Goal: Task Accomplishment & Management: Use online tool/utility

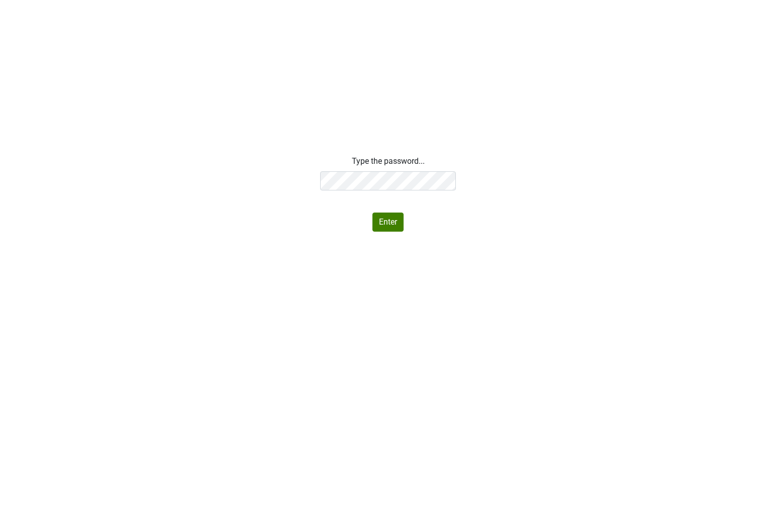
click at [274, 175] on div "Type the password... Enter" at bounding box center [388, 193] width 776 height 76
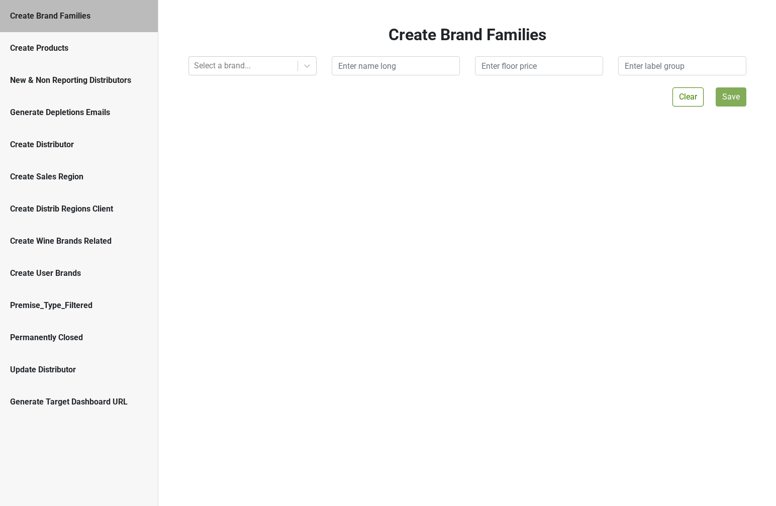
click at [60, 107] on div "Generate Depletions Emails" at bounding box center [79, 113] width 138 height 12
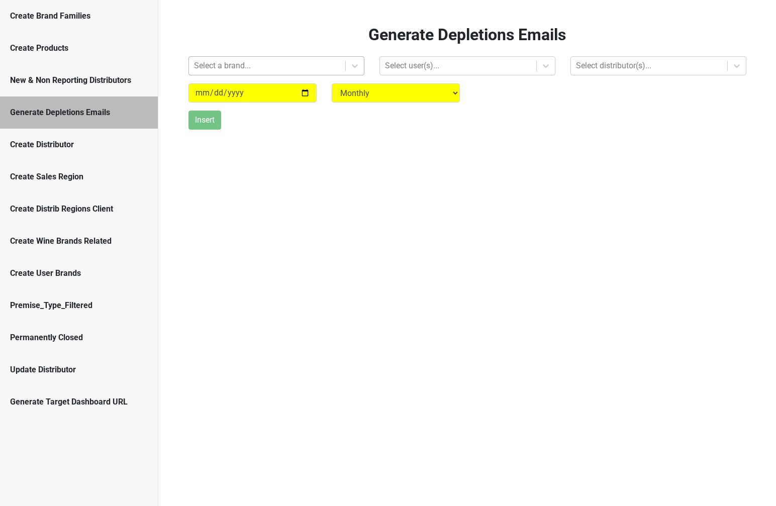
click at [327, 74] on div "Select a brand..." at bounding box center [267, 66] width 156 height 18
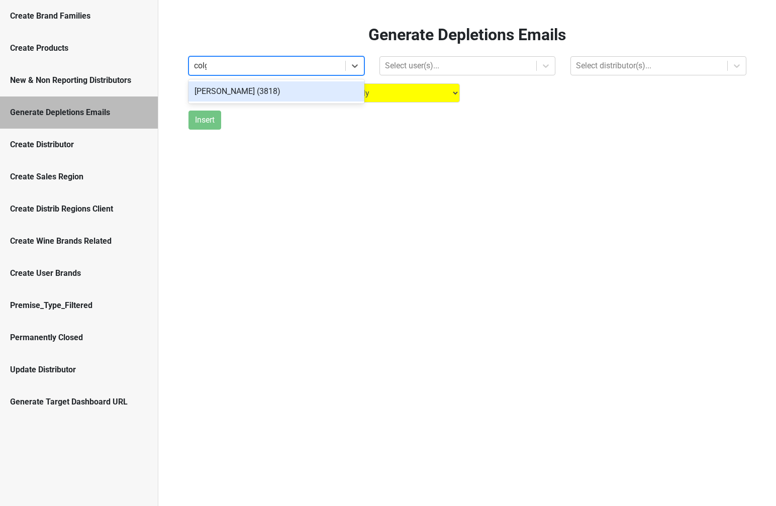
type input "colgin"
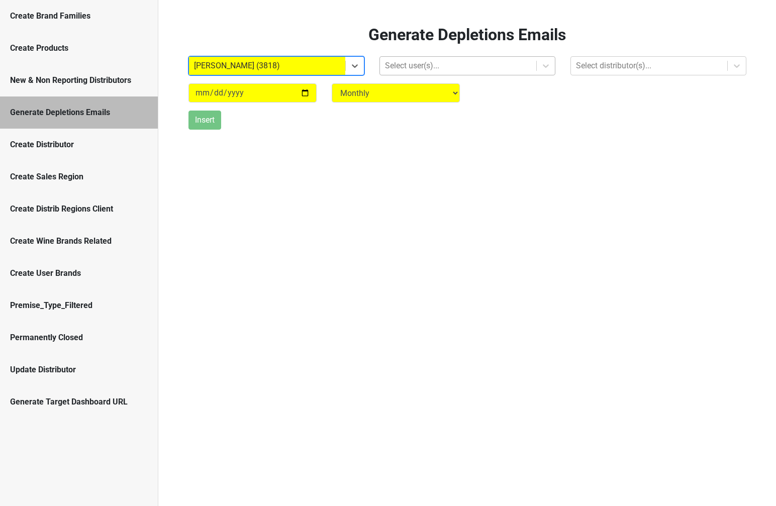
click at [447, 68] on div at bounding box center [458, 66] width 146 height 14
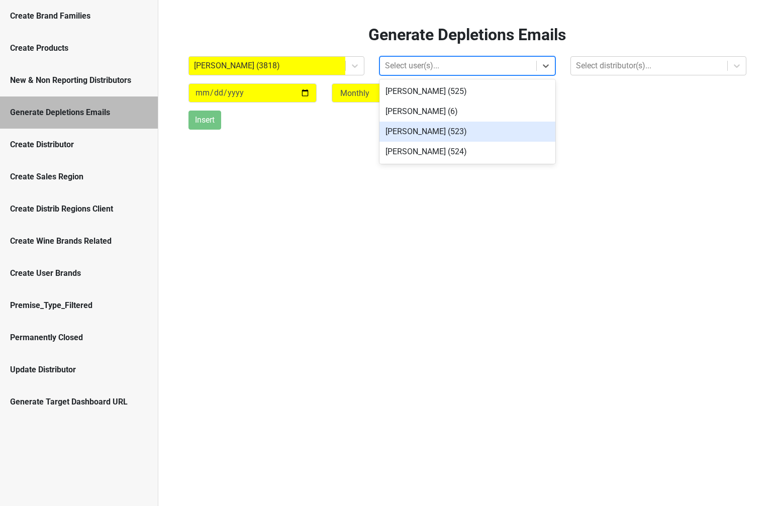
click at [436, 130] on div "Jake Watson (523)" at bounding box center [468, 132] width 176 height 20
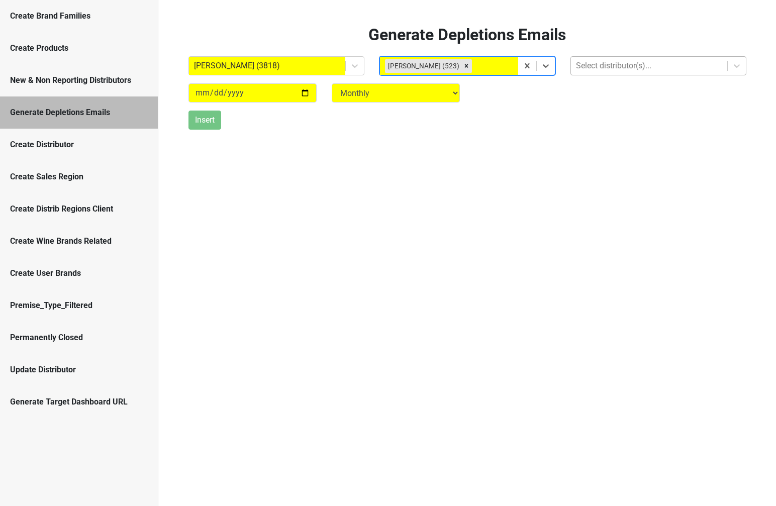
click at [586, 63] on div at bounding box center [649, 66] width 146 height 14
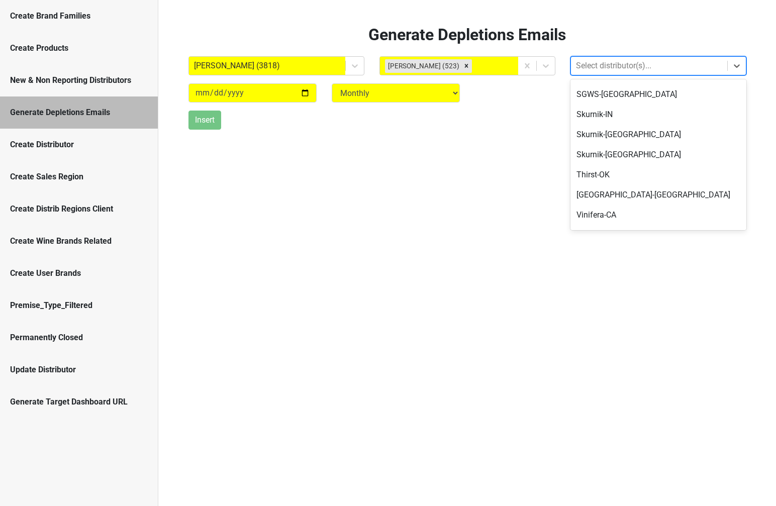
scroll to position [336, 0]
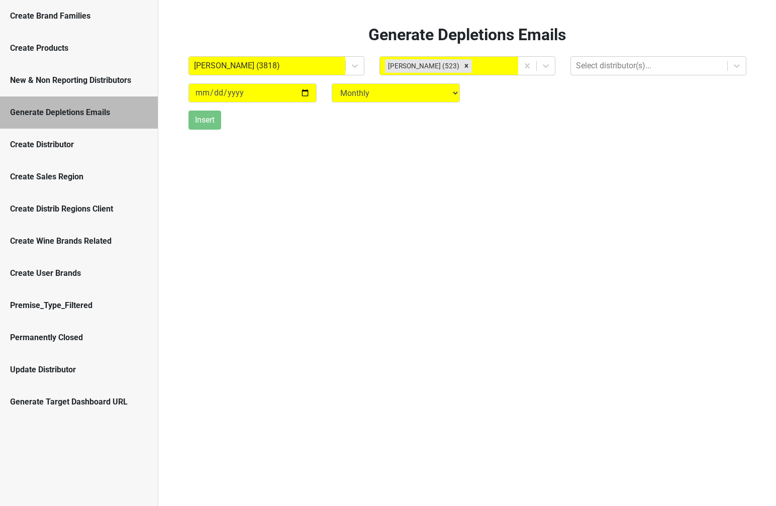
click at [489, 169] on div "Generate Depletions Emails Colgin (3818) Jake Watson (523) Select distributor(s…" at bounding box center [467, 253] width 618 height 506
click at [68, 403] on div "Generate Target Dashboard URL" at bounding box center [79, 402] width 138 height 12
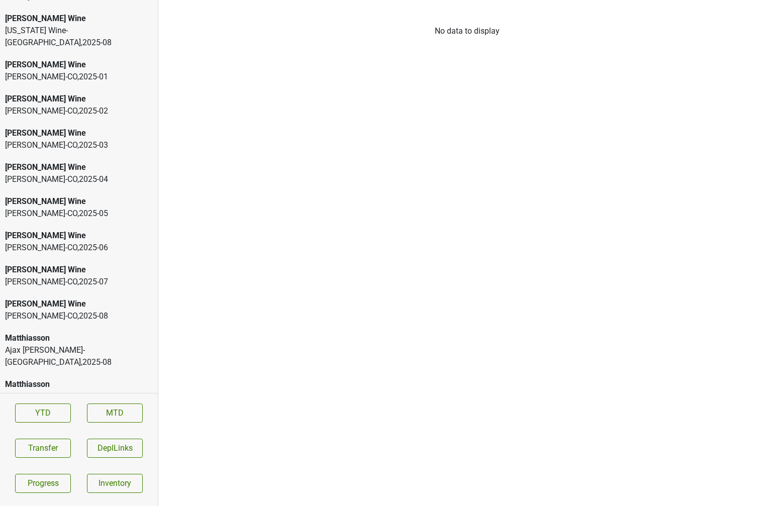
scroll to position [2295, 0]
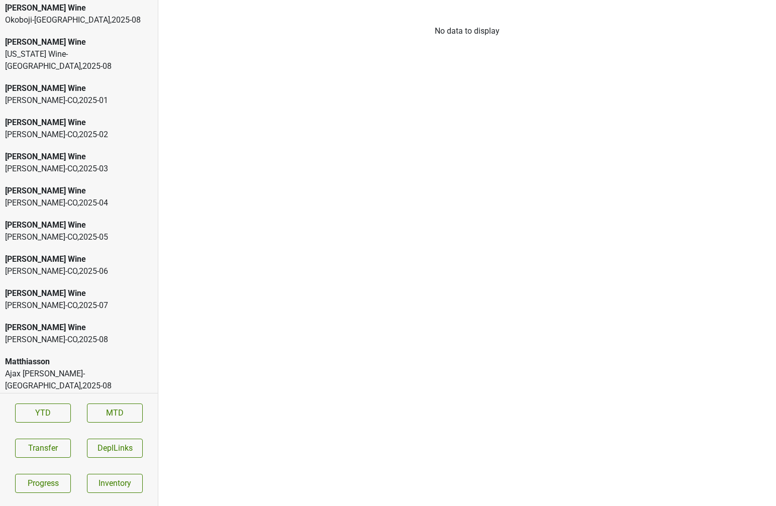
click at [76, 185] on div "[PERSON_NAME] Wine" at bounding box center [79, 191] width 148 height 12
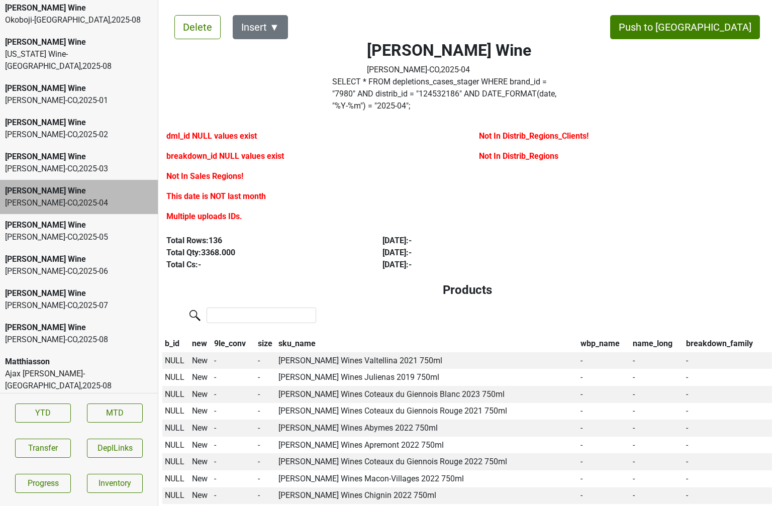
scroll to position [6, 0]
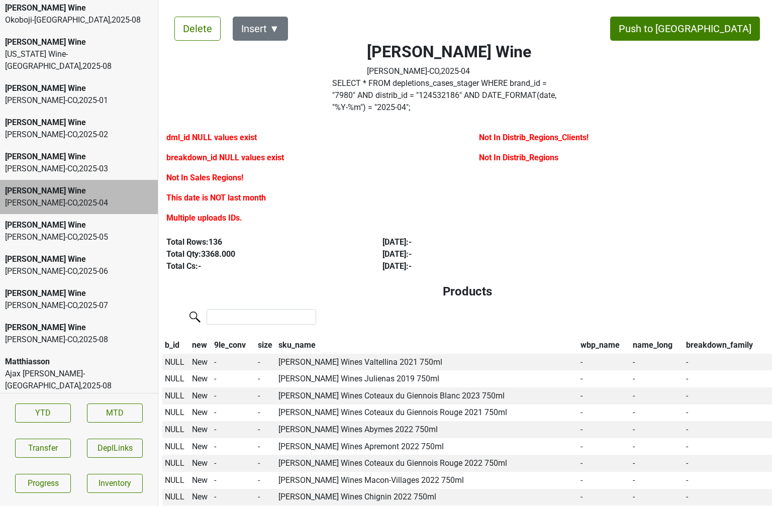
click at [91, 231] on div "Willette-CO , 2025 - 05" at bounding box center [79, 237] width 148 height 12
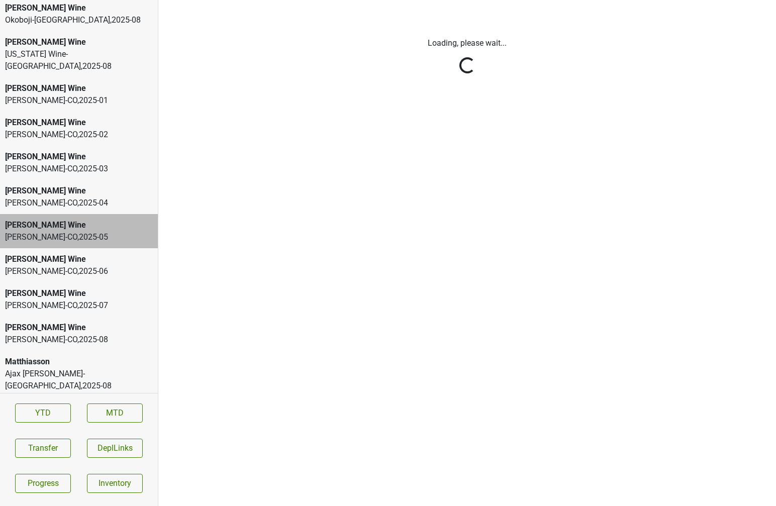
scroll to position [0, 0]
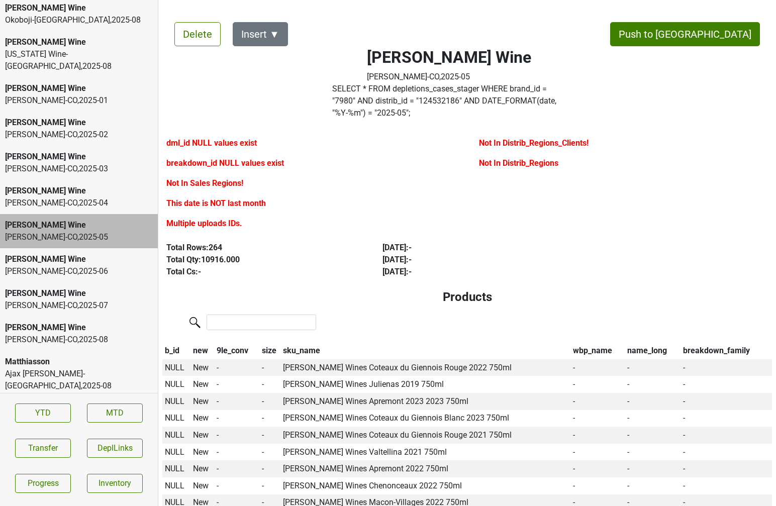
click at [89, 253] on div "Mary Taylor Wine" at bounding box center [79, 259] width 148 height 12
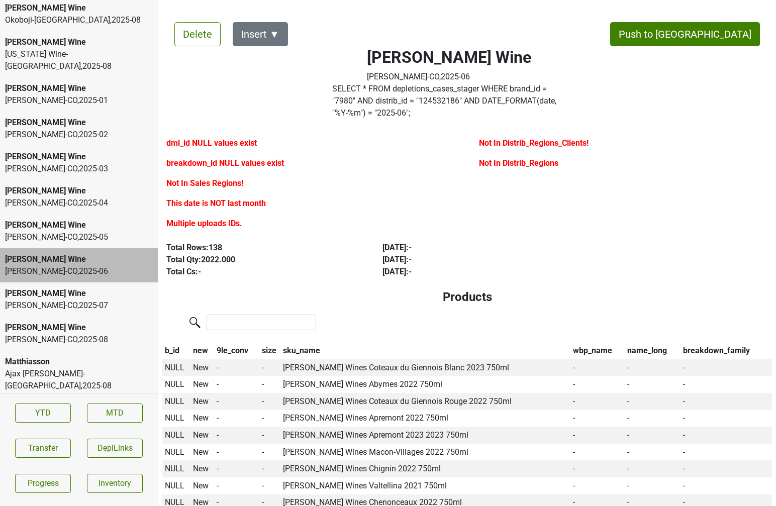
click at [88, 288] on div "Mary Taylor Wine" at bounding box center [79, 294] width 148 height 12
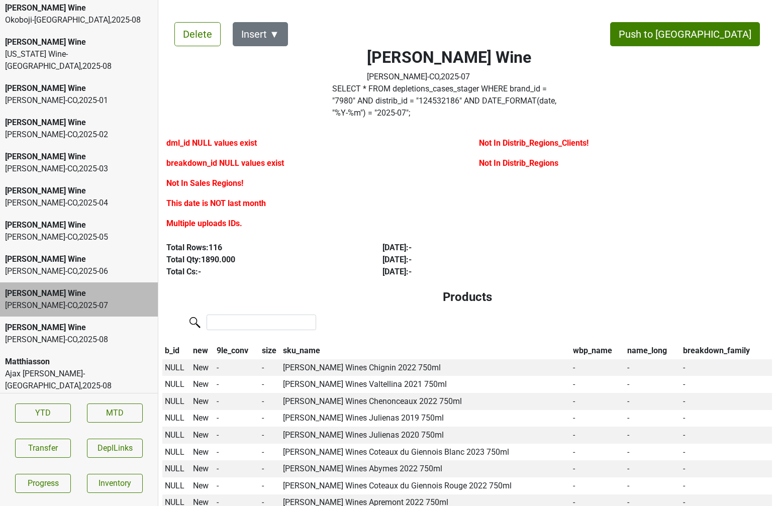
click at [86, 334] on div "Willette-CO , 2025 - 08" at bounding box center [79, 340] width 148 height 12
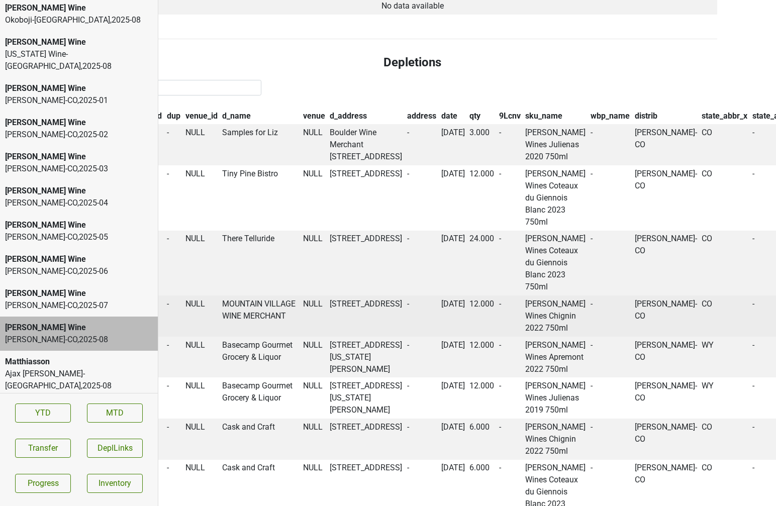
scroll to position [671, 55]
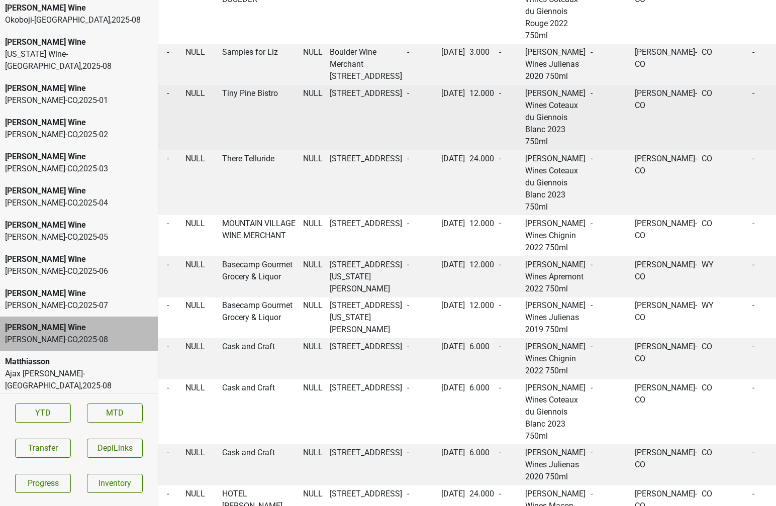
scroll to position [907, 55]
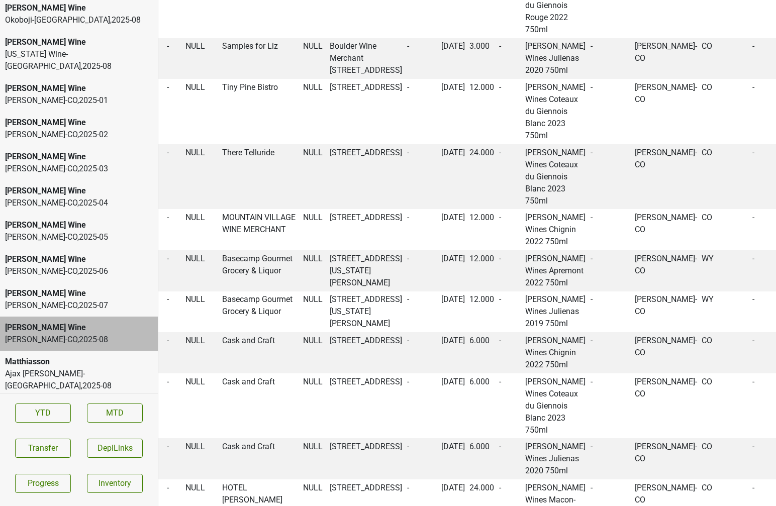
click at [77, 283] on div "Mary Taylor Wine Willette-CO , 2025 - 07" at bounding box center [79, 300] width 158 height 34
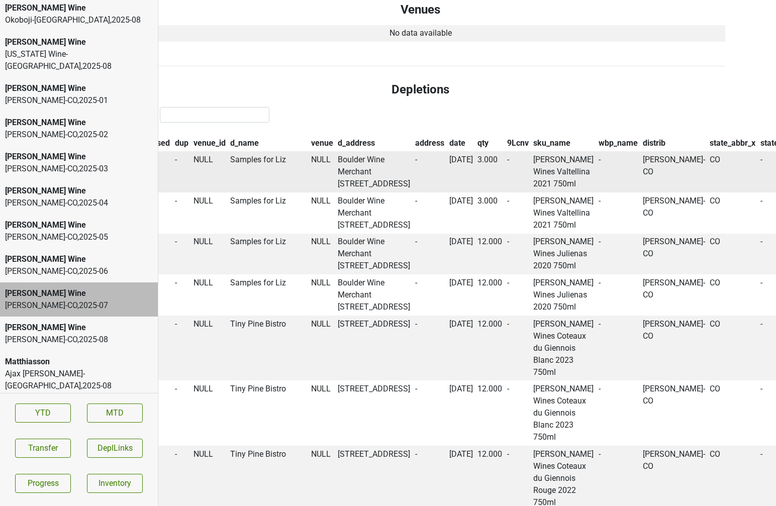
scroll to position [696, 47]
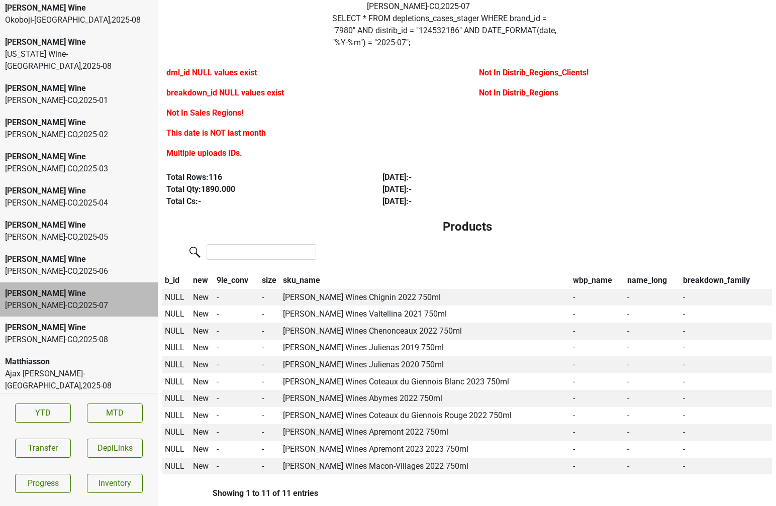
scroll to position [11, 0]
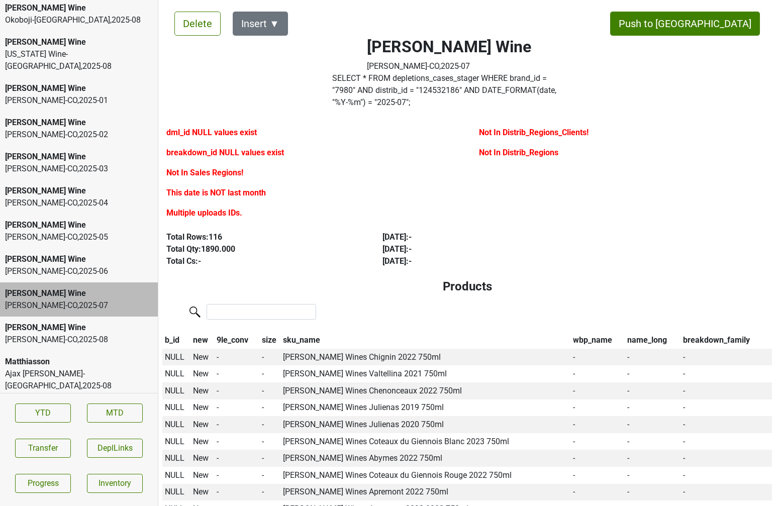
click at [364, 95] on label "SELECT * FROM depletions_cases_stager WHERE brand_id = " 7980 " AND distrib_id …" at bounding box center [448, 90] width 233 height 36
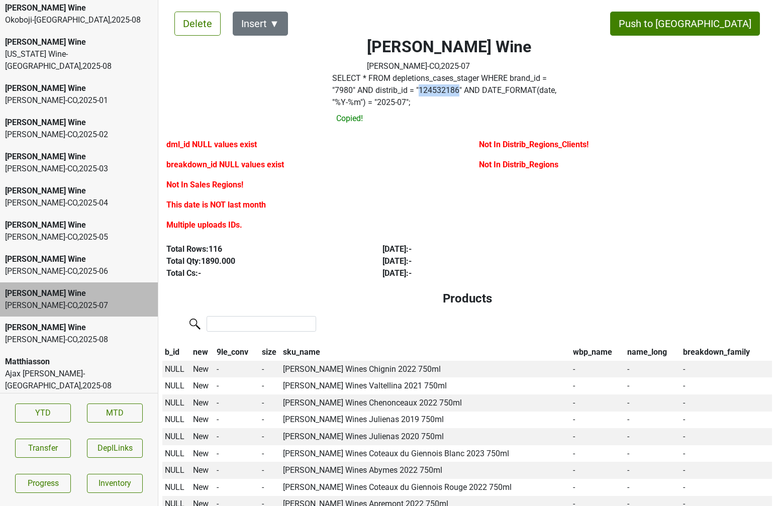
click at [364, 95] on label "SELECT * FROM depletions_cases_stager WHERE brand_id = " 7980 " AND distrib_id …" at bounding box center [448, 90] width 233 height 36
copy label "124532186"
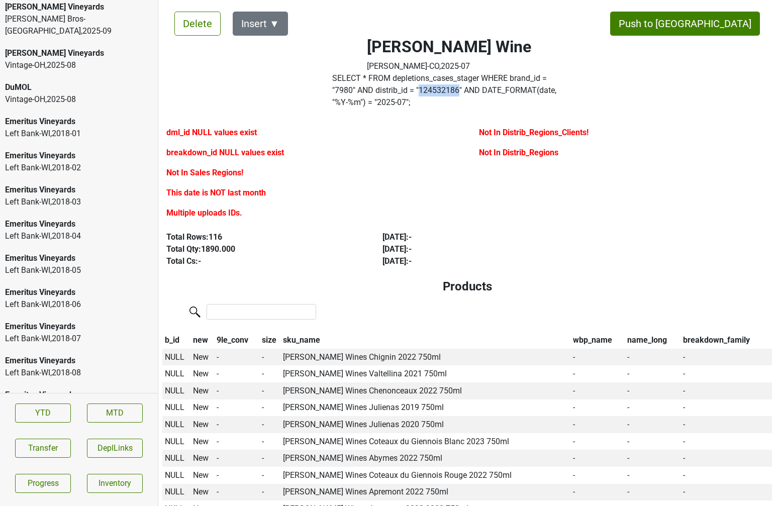
scroll to position [0, 0]
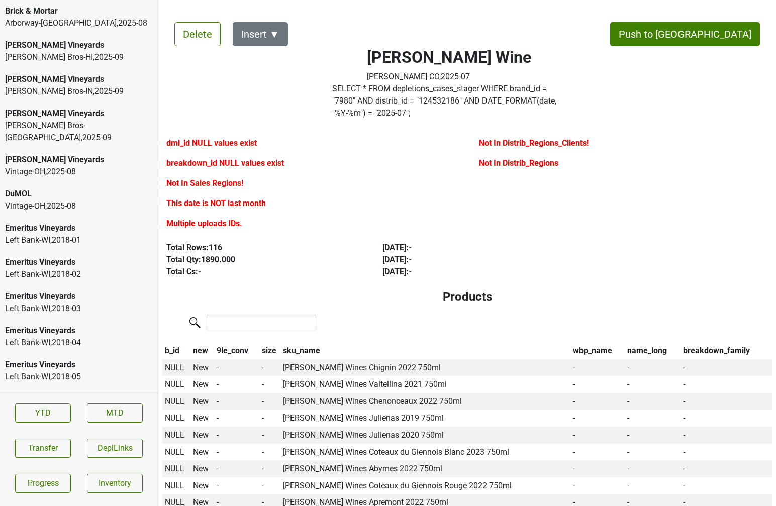
scroll to position [11, 0]
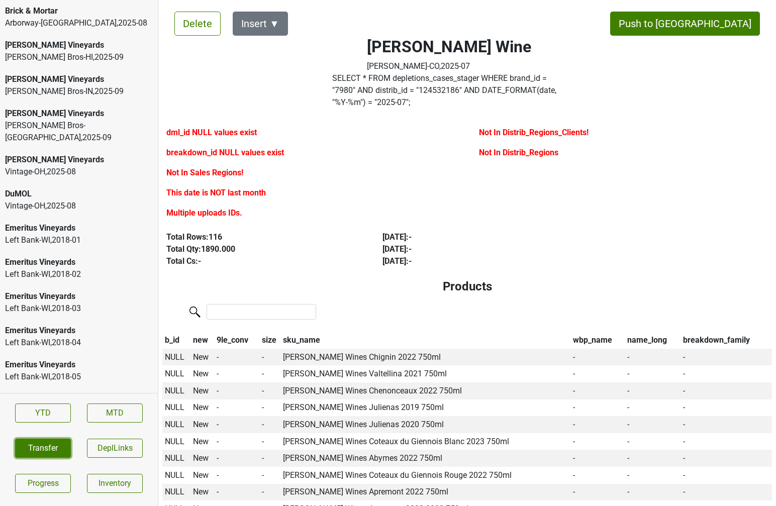
click at [47, 451] on button "Transfer" at bounding box center [43, 448] width 56 height 19
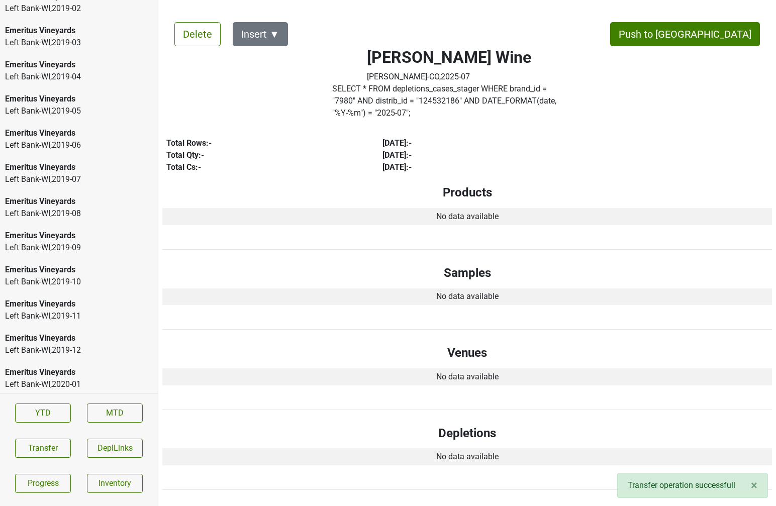
scroll to position [2151, 0]
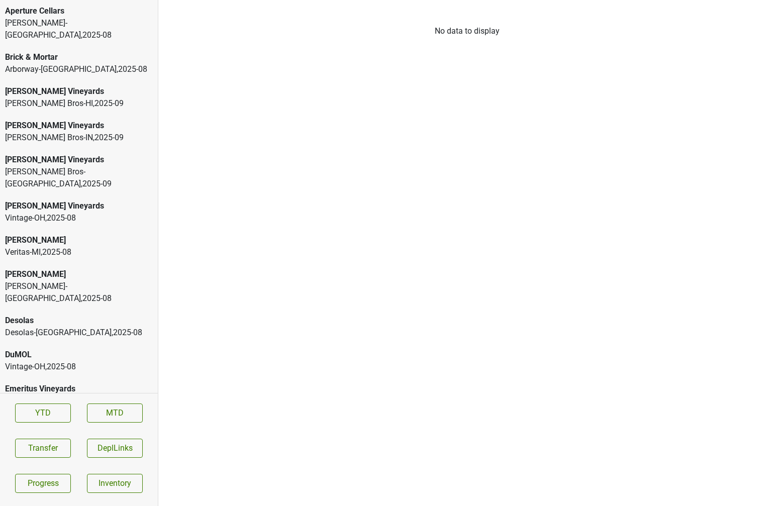
click at [75, 25] on div "[PERSON_NAME]-[GEOGRAPHIC_DATA] , 2025 - 08" at bounding box center [79, 29] width 148 height 24
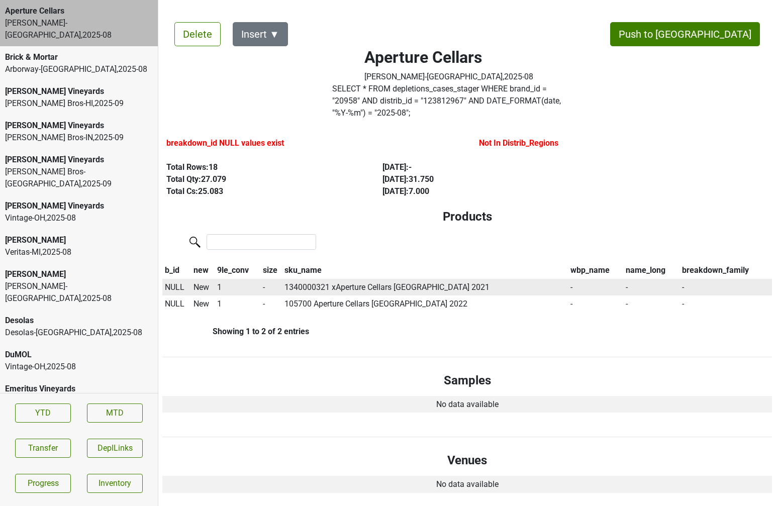
click at [175, 283] on span "NULL" at bounding box center [175, 288] width 20 height 10
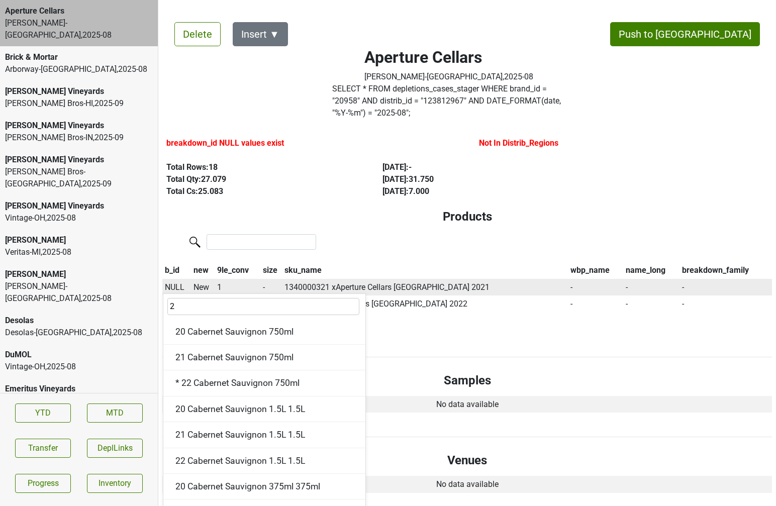
type input "21"
click at [178, 210] on h4 "Products" at bounding box center [467, 217] width 594 height 15
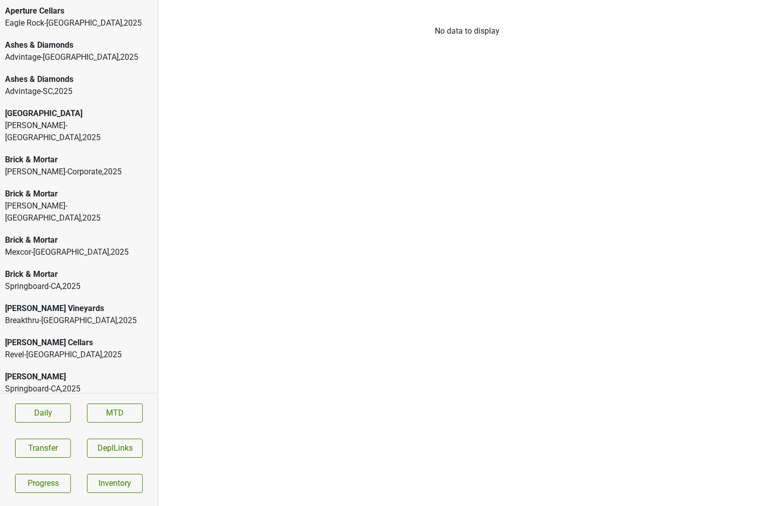
scroll to position [715, 0]
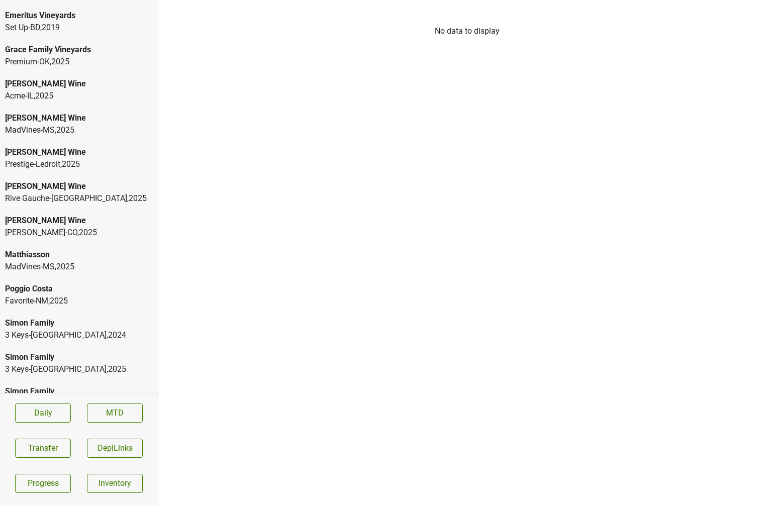
click at [58, 227] on div "[PERSON_NAME]-CO , 2025" at bounding box center [79, 233] width 148 height 12
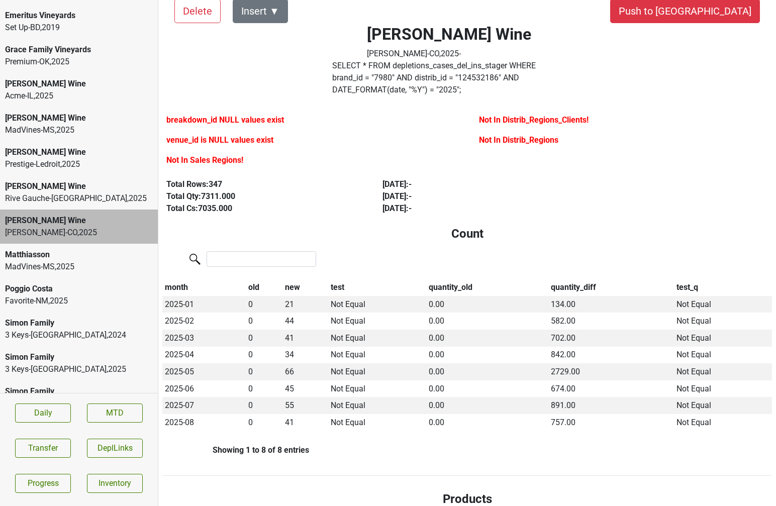
scroll to position [24, 0]
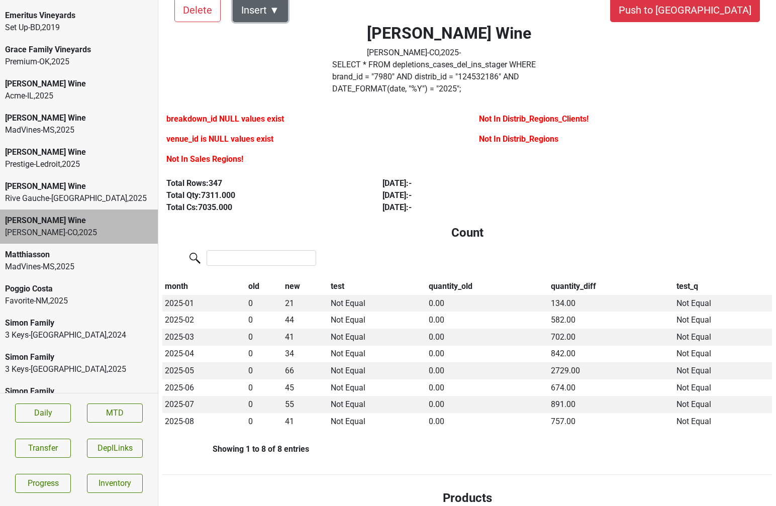
click at [278, 7] on button "Insert ▼" at bounding box center [260, 10] width 55 height 24
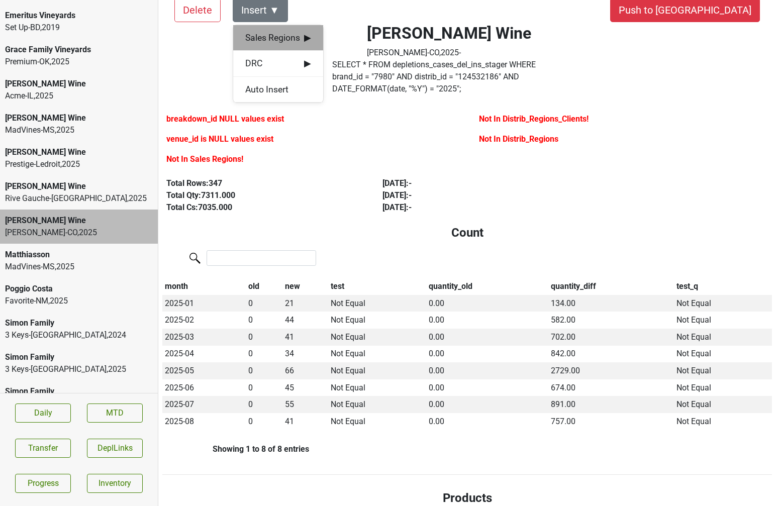
click at [279, 32] on span "Sales Regions ▶" at bounding box center [278, 37] width 66 height 13
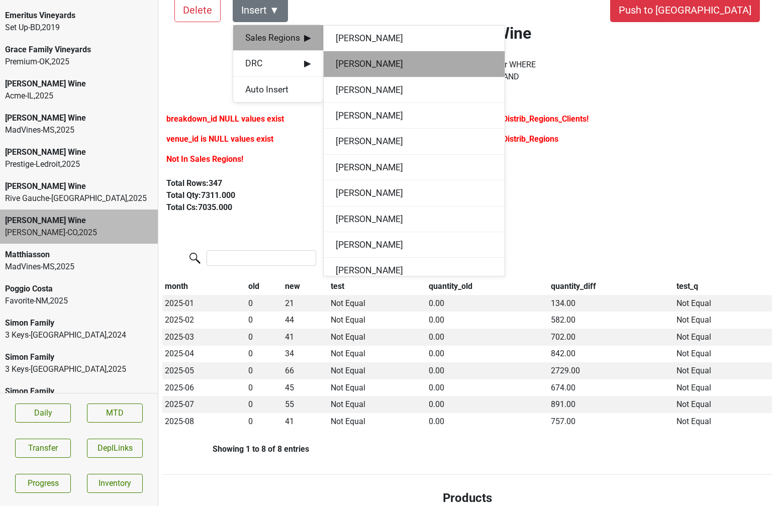
click at [340, 63] on div "Mary Taylor" at bounding box center [414, 64] width 181 height 26
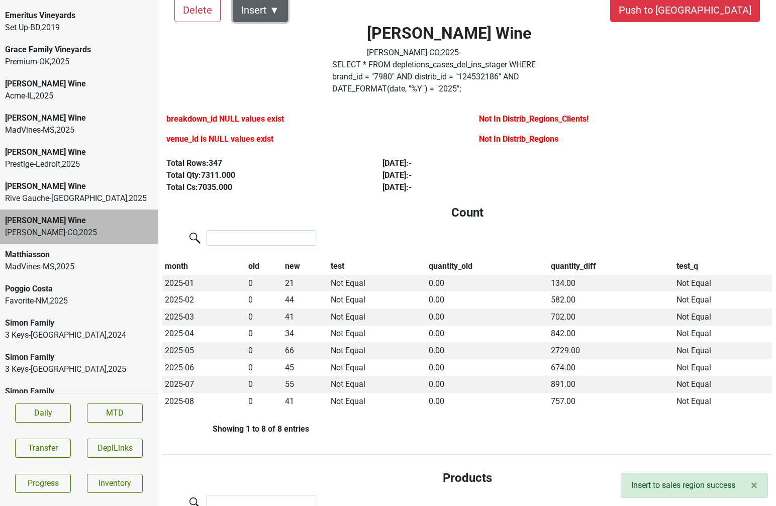
click at [280, 14] on button "Insert ▼" at bounding box center [260, 10] width 55 height 24
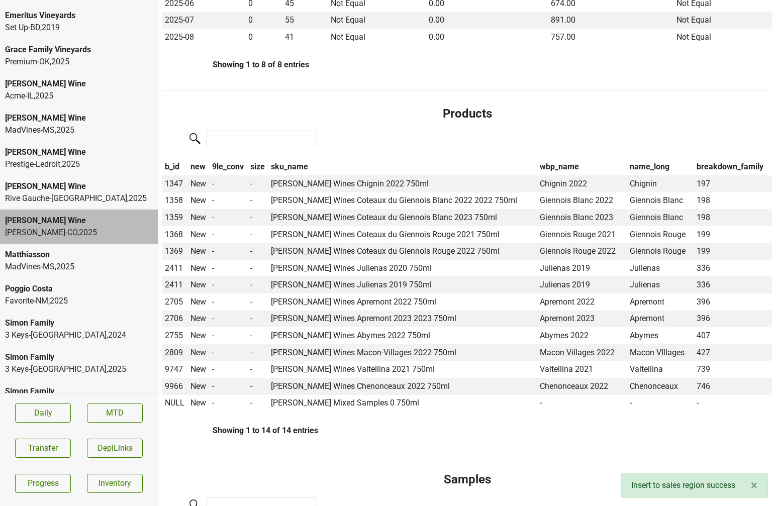
scroll to position [402, 0]
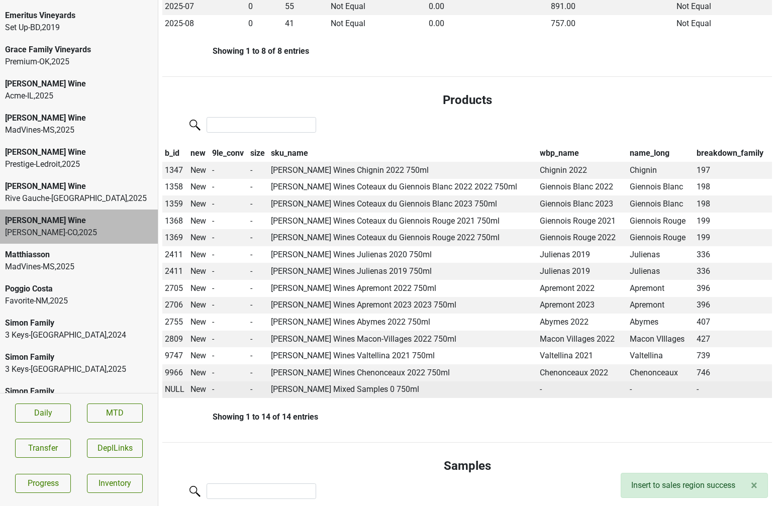
click at [172, 385] on span "NULL" at bounding box center [175, 390] width 20 height 10
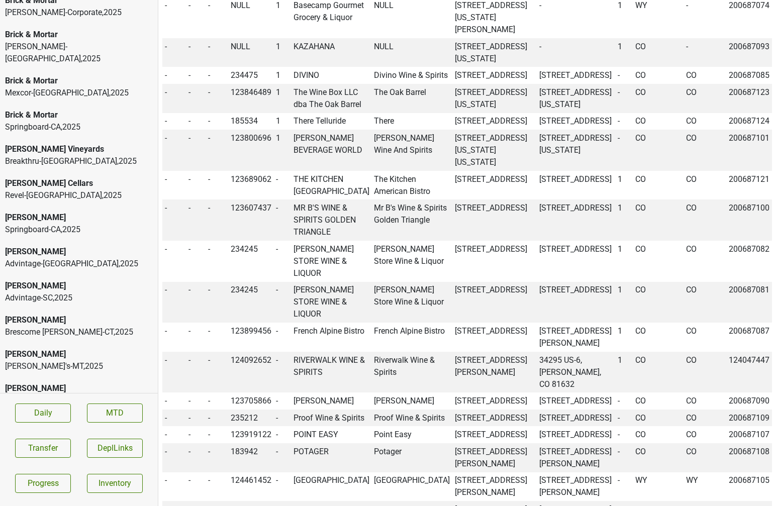
scroll to position [0, 0]
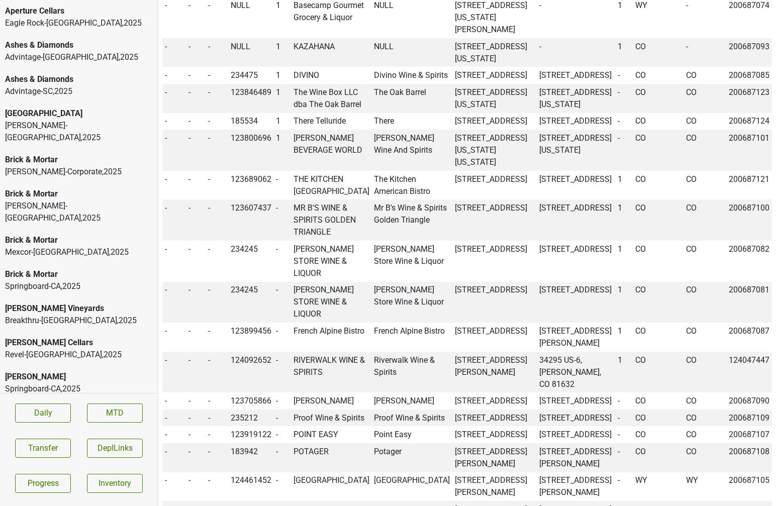
click at [96, 27] on div "Eagle Rock-GA , 2025" at bounding box center [79, 23] width 148 height 12
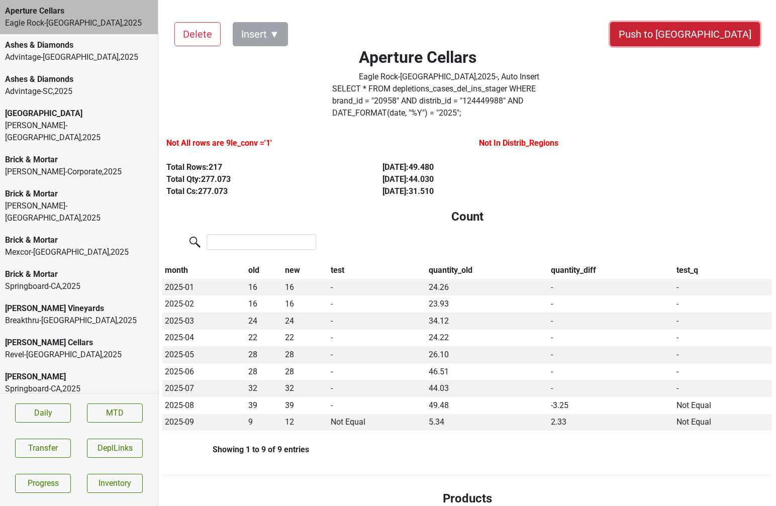
click at [720, 34] on button "Push to DC" at bounding box center [685, 34] width 150 height 24
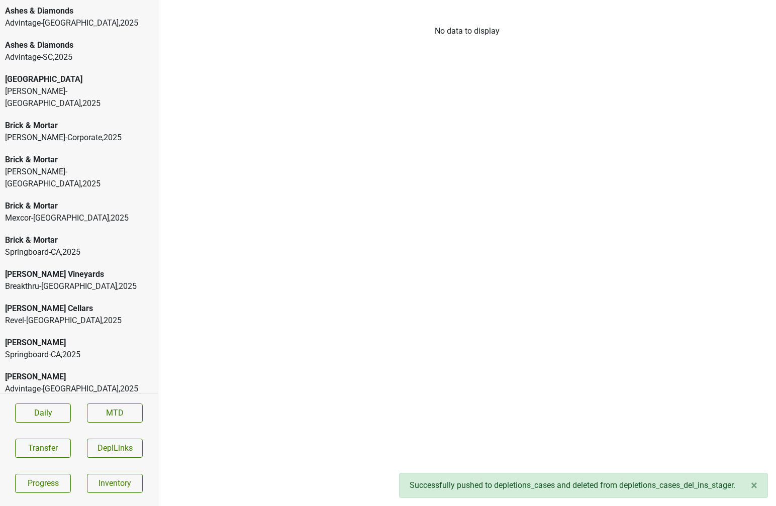
click at [101, 22] on div "Advintage-NC , 2025" at bounding box center [79, 23] width 148 height 12
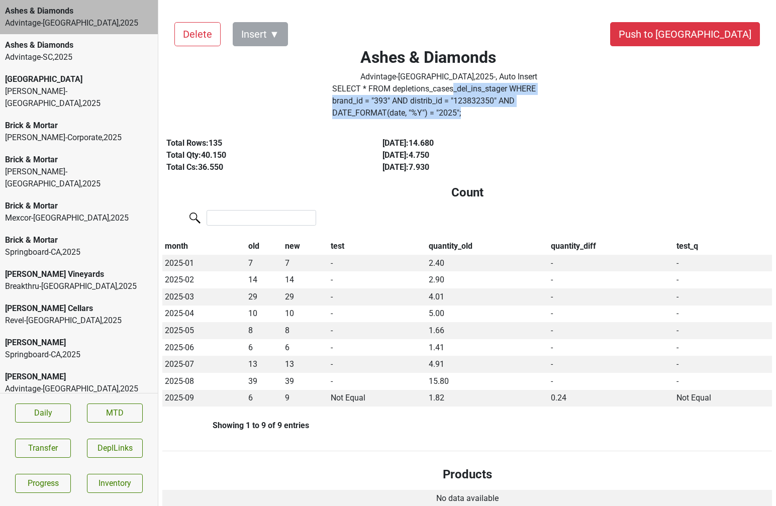
drag, startPoint x: 584, startPoint y: 106, endPoint x: 460, endPoint y: 85, distance: 124.9
click at [460, 85] on label "SELECT * FROM depletions_cases_del_ins_stager WHERE brand_id = " 393 " AND dist…" at bounding box center [448, 101] width 233 height 36
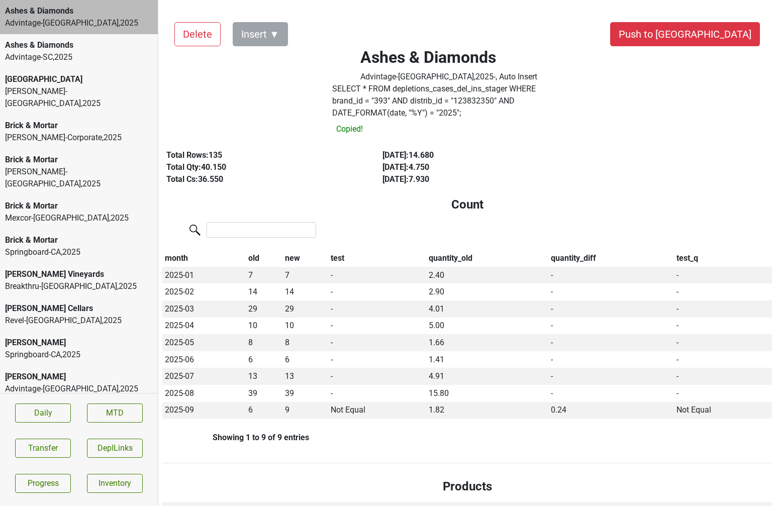
click at [450, 92] on label "SELECT * FROM depletions_cases_del_ins_stager WHERE brand_id = " 393 " AND dist…" at bounding box center [448, 101] width 233 height 36
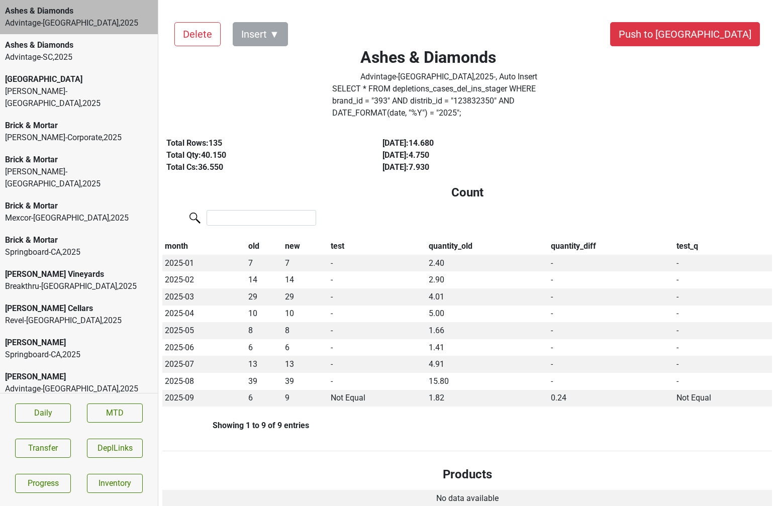
click at [95, 61] on div "Advintage-SC , 2025" at bounding box center [79, 57] width 148 height 12
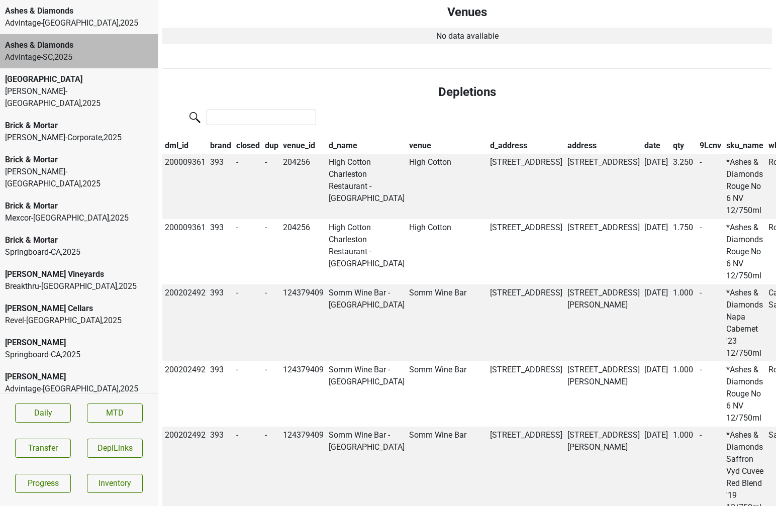
scroll to position [623, 0]
click at [642, 137] on th "date" at bounding box center [656, 145] width 29 height 17
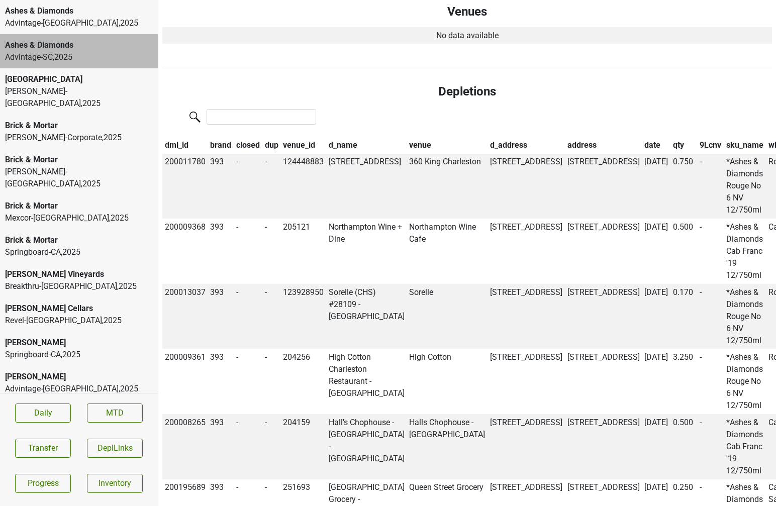
click at [642, 137] on th "date" at bounding box center [656, 145] width 29 height 17
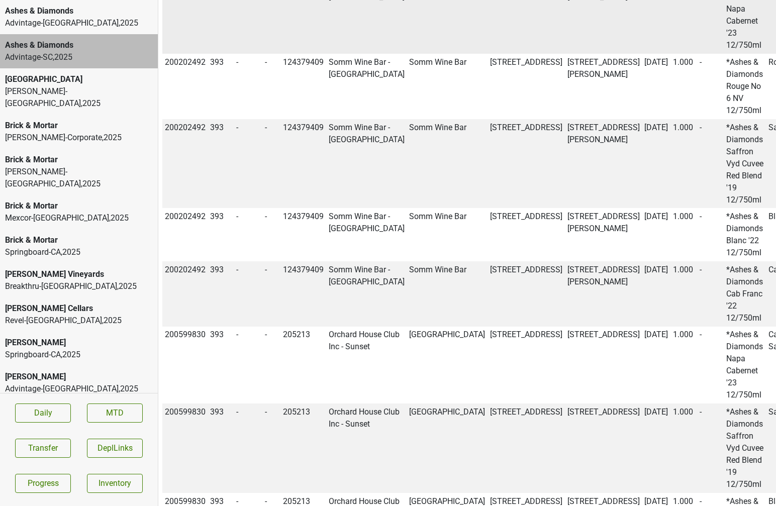
scroll to position [797, 0]
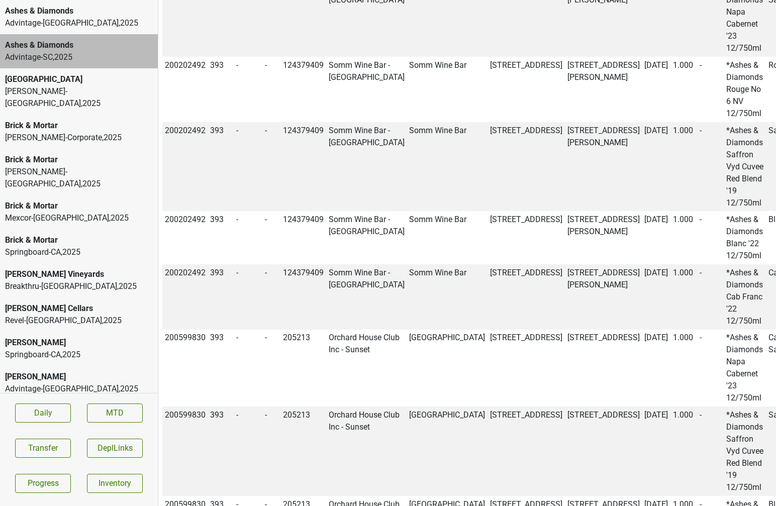
click at [69, 90] on div "Kellogg-NC , 2025" at bounding box center [79, 97] width 148 height 24
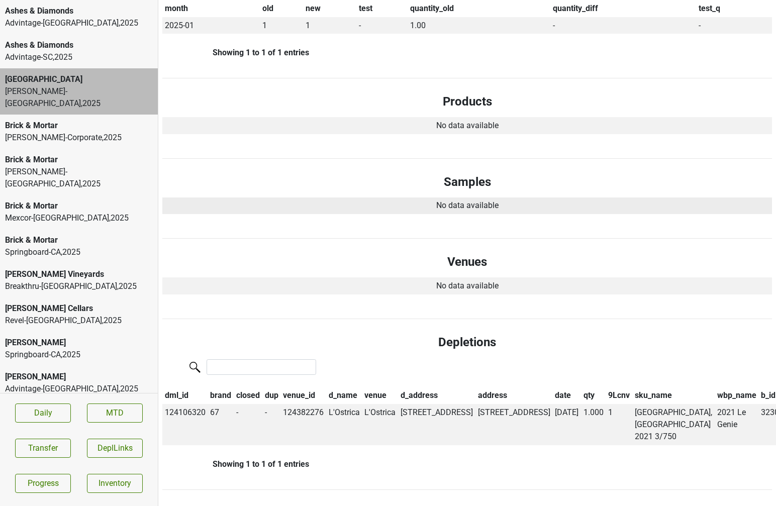
scroll to position [249, 0]
click at [70, 132] on div "Kellogg-Corporate , 2025" at bounding box center [79, 138] width 148 height 12
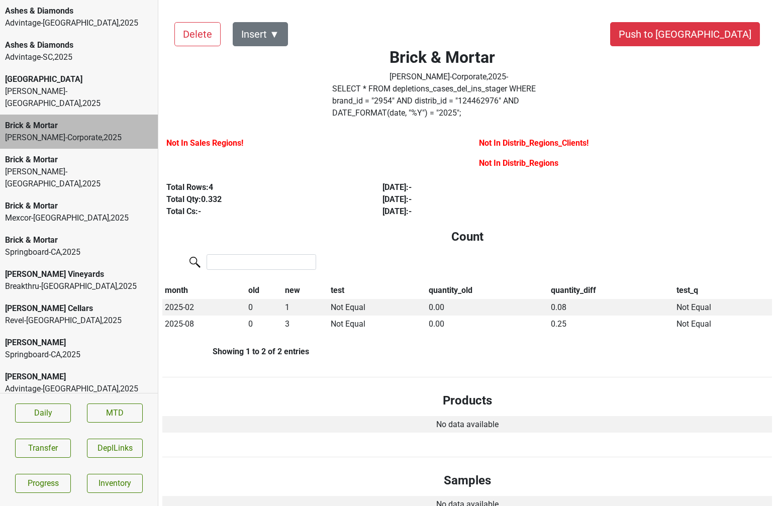
click at [68, 154] on div "Brick & Mortar" at bounding box center [79, 160] width 148 height 12
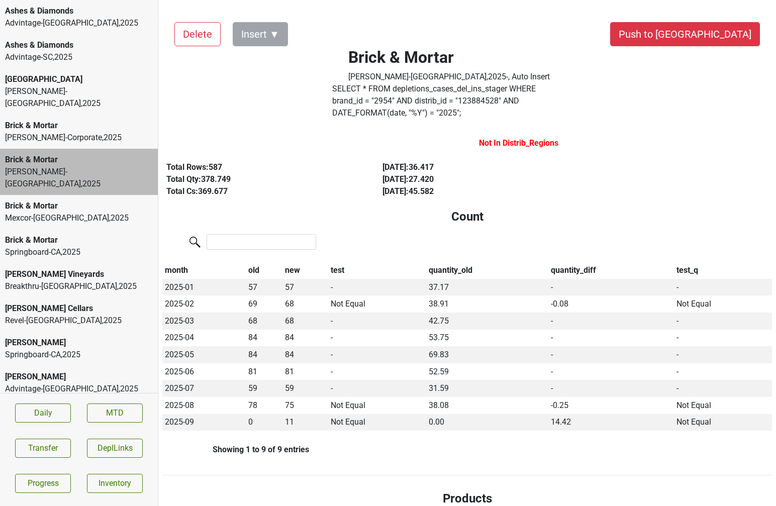
click at [65, 200] on div "Brick & Mortar" at bounding box center [79, 206] width 148 height 12
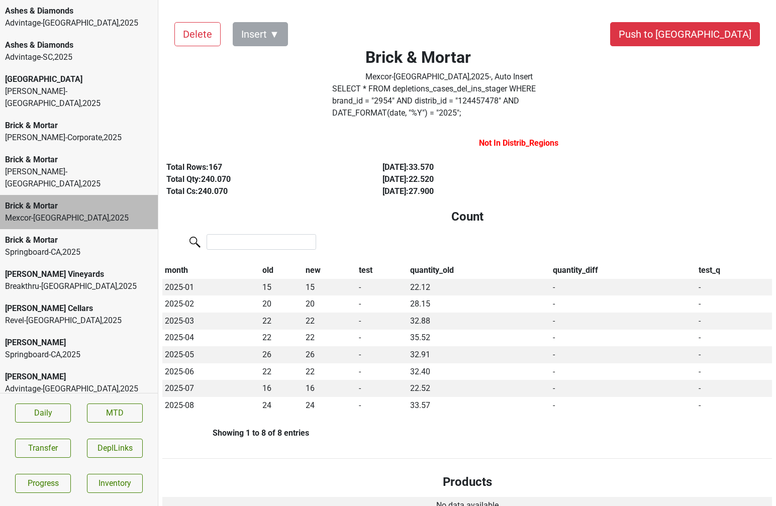
click at [71, 268] on div "[PERSON_NAME] Vineyards" at bounding box center [79, 274] width 148 height 12
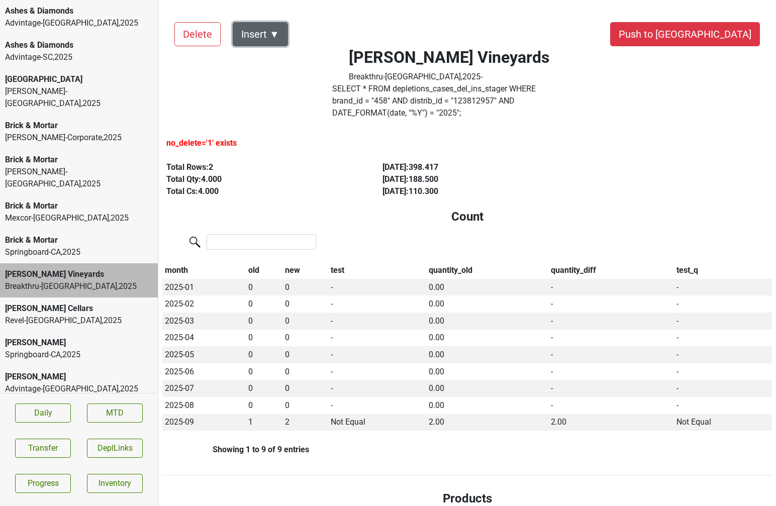
click at [278, 32] on button "Insert ▼" at bounding box center [260, 34] width 55 height 24
click at [277, 59] on div "Auto Insert" at bounding box center [277, 62] width 89 height 26
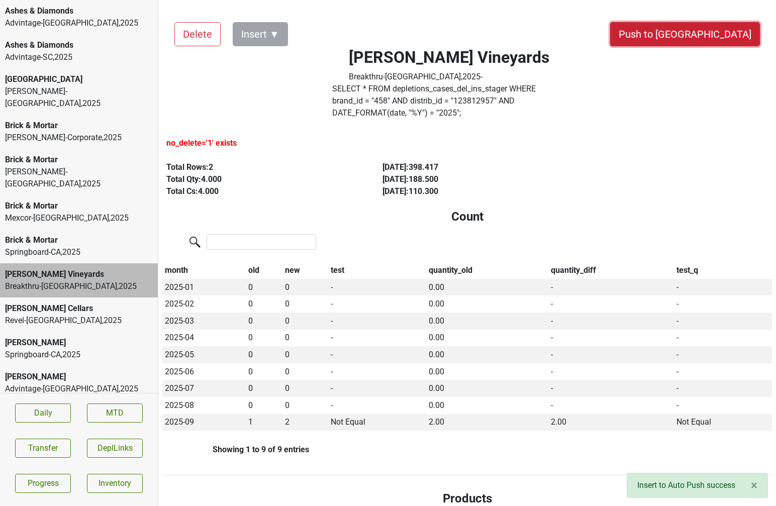
click at [729, 35] on button "Push to [GEOGRAPHIC_DATA]" at bounding box center [685, 34] width 150 height 24
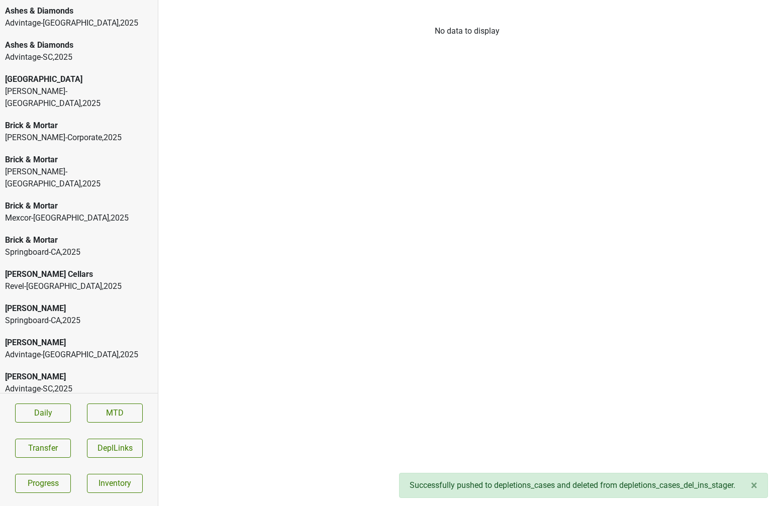
click at [86, 246] on div "Springboard-CA , 2025" at bounding box center [79, 252] width 148 height 12
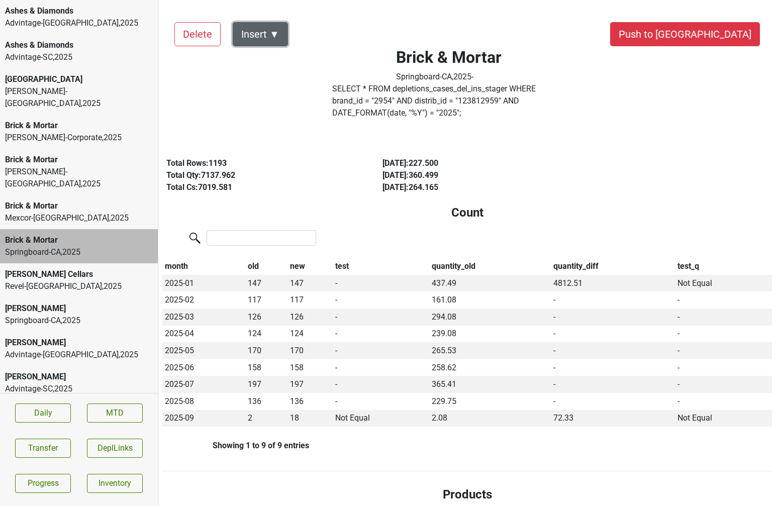
click at [274, 40] on button "Insert ▼" at bounding box center [260, 34] width 55 height 24
click at [275, 57] on div "Auto Insert" at bounding box center [277, 62] width 89 height 26
click at [26, 453] on button "Transfer" at bounding box center [43, 448] width 56 height 19
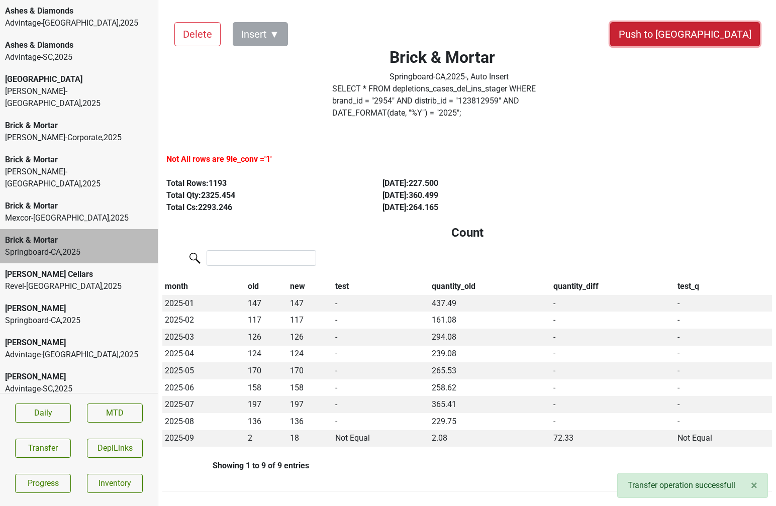
click at [713, 38] on button "Push to DC" at bounding box center [685, 34] width 150 height 24
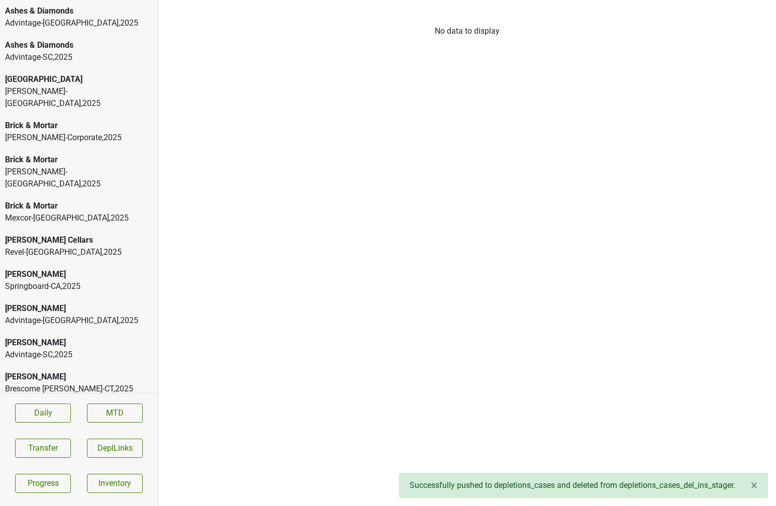
click at [97, 200] on div "Brick & Mortar" at bounding box center [79, 206] width 148 height 12
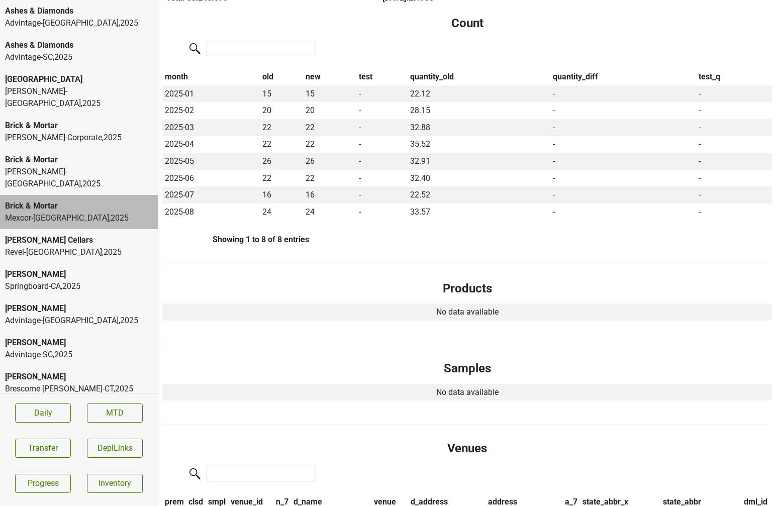
scroll to position [193, 0]
click at [55, 24] on div "Advintage-NC , 2025" at bounding box center [79, 23] width 148 height 12
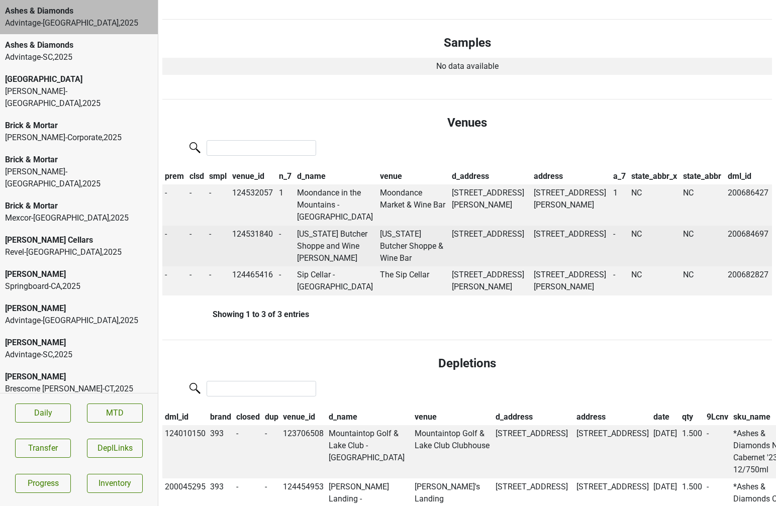
scroll to position [0, 0]
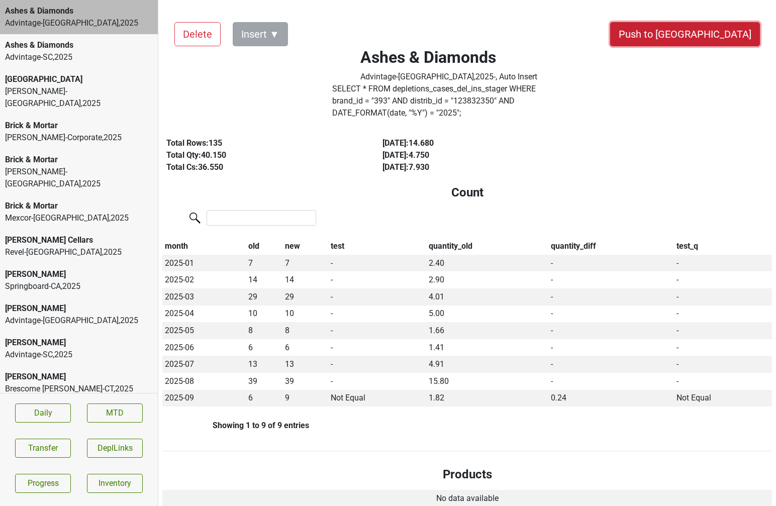
click at [705, 31] on button "Push to DC" at bounding box center [685, 34] width 150 height 24
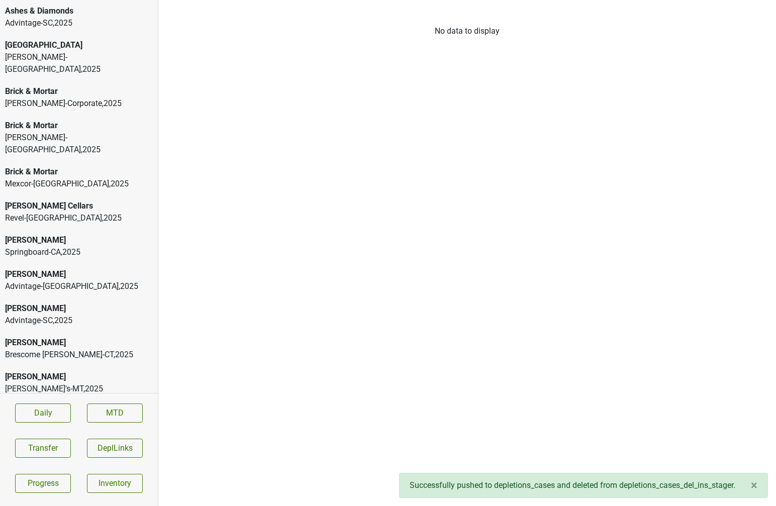
click at [80, 19] on div "Advintage-SC , 2025" at bounding box center [79, 23] width 148 height 12
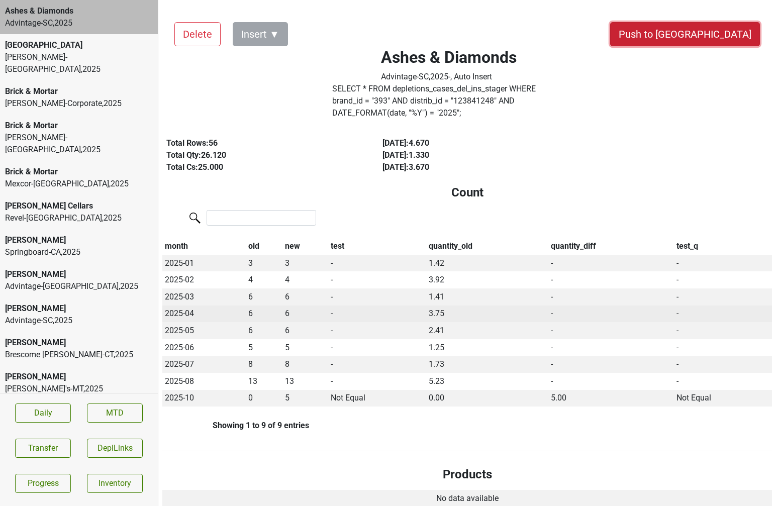
drag, startPoint x: 713, startPoint y: 31, endPoint x: 458, endPoint y: 295, distance: 366.9
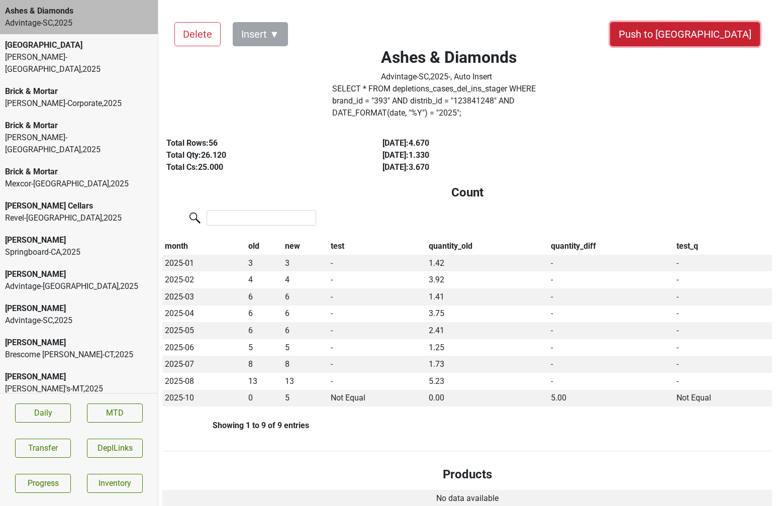
click at [701, 33] on button "Push to DC" at bounding box center [685, 34] width 150 height 24
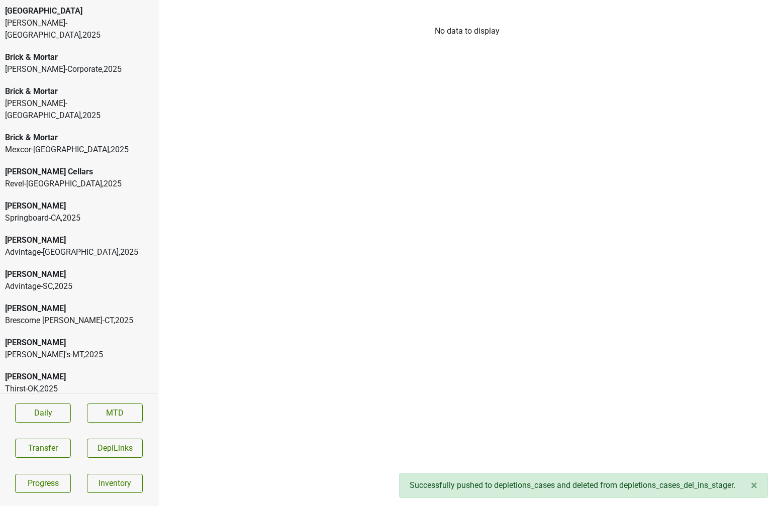
click at [43, 195] on div "Cobb Springboard-CA , 2025" at bounding box center [79, 212] width 158 height 34
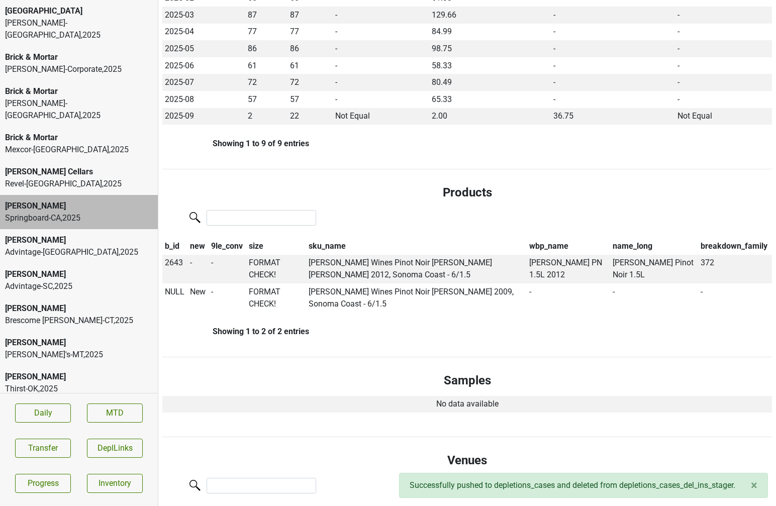
scroll to position [377, 0]
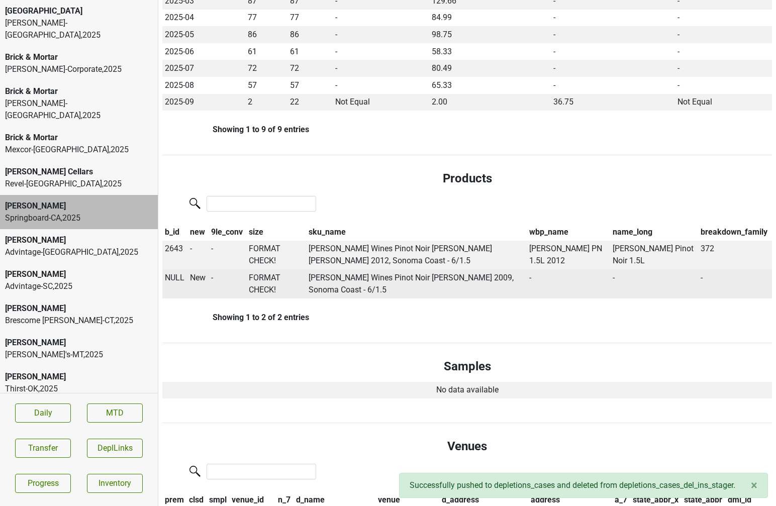
click at [169, 273] on span "NULL" at bounding box center [175, 278] width 20 height 10
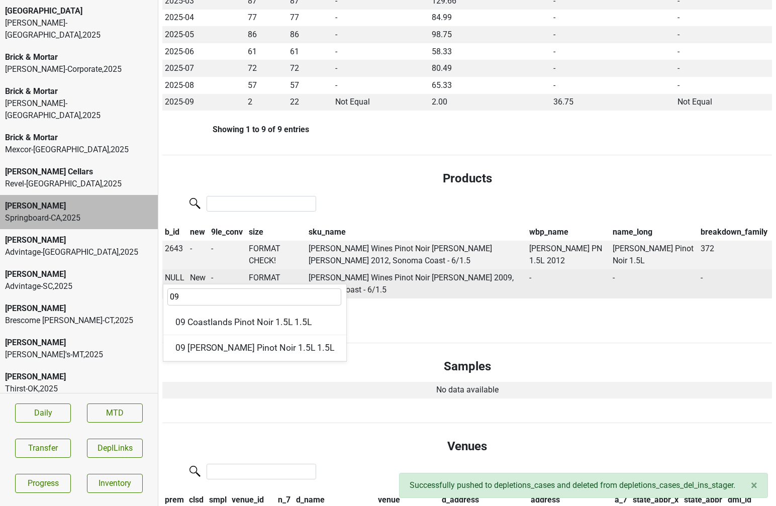
type input "09"
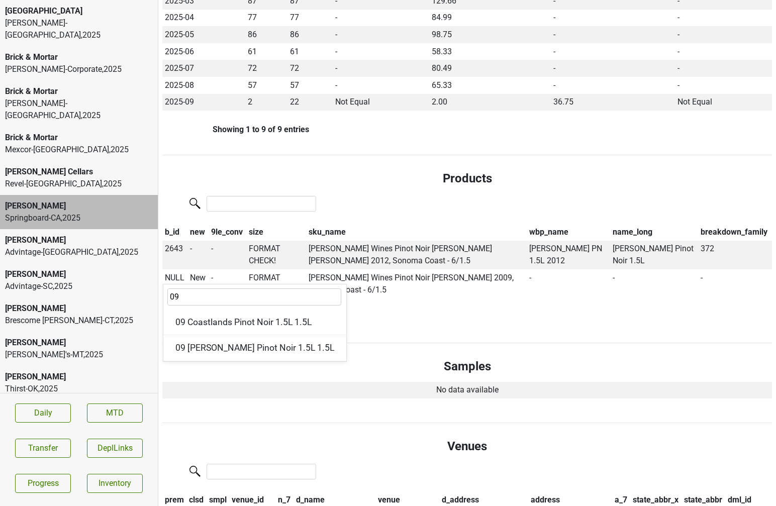
click at [372, 173] on h4 "Products" at bounding box center [467, 178] width 594 height 15
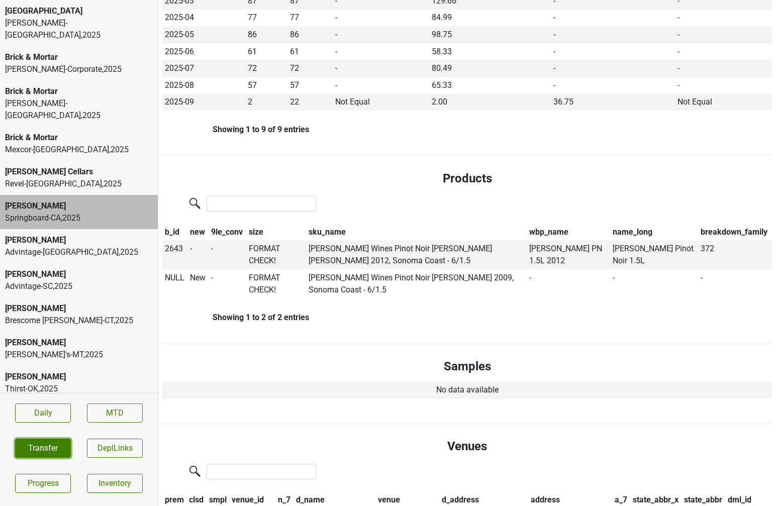
click at [46, 455] on button "Transfer" at bounding box center [43, 448] width 56 height 19
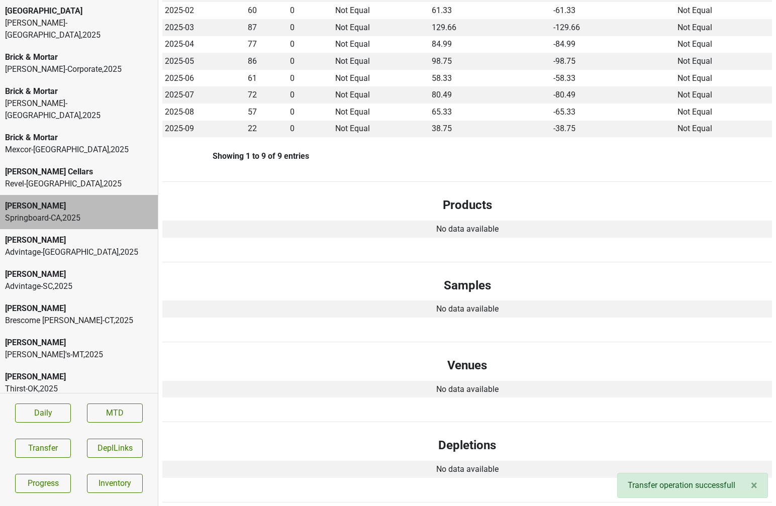
scroll to position [0, 0]
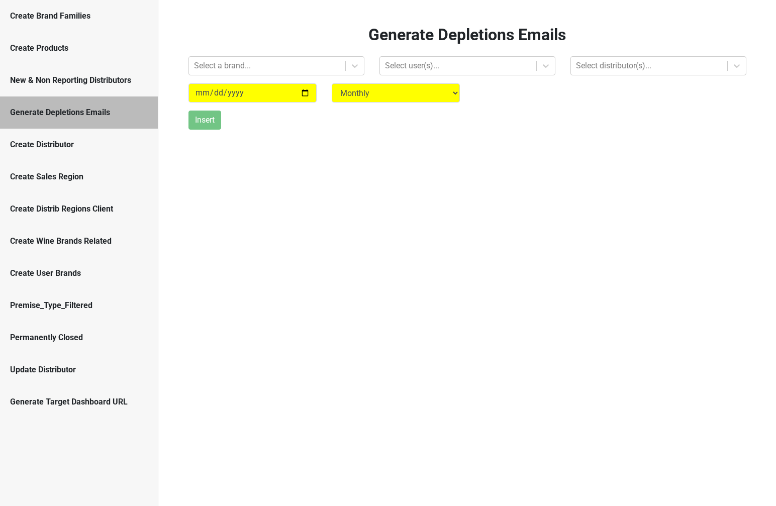
click at [60, 15] on div "Create Brand Families" at bounding box center [79, 16] width 138 height 12
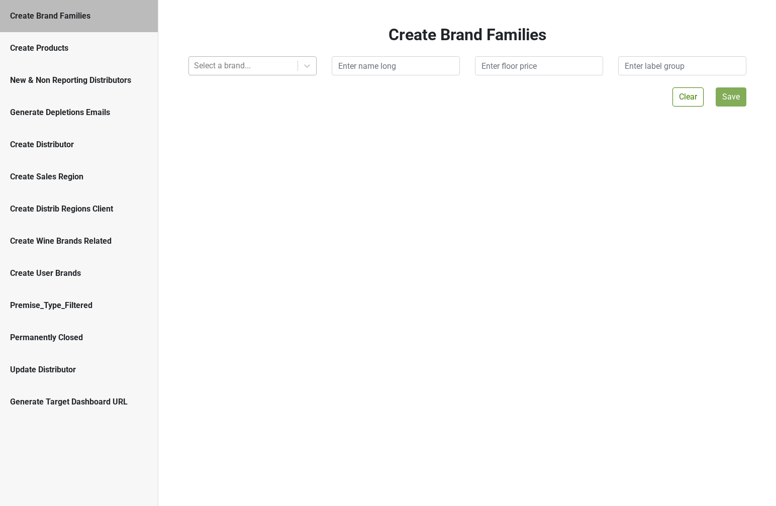
click at [206, 71] on div at bounding box center [243, 66] width 99 height 14
type input "o"
type input "[PERSON_NAME]"
click at [204, 64] on div at bounding box center [243, 66] width 99 height 14
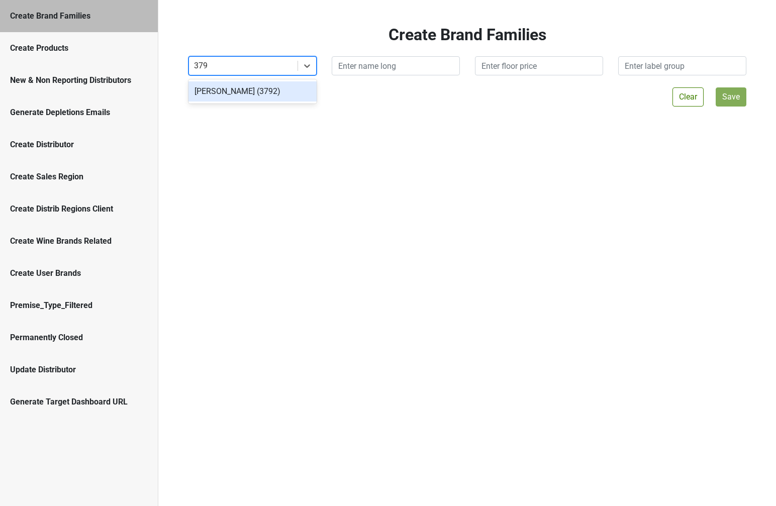
type input "3792"
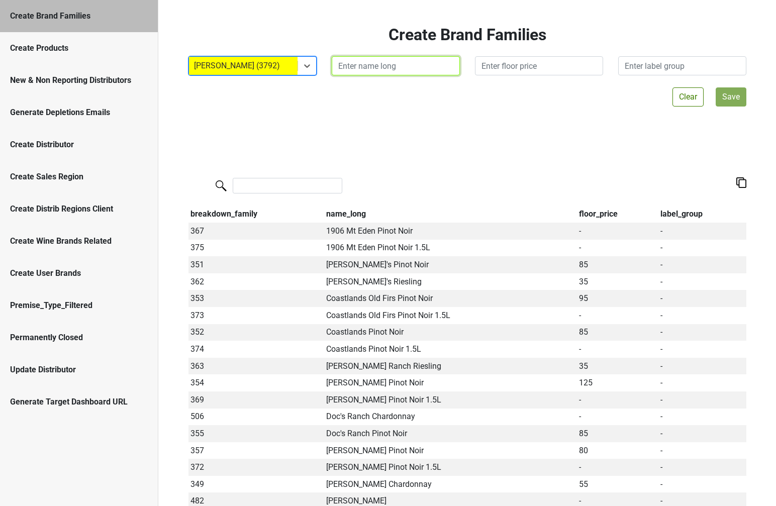
click at [363, 66] on input "text" at bounding box center [396, 65] width 128 height 19
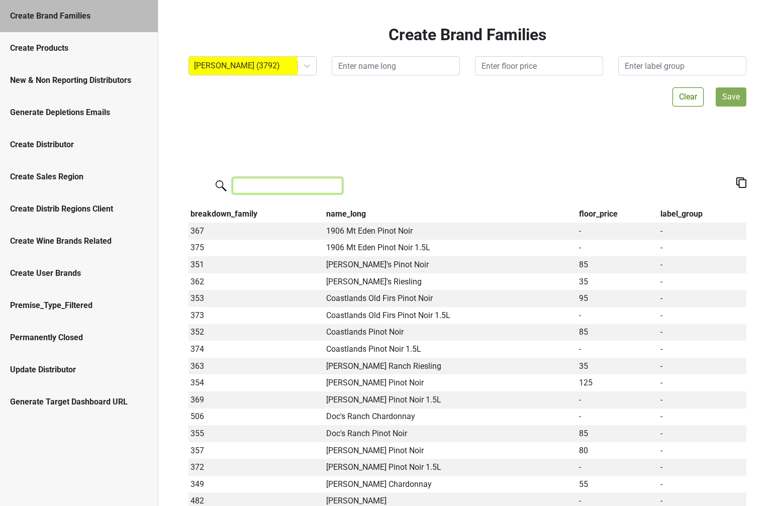
click at [274, 190] on input "search" at bounding box center [288, 186] width 110 height 16
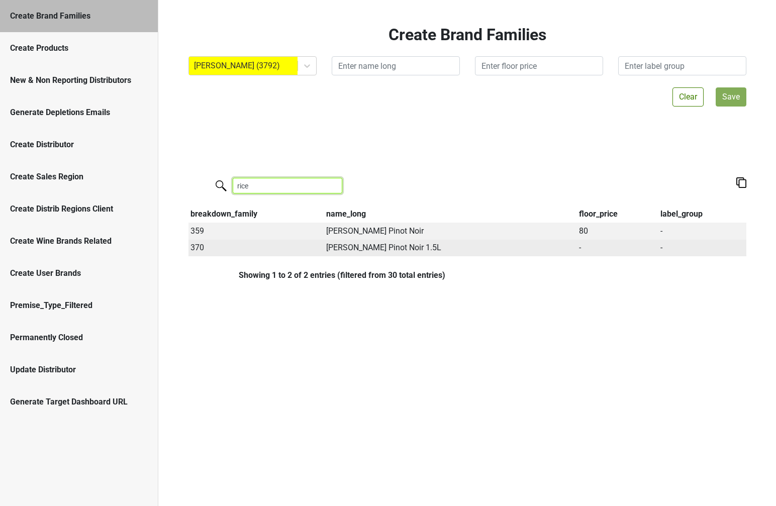
type input "rice"
click at [198, 246] on td "370" at bounding box center [256, 248] width 135 height 17
copy td "370"
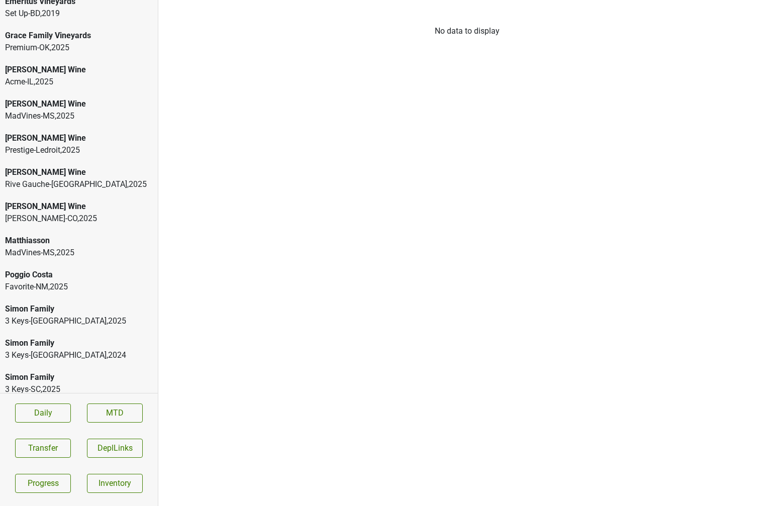
scroll to position [769, 0]
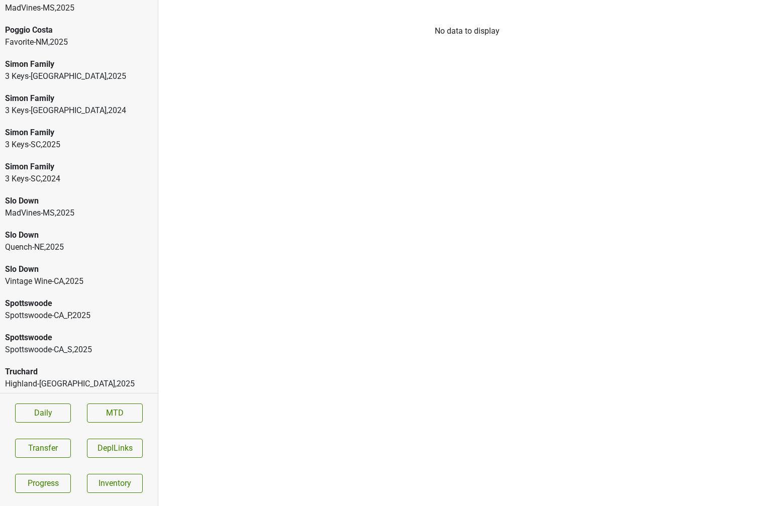
click at [63, 400] on div "Ultraviolet" at bounding box center [79, 406] width 148 height 12
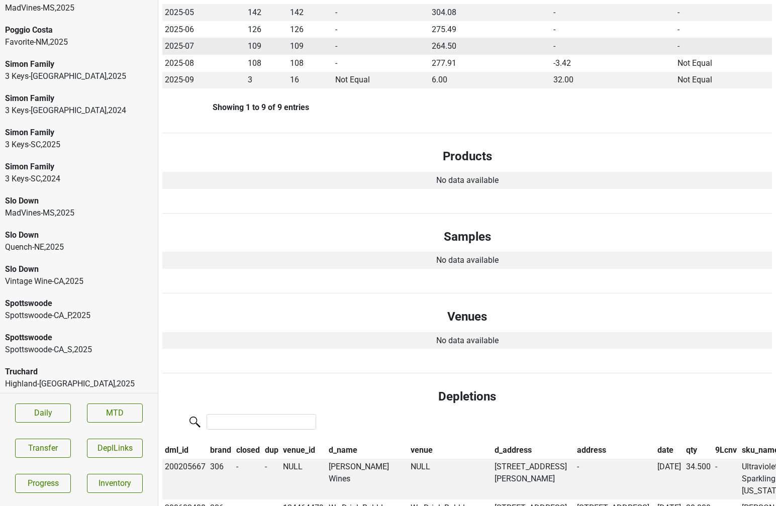
scroll to position [0, 0]
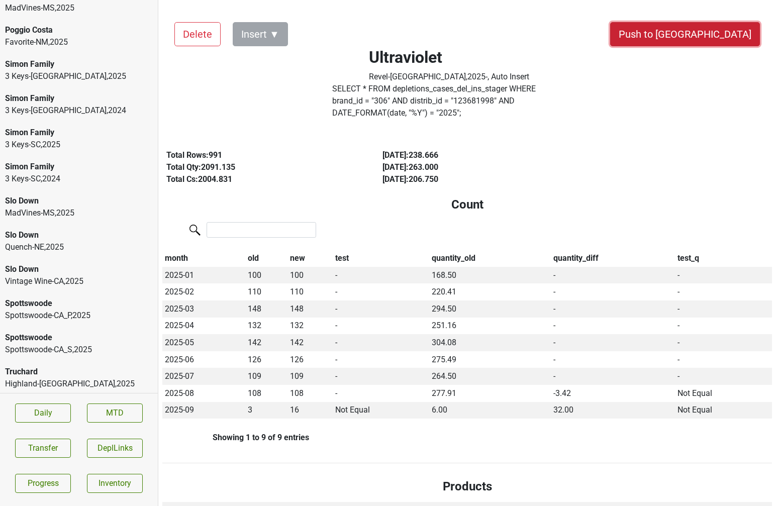
click at [711, 30] on button "Push to DC" at bounding box center [685, 34] width 150 height 24
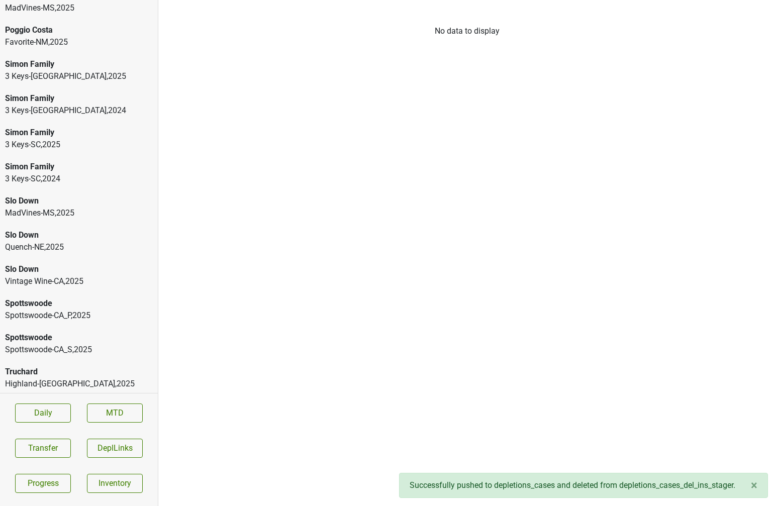
scroll to position [735, 0]
click at [25, 400] on div "Truchard" at bounding box center [79, 406] width 148 height 12
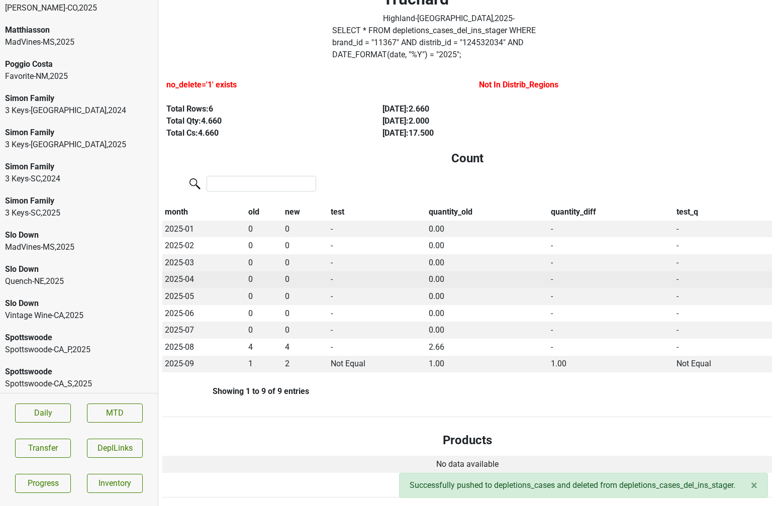
scroll to position [0, 0]
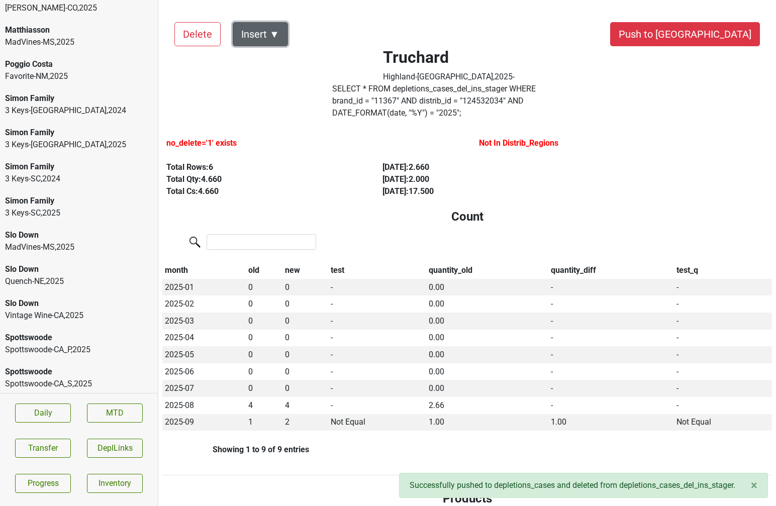
click at [270, 37] on button "Insert ▼" at bounding box center [260, 34] width 55 height 24
click at [275, 56] on div "Auto Insert" at bounding box center [277, 62] width 89 height 26
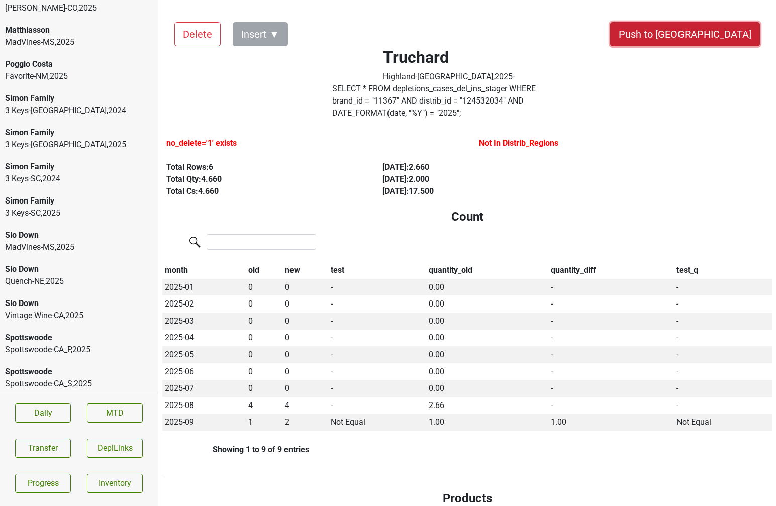
click at [722, 25] on button "Push to DC" at bounding box center [685, 34] width 150 height 24
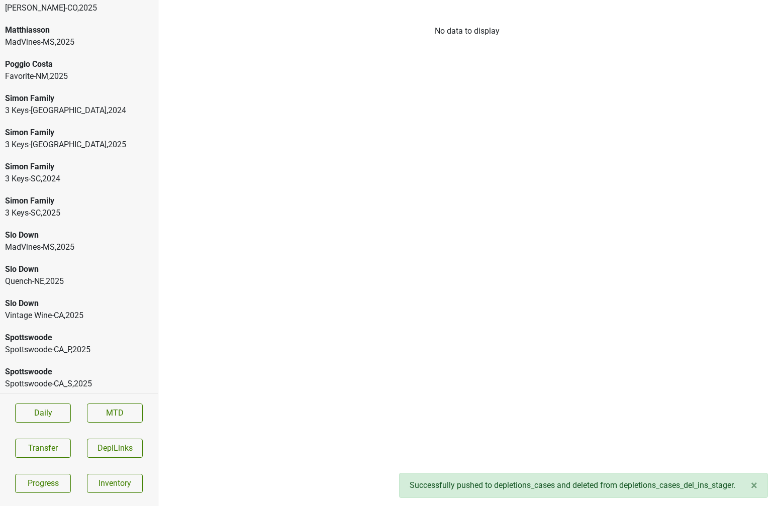
scroll to position [701, 0]
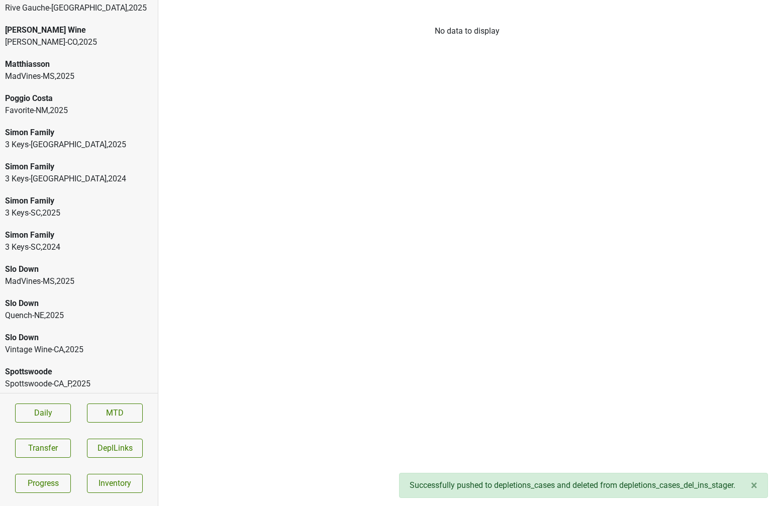
click at [81, 400] on div "Spottswoode" at bounding box center [79, 406] width 148 height 12
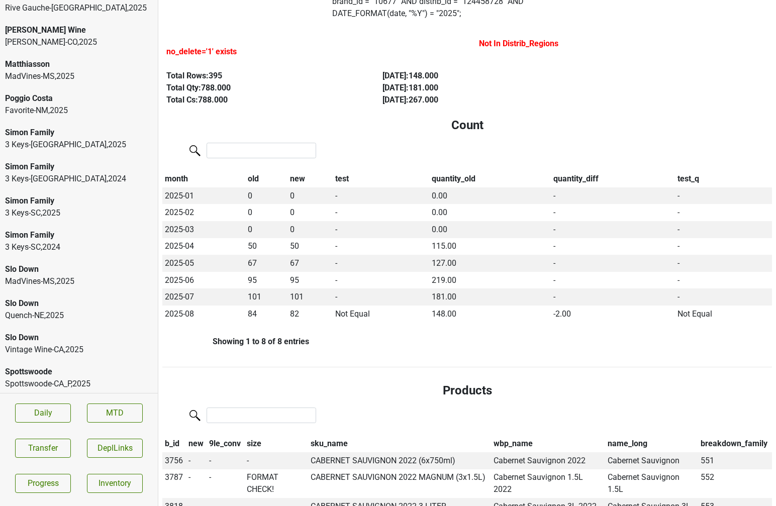
scroll to position [0, 0]
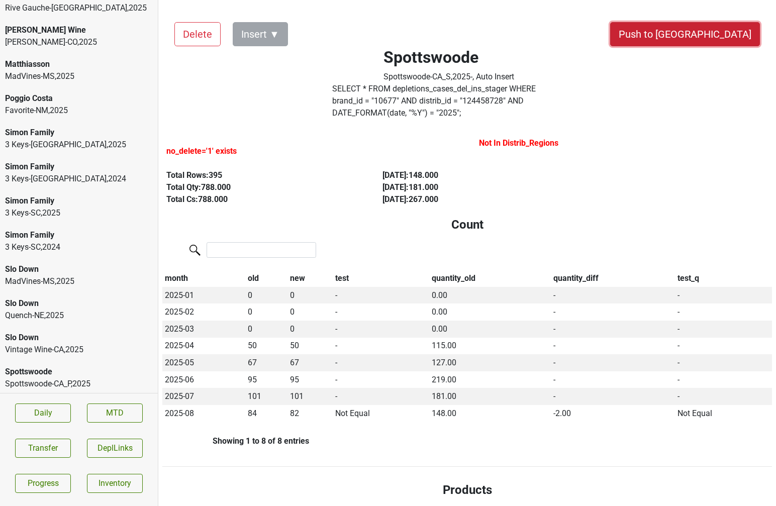
click at [703, 31] on button "Push to DC" at bounding box center [685, 34] width 150 height 24
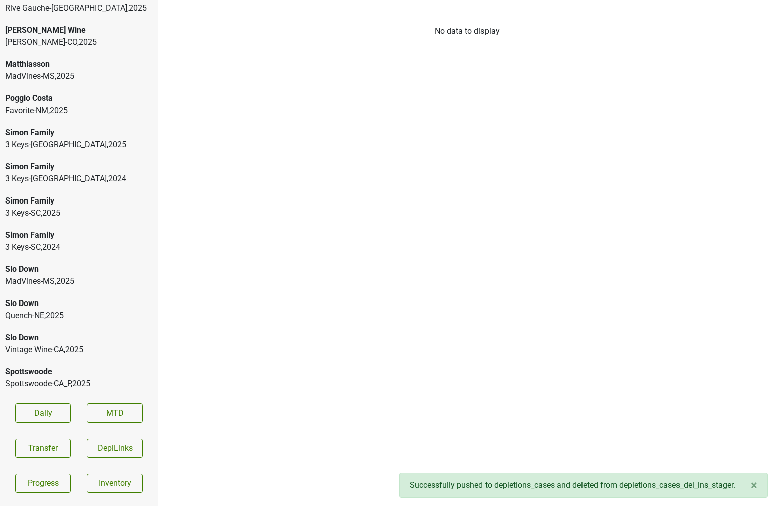
scroll to position [667, 0]
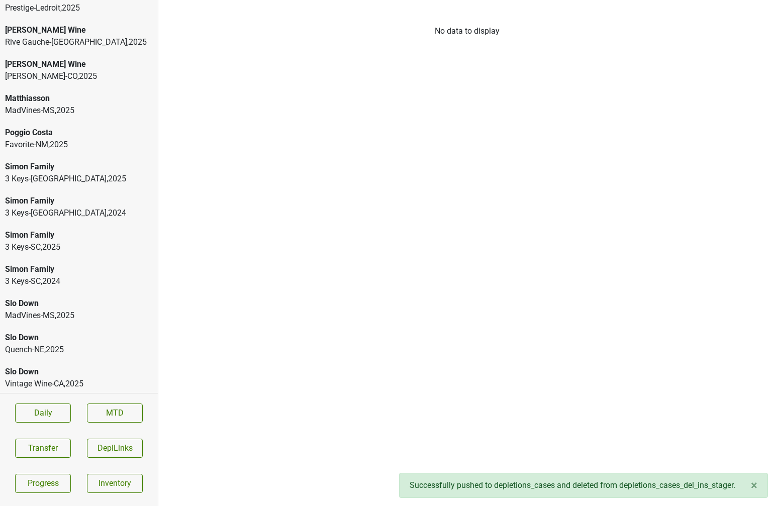
click at [34, 400] on div "Spottswoode" at bounding box center [79, 406] width 148 height 12
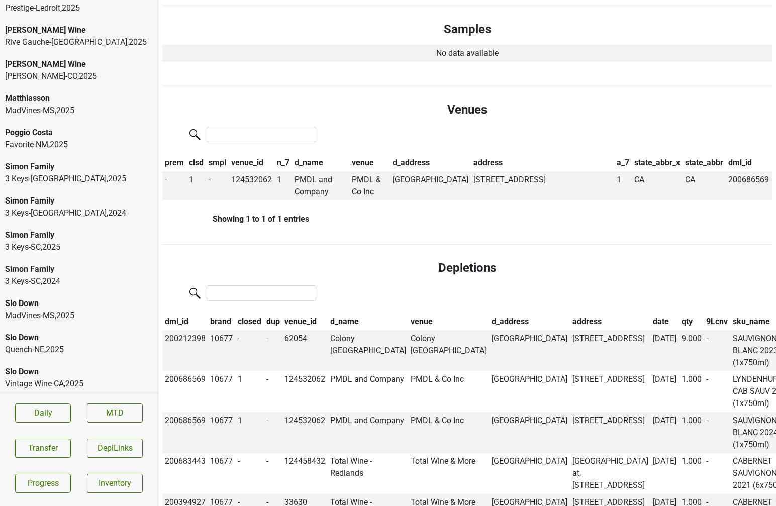
scroll to position [647, 0]
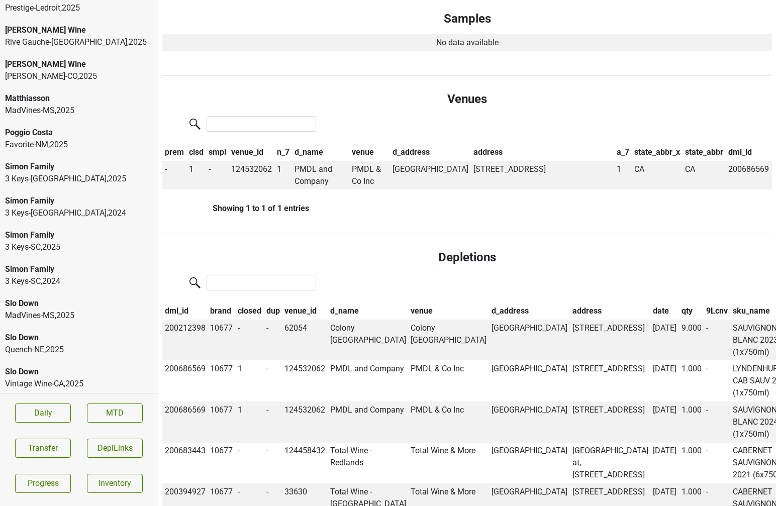
click at [651, 303] on th "date" at bounding box center [665, 311] width 29 height 17
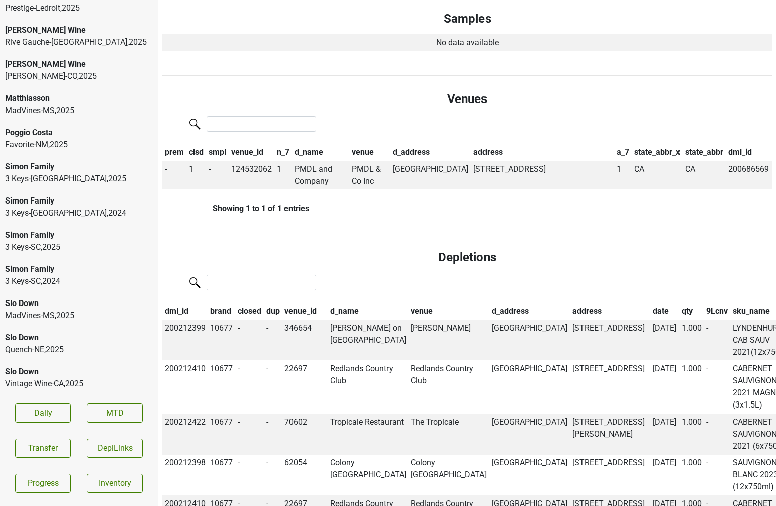
click at [651, 303] on th "date" at bounding box center [665, 311] width 29 height 17
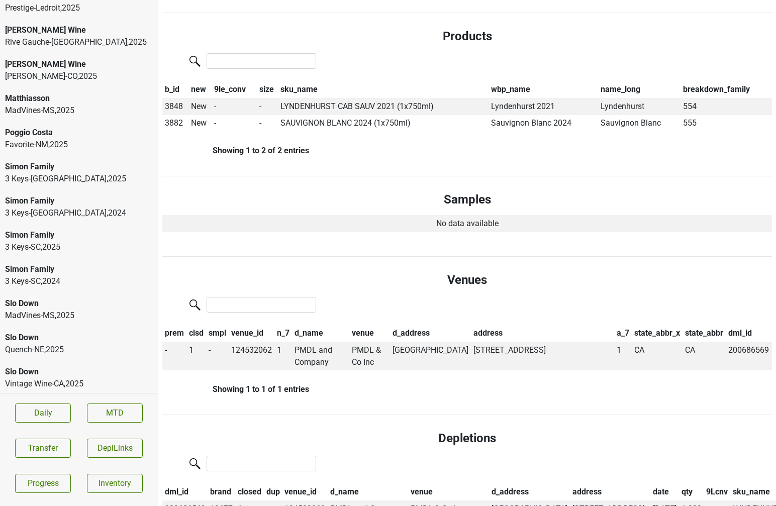
scroll to position [0, 0]
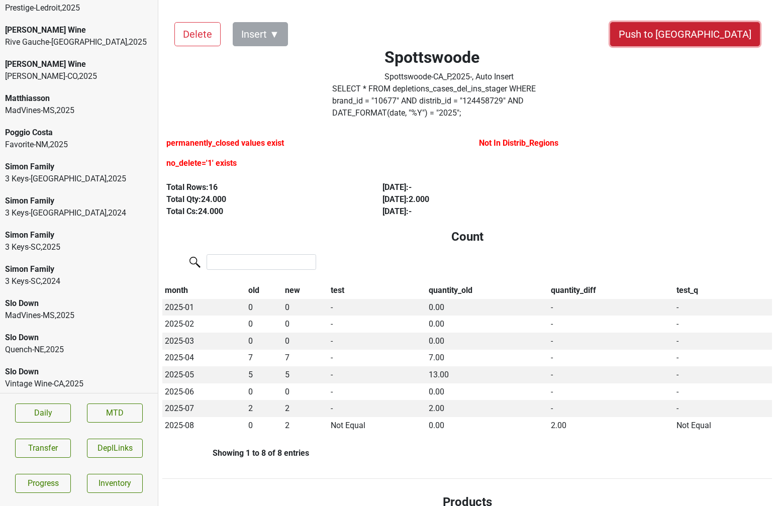
click at [708, 27] on button "Push to DC" at bounding box center [685, 34] width 150 height 24
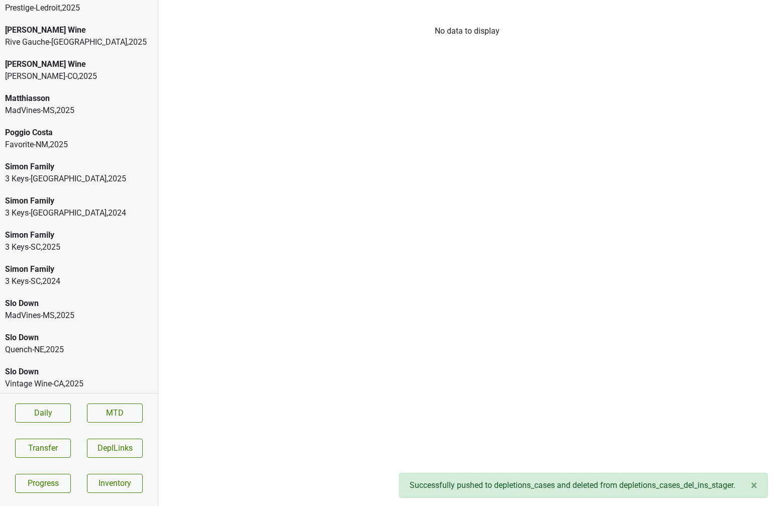
scroll to position [632, 0]
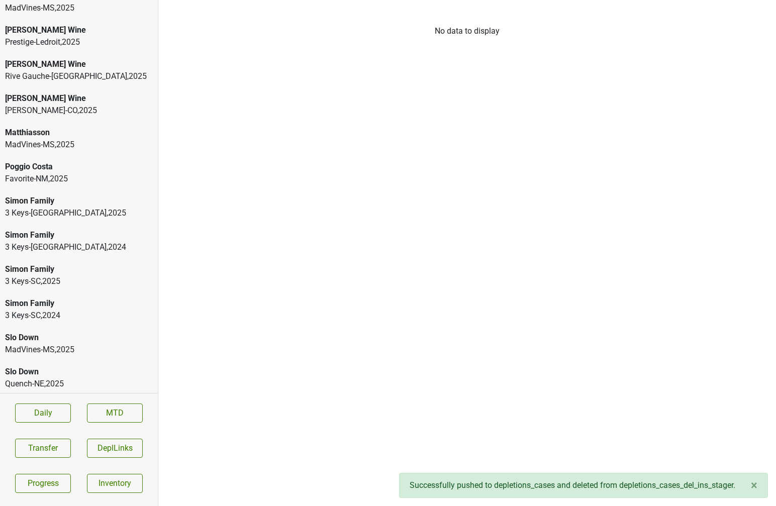
click at [58, 400] on div "Slo Down" at bounding box center [79, 406] width 148 height 12
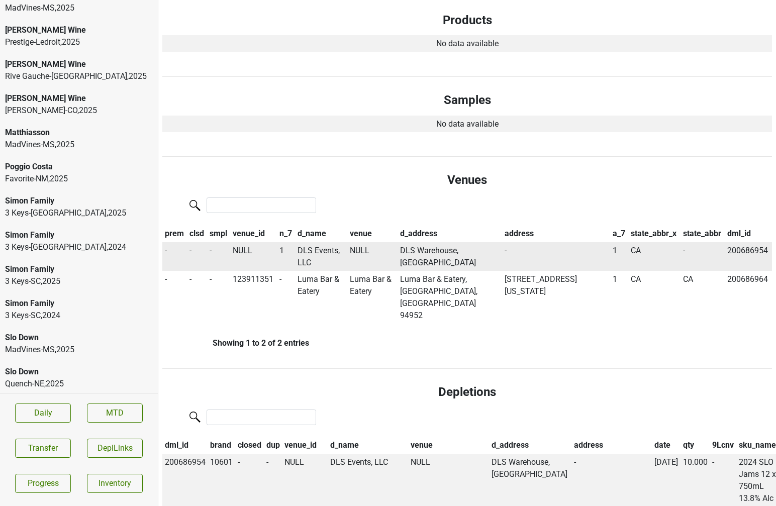
scroll to position [461, 0]
click at [107, 378] on div "Quench-NE , 2025" at bounding box center [79, 384] width 148 height 12
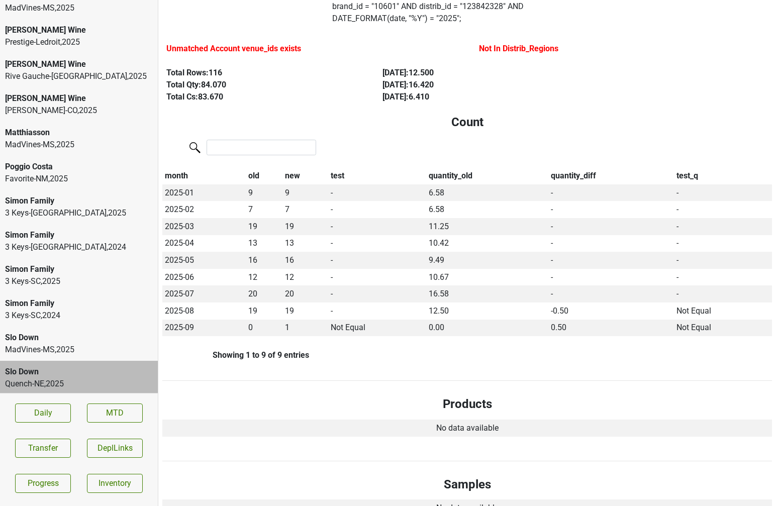
scroll to position [0, 0]
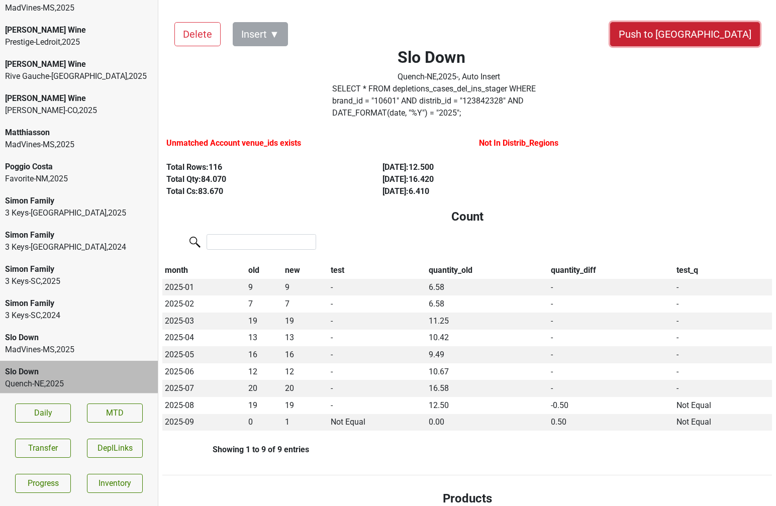
click at [725, 39] on button "Push to DC" at bounding box center [685, 34] width 150 height 24
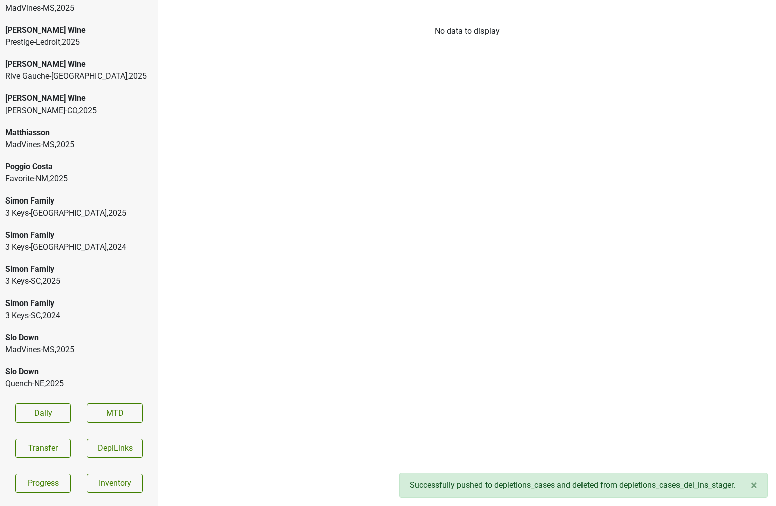
scroll to position [598, 0]
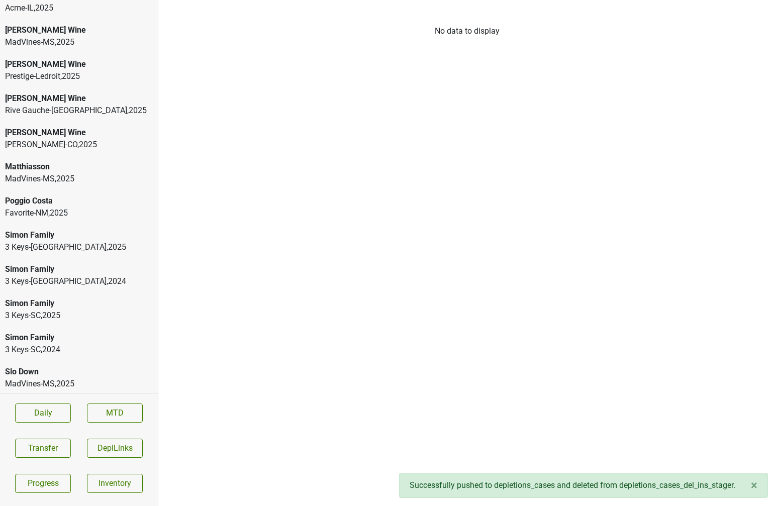
click at [42, 366] on div "Slo Down" at bounding box center [79, 372] width 148 height 12
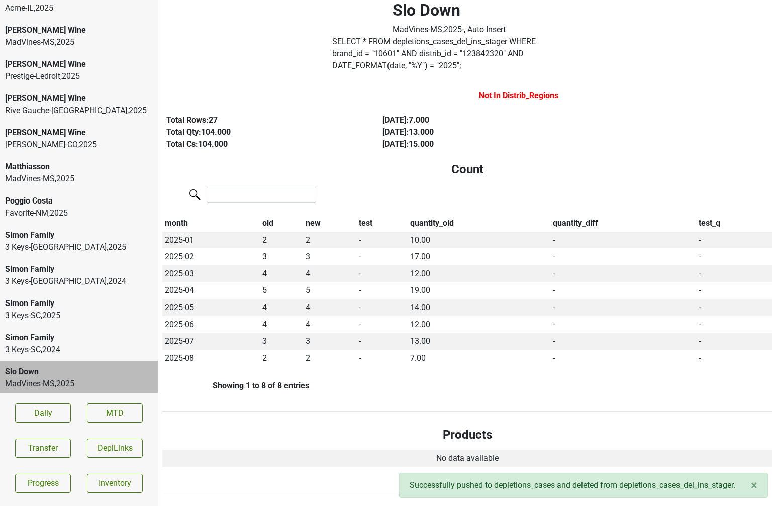
scroll to position [0, 0]
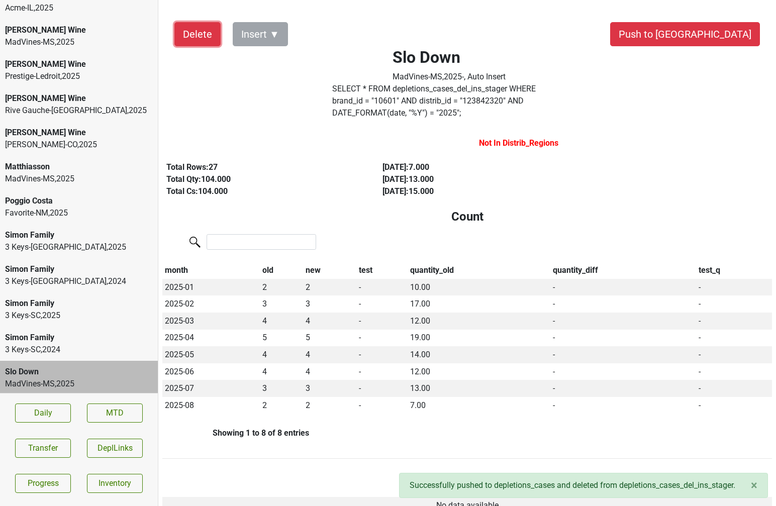
click at [199, 42] on button "Delete" at bounding box center [197, 34] width 46 height 24
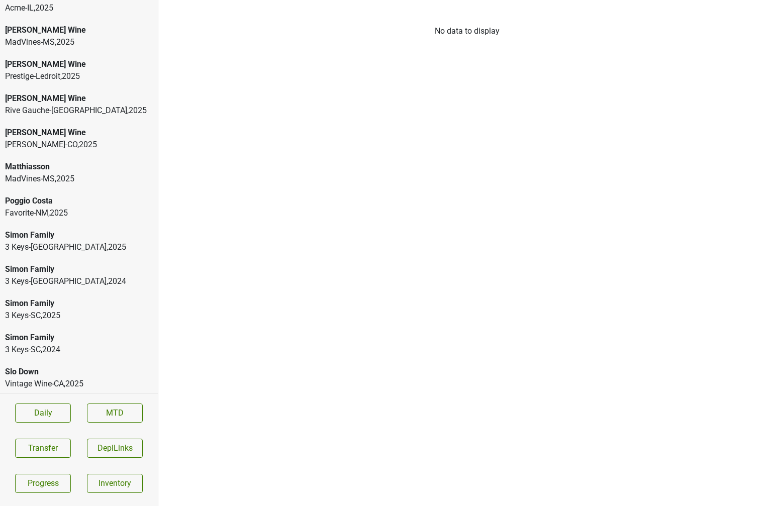
scroll to position [564, 0]
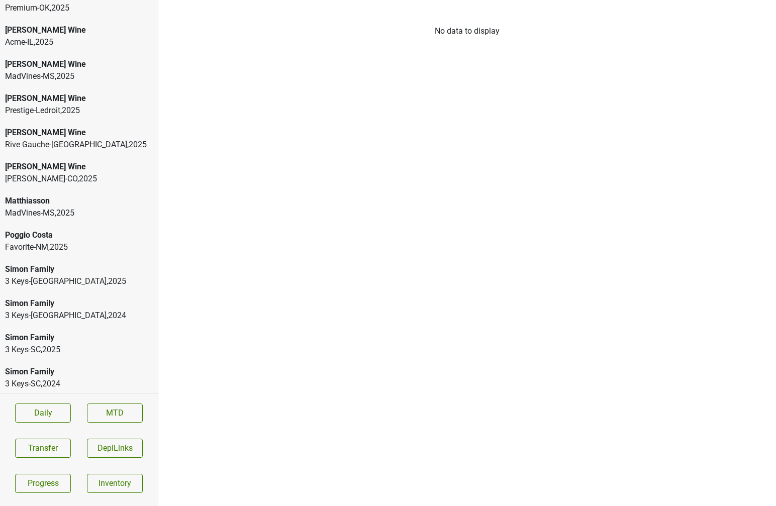
click at [69, 241] on div "Favorite-NM , 2025" at bounding box center [79, 247] width 148 height 12
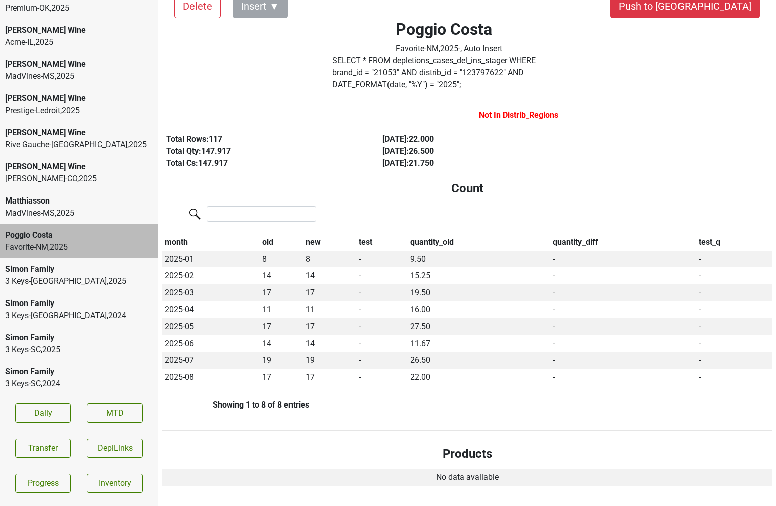
scroll to position [0, 0]
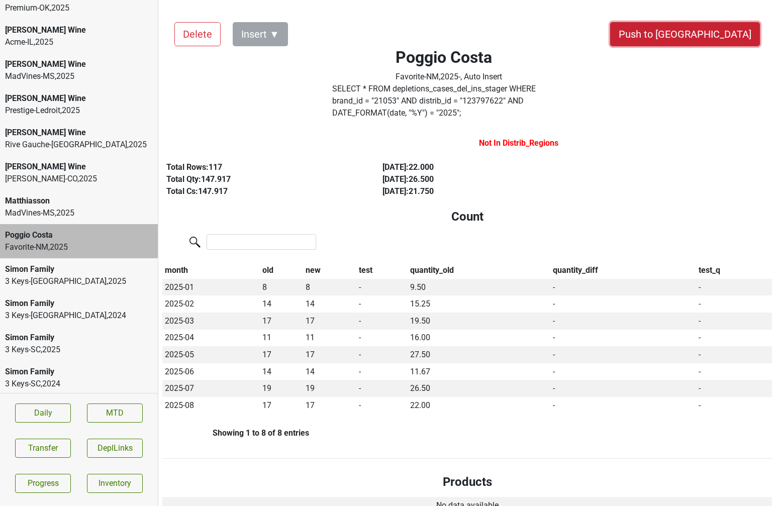
click at [740, 28] on button "Push to DC" at bounding box center [685, 34] width 150 height 24
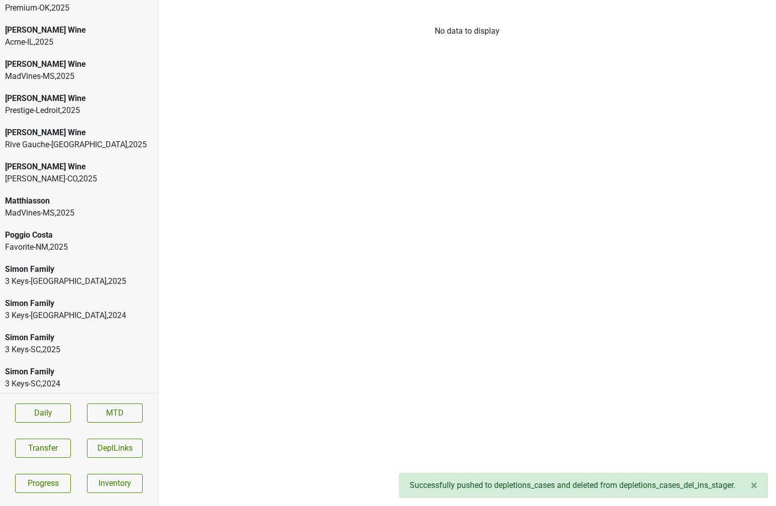
scroll to position [530, 0]
click at [87, 229] on div "Matthiasson" at bounding box center [79, 235] width 148 height 12
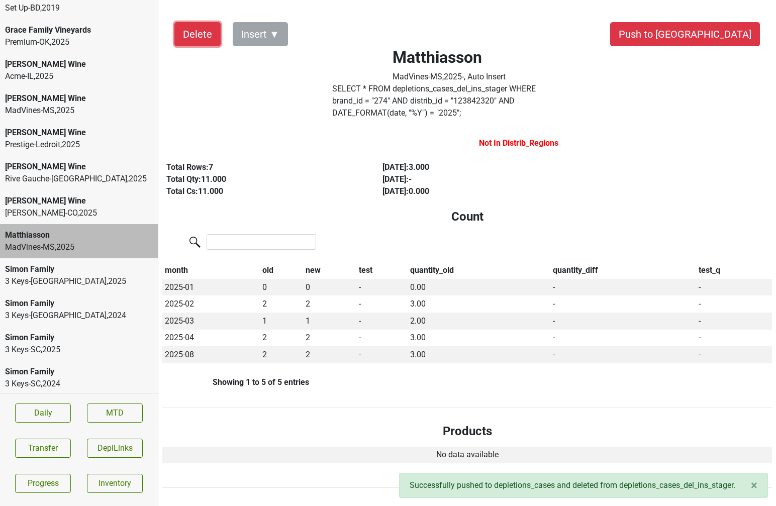
click at [196, 35] on button "Delete" at bounding box center [197, 34] width 46 height 24
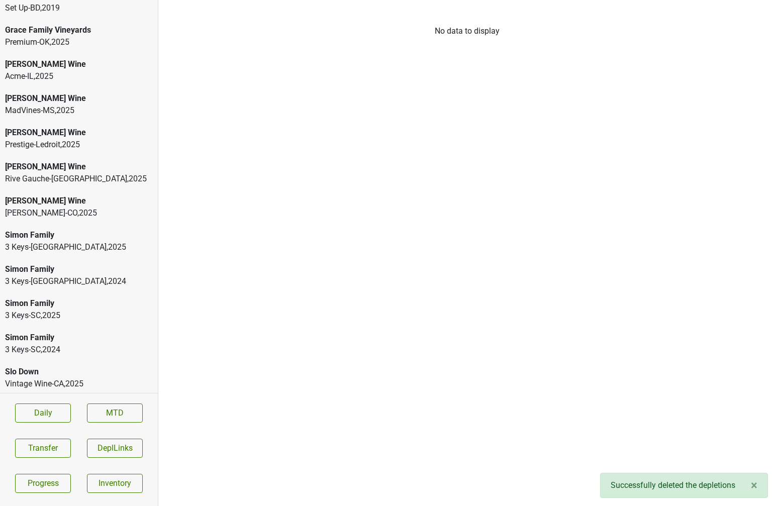
scroll to position [496, 0]
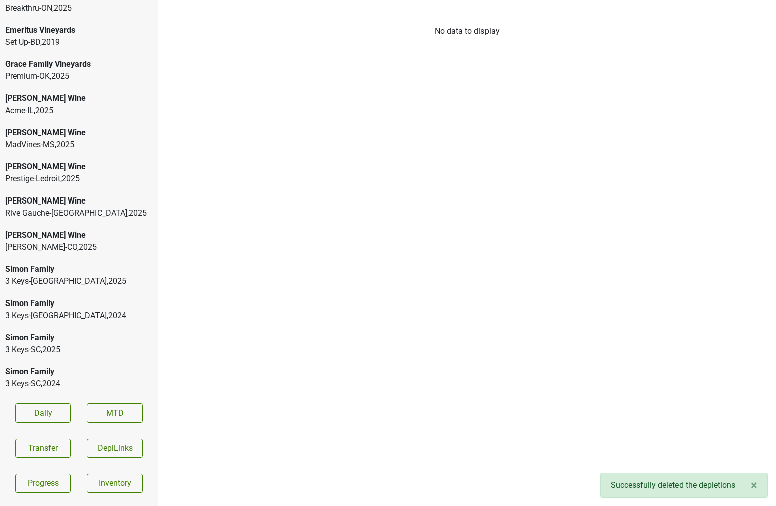
click at [79, 229] on div "[PERSON_NAME] Wine" at bounding box center [79, 235] width 148 height 12
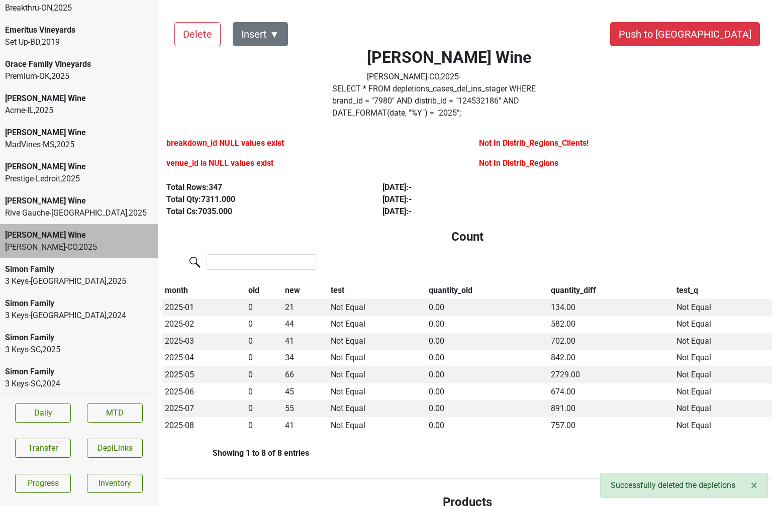
click at [106, 190] on div "Mary Taylor Wine Rive Gauche-GA , 2025" at bounding box center [79, 207] width 158 height 34
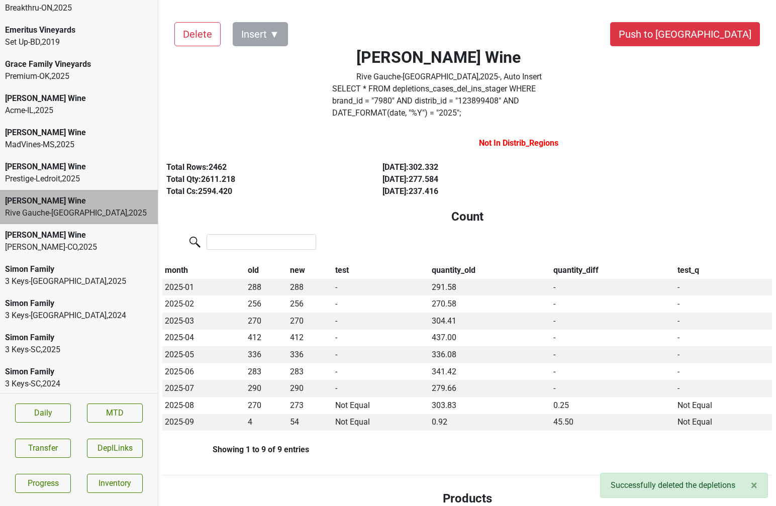
click at [59, 127] on div "[PERSON_NAME] Wine" at bounding box center [79, 133] width 148 height 12
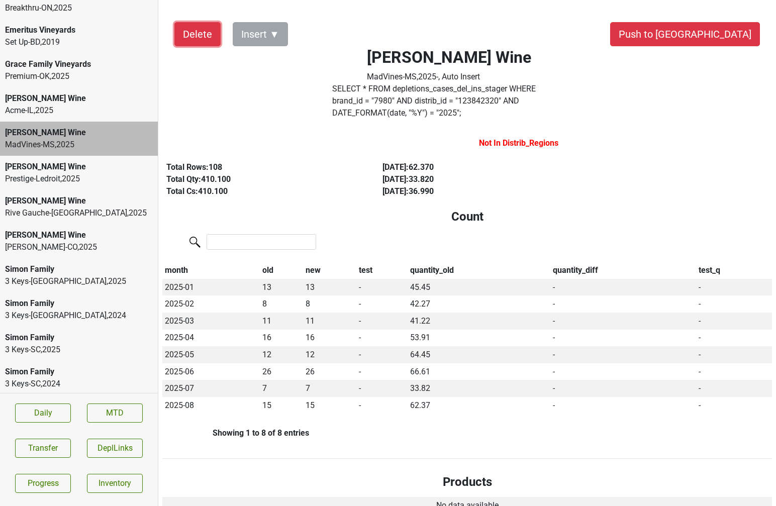
click at [201, 32] on button "Delete" at bounding box center [197, 34] width 46 height 24
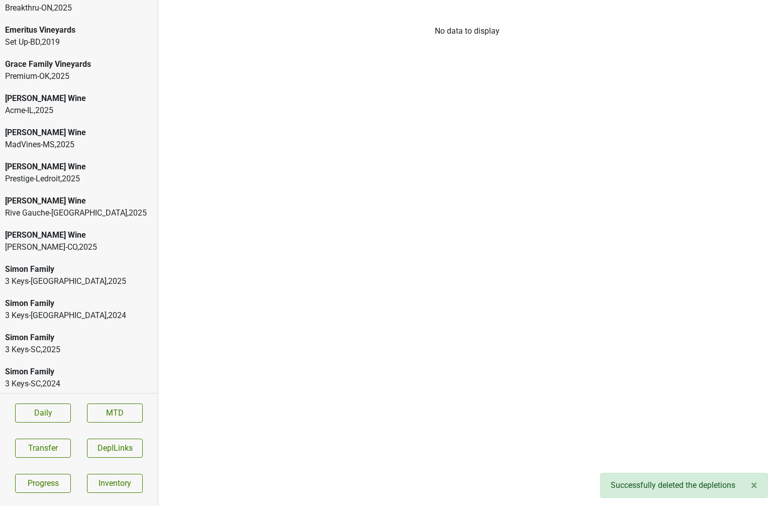
scroll to position [461, 0]
click at [14, 161] on div "[PERSON_NAME] Wine" at bounding box center [79, 167] width 148 height 12
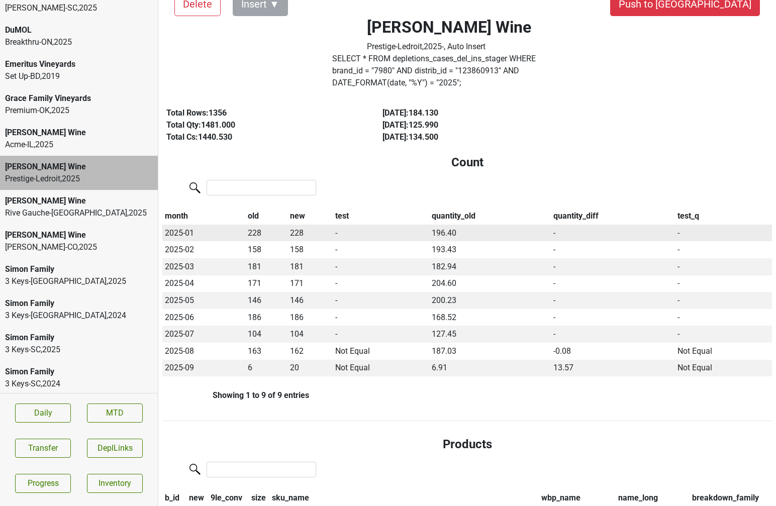
scroll to position [0, 0]
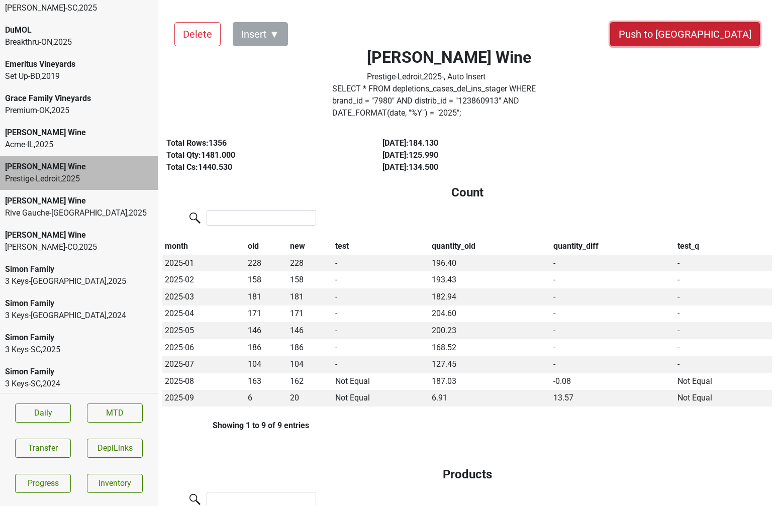
click at [701, 27] on button "Push to DC" at bounding box center [685, 34] width 150 height 24
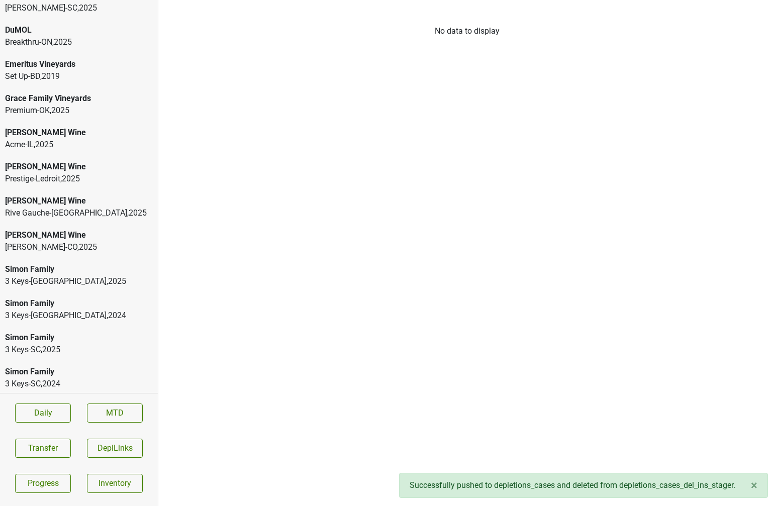
scroll to position [427, 0]
click at [48, 173] on div "Acme-IL , 2025" at bounding box center [79, 179] width 148 height 12
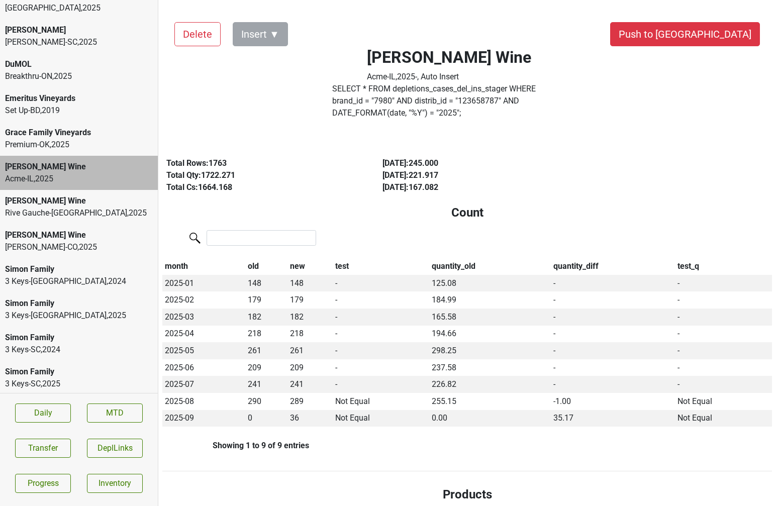
click at [98, 173] on div "Acme-IL , 2025" at bounding box center [79, 179] width 148 height 12
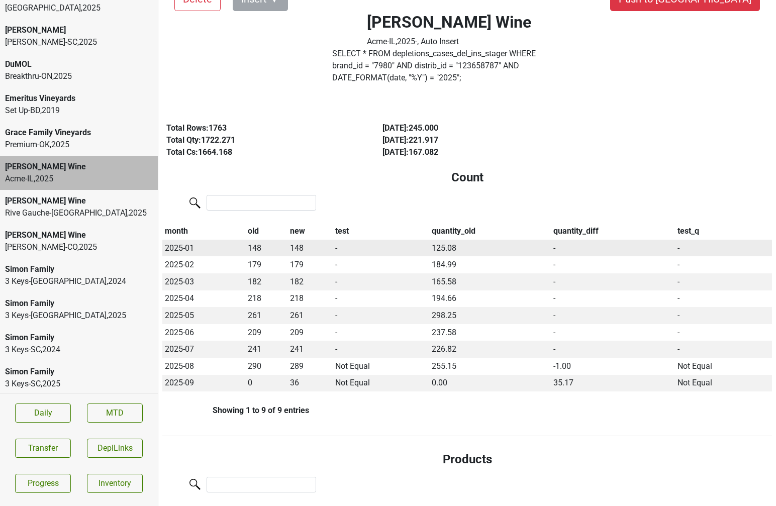
scroll to position [0, 0]
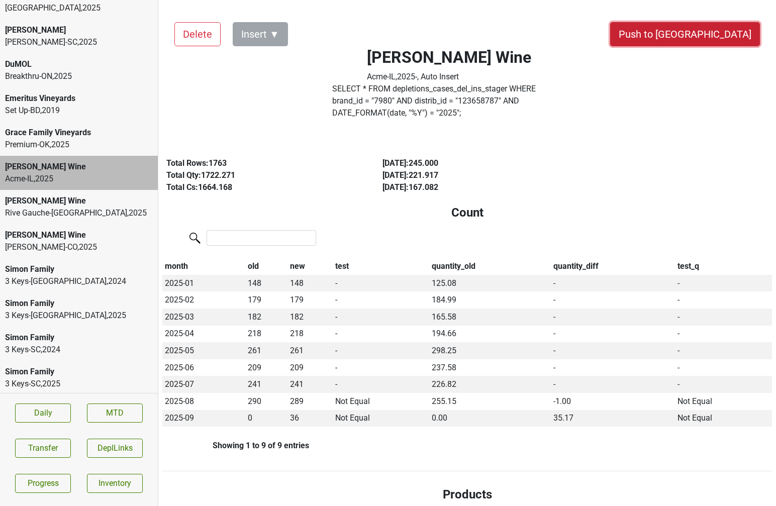
click at [726, 28] on button "Push to [GEOGRAPHIC_DATA]" at bounding box center [685, 34] width 150 height 24
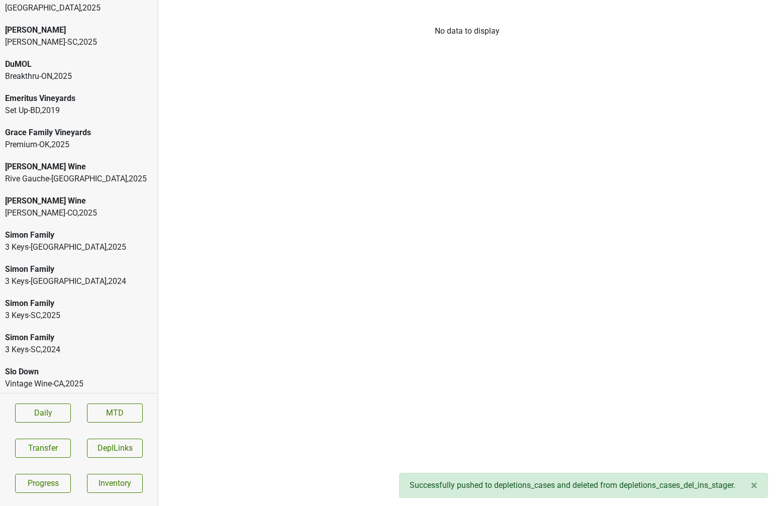
scroll to position [393, 0]
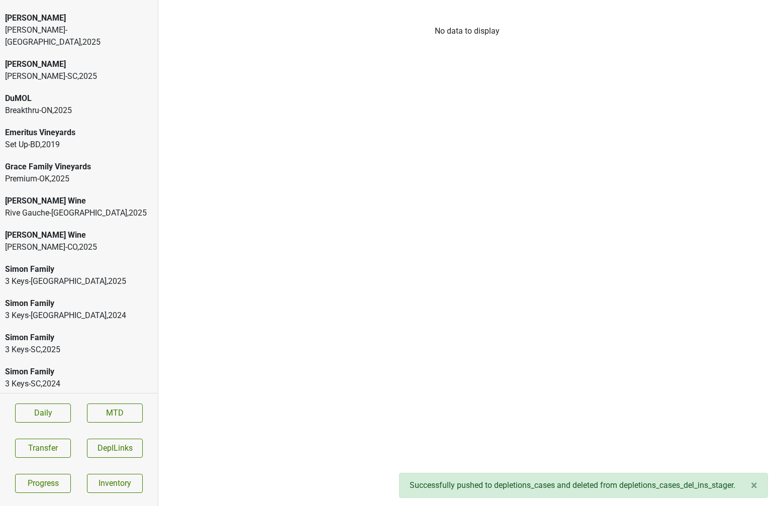
click at [52, 400] on div "Slo Down" at bounding box center [79, 406] width 148 height 12
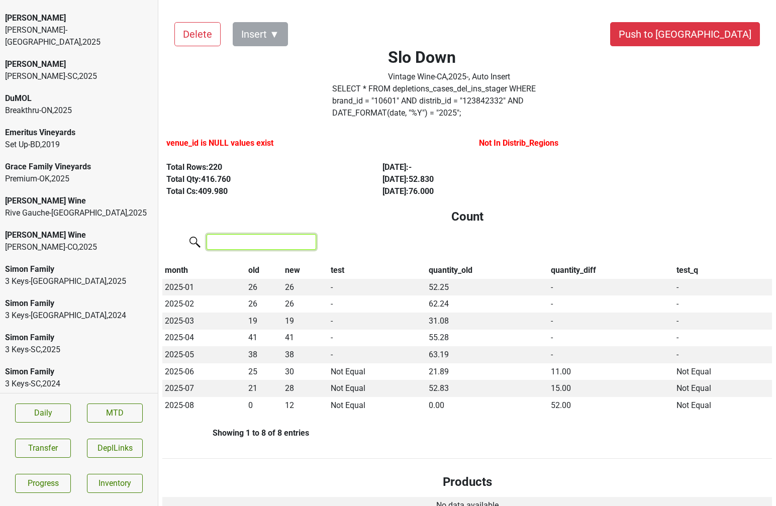
click at [242, 234] on input "search" at bounding box center [262, 242] width 110 height 16
click at [244, 210] on h4 "Count" at bounding box center [467, 217] width 594 height 15
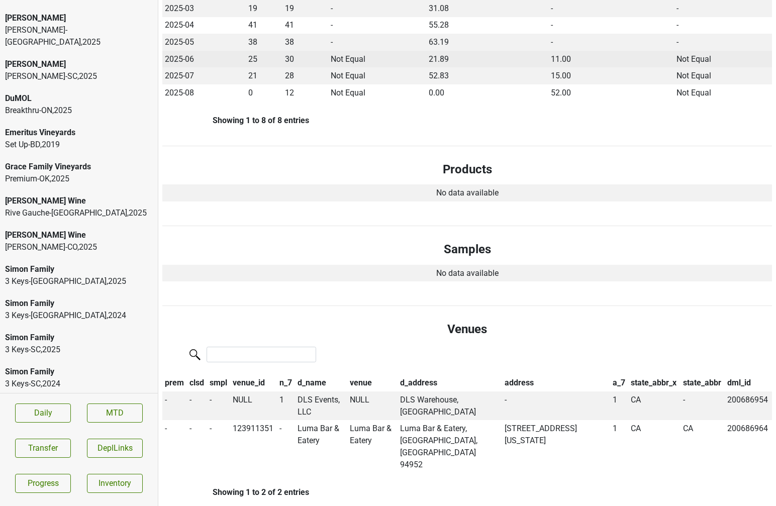
scroll to position [315, 0]
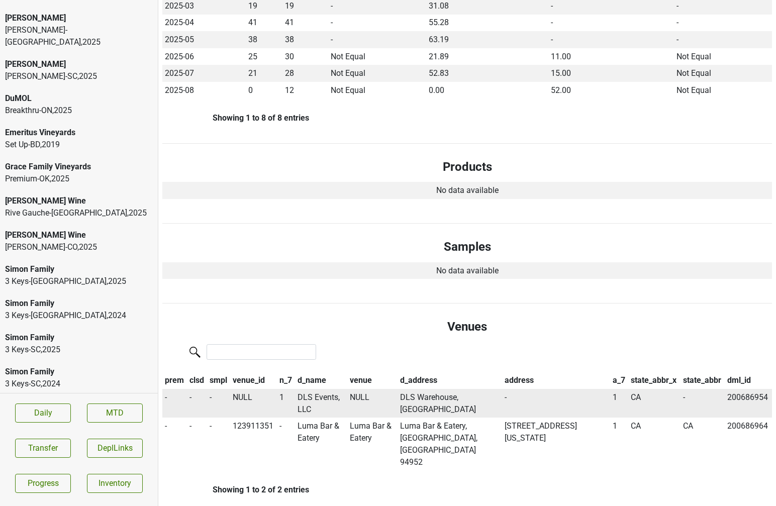
drag, startPoint x: 439, startPoint y: 398, endPoint x: 401, endPoint y: 389, distance: 38.8
click at [401, 389] on td "DLS Warehouse, Brisbane, CA 94005" at bounding box center [450, 403] width 105 height 29
copy td "DLS Warehouse, Brisbane, CA 94005"
click at [76, 241] on div "Willette-CO , 2025" at bounding box center [79, 247] width 148 height 12
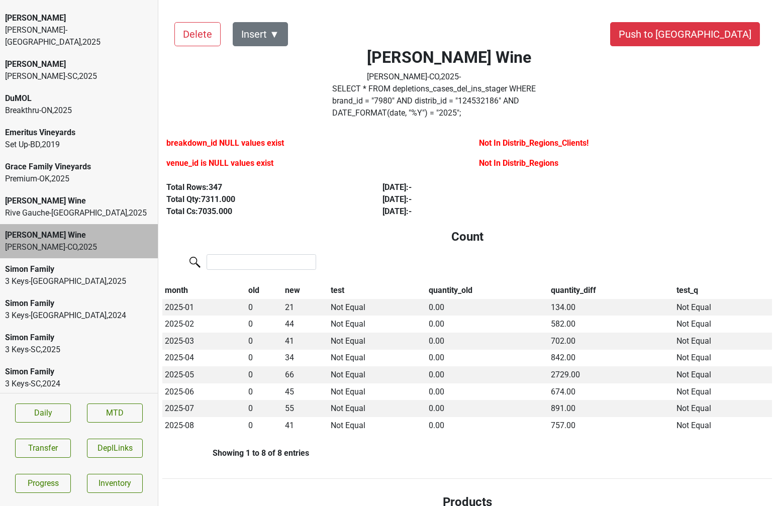
click at [70, 207] on div "Rive Gauche-GA , 2025" at bounding box center [79, 213] width 148 height 12
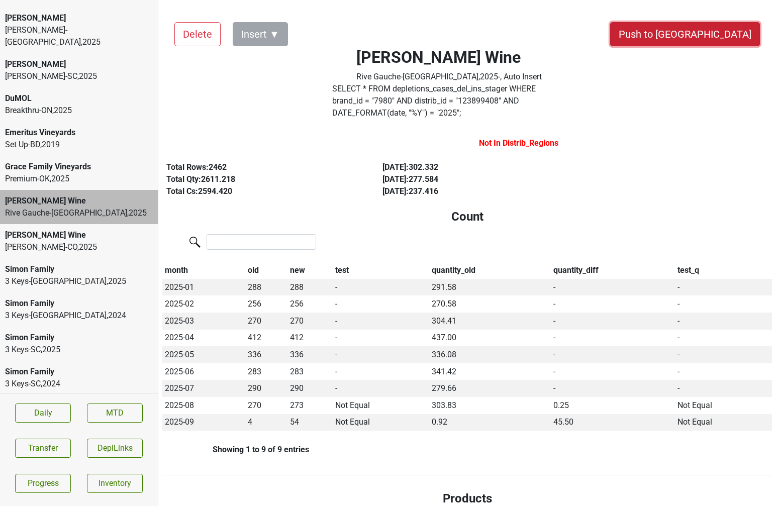
drag, startPoint x: 724, startPoint y: 34, endPoint x: 594, endPoint y: 171, distance: 189.2
click at [736, 37] on button "Push to DC" at bounding box center [685, 34] width 150 height 24
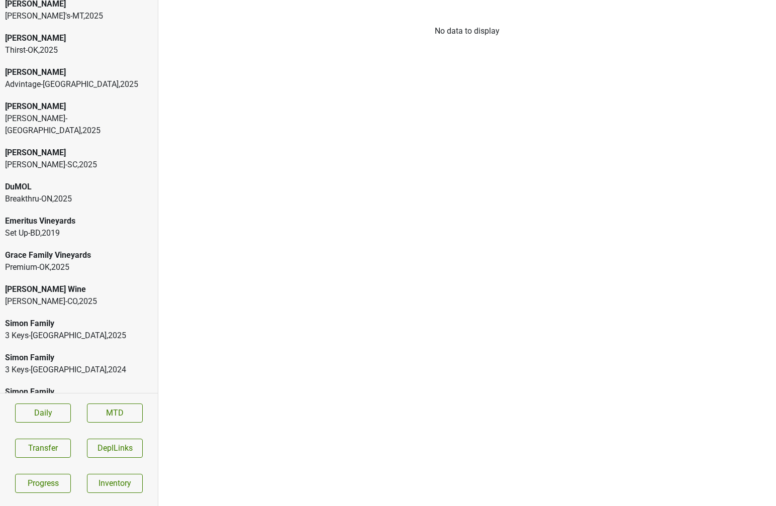
scroll to position [282, 0]
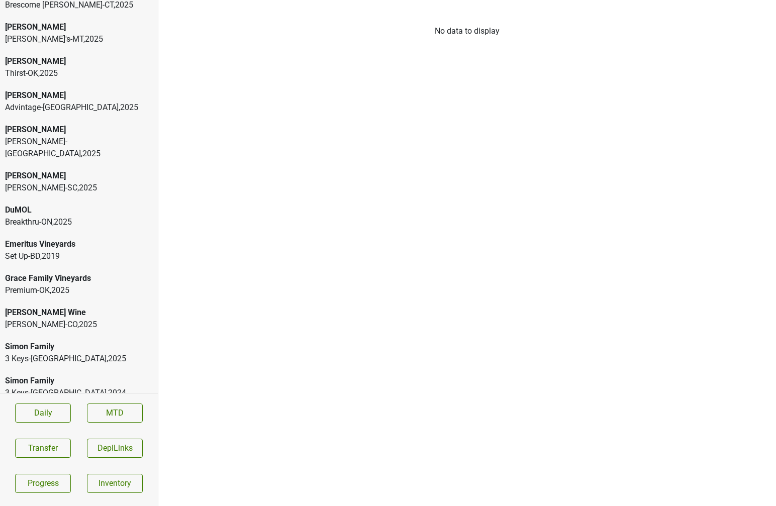
click at [62, 170] on div "Dalla Valle" at bounding box center [79, 176] width 148 height 12
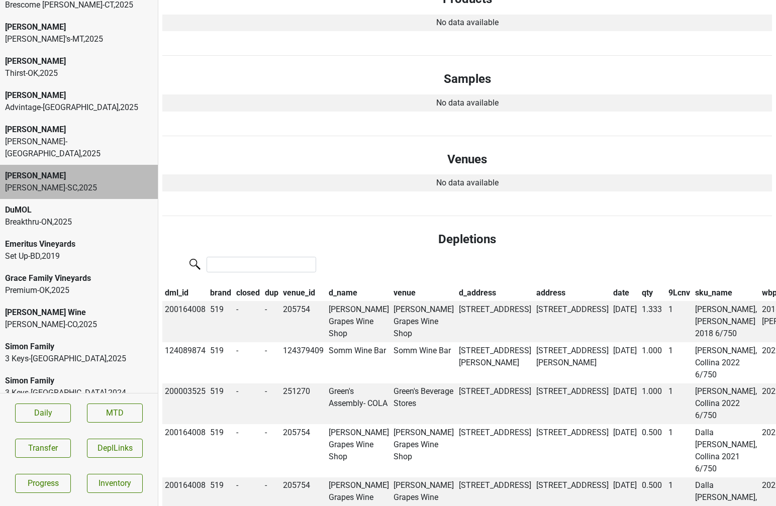
scroll to position [0, 0]
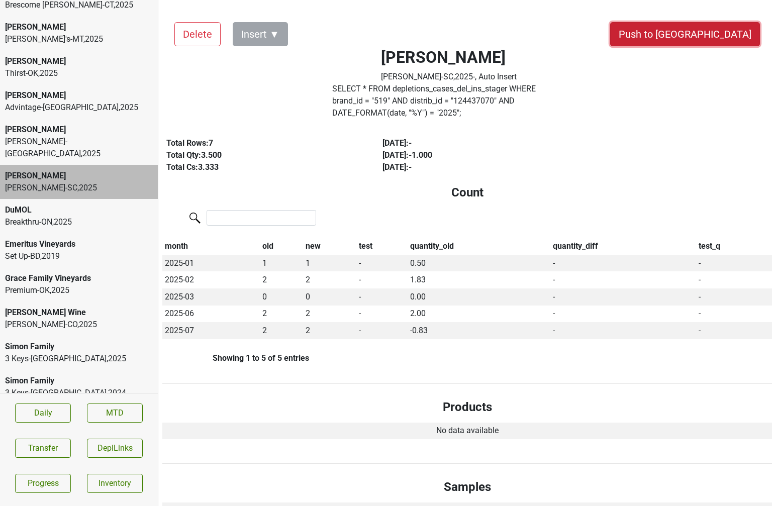
drag, startPoint x: 726, startPoint y: 37, endPoint x: 553, endPoint y: 83, distance: 179.6
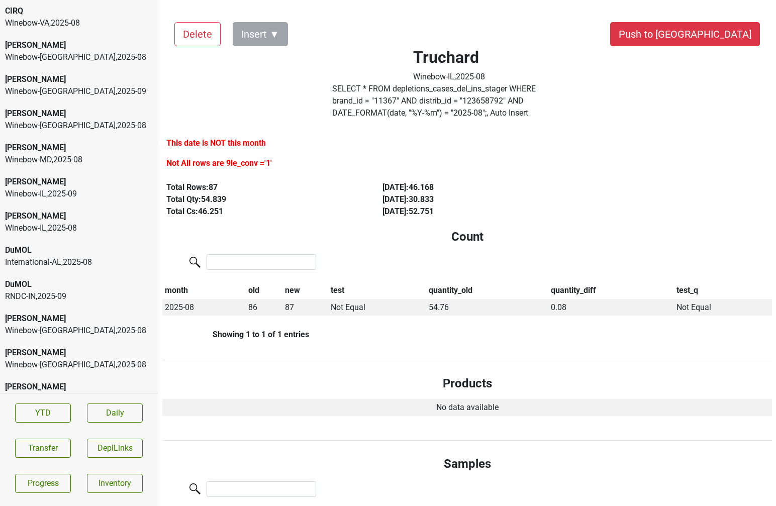
click at [109, 194] on div "Winebow-IL , 2025 - 09" at bounding box center [79, 194] width 148 height 12
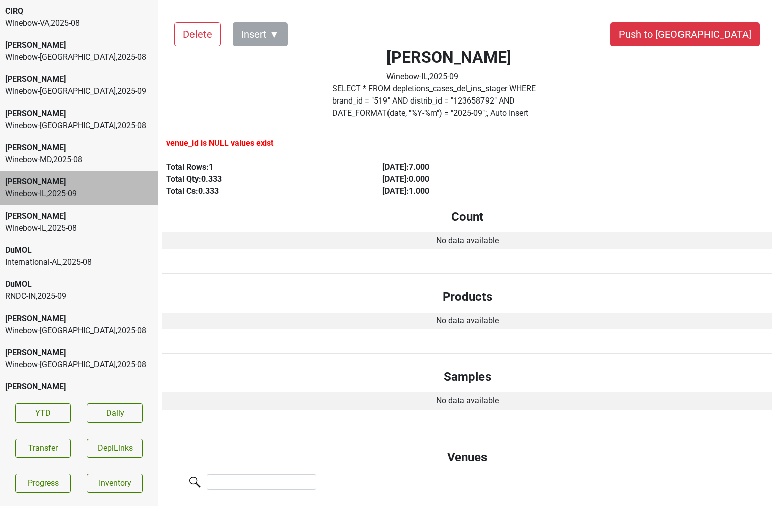
click at [96, 239] on div "Dalla Valle Winebow-IL , 2025 - 08" at bounding box center [79, 222] width 158 height 34
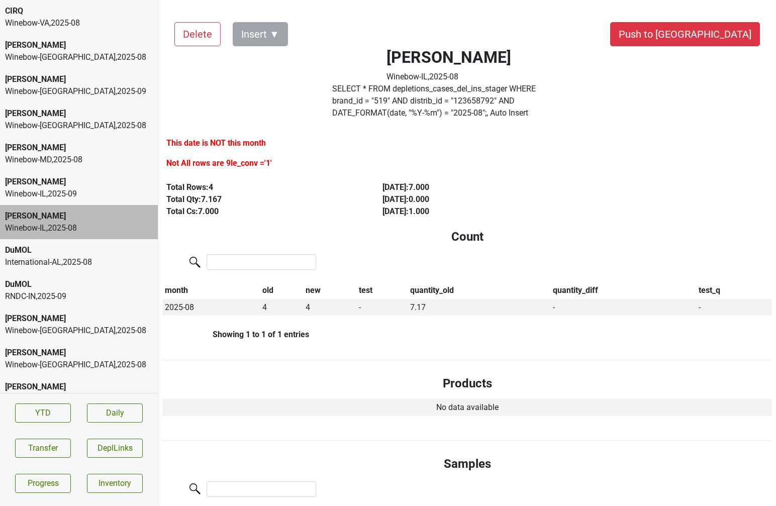
click at [398, 94] on label "SELECT * FROM depletions_cases_del_ins_stager WHERE brand_id = " 519 " AND dist…" at bounding box center [448, 101] width 233 height 36
click at [100, 186] on div "[PERSON_NAME]" at bounding box center [79, 182] width 148 height 12
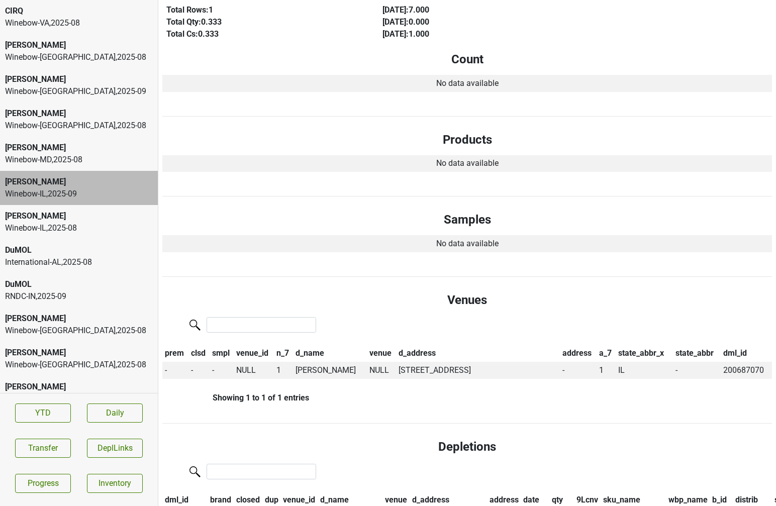
scroll to position [276, 0]
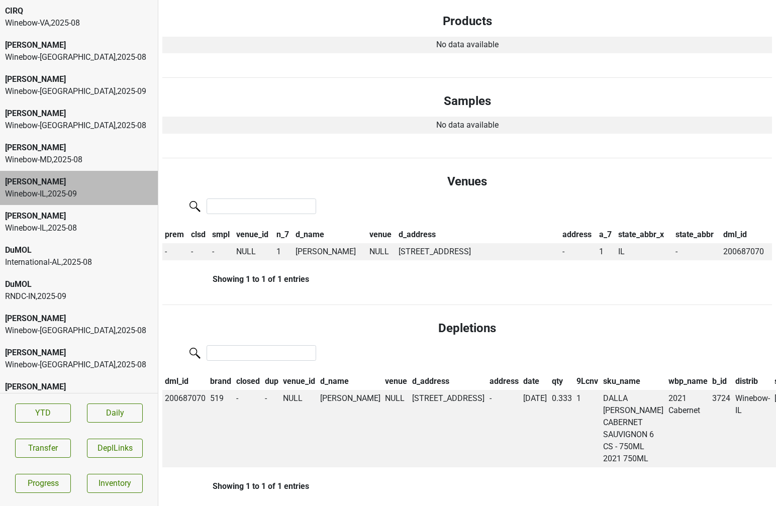
click at [80, 158] on div "Winebow-MD , 2025 - 08" at bounding box center [79, 160] width 148 height 12
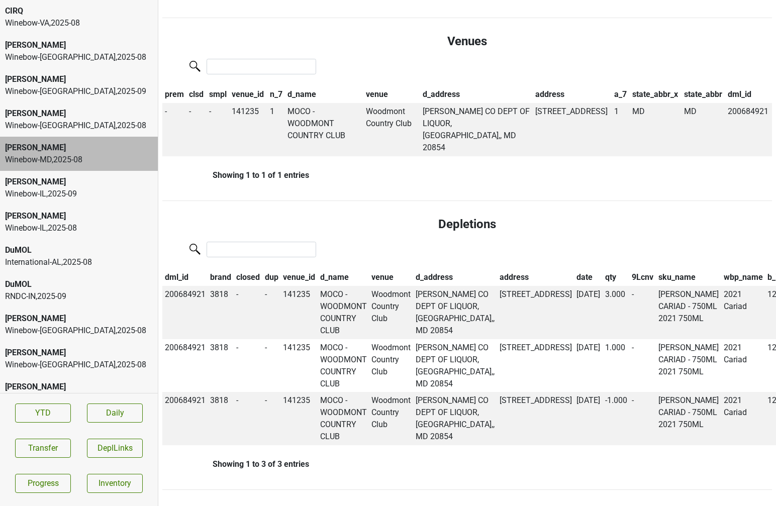
scroll to position [598, 0]
click at [76, 197] on div "Winebow-IL , 2025 - 09" at bounding box center [79, 194] width 148 height 12
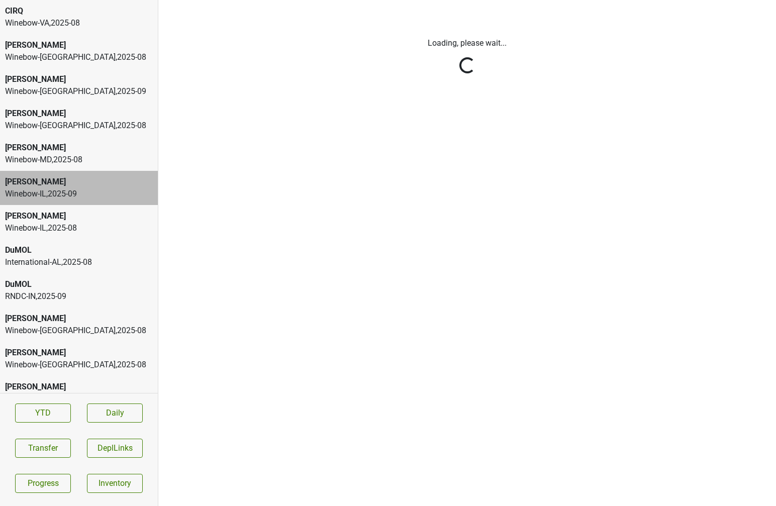
scroll to position [0, 0]
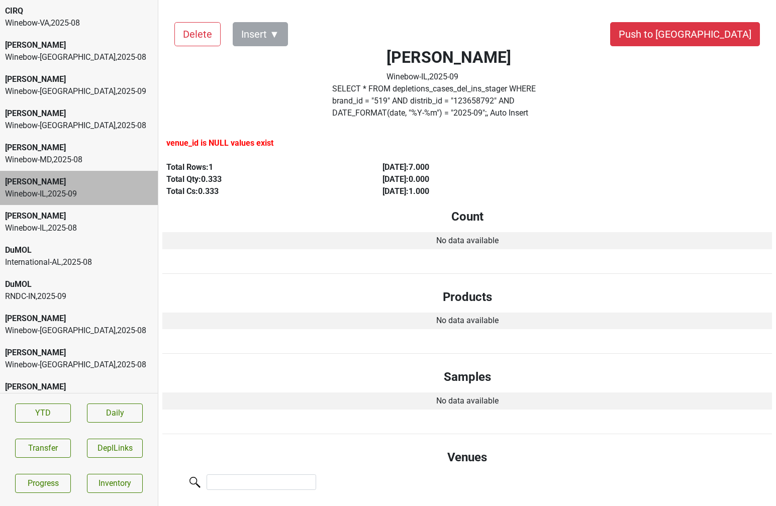
click at [76, 225] on div "Winebow-IL , 2025 - 08" at bounding box center [79, 228] width 148 height 12
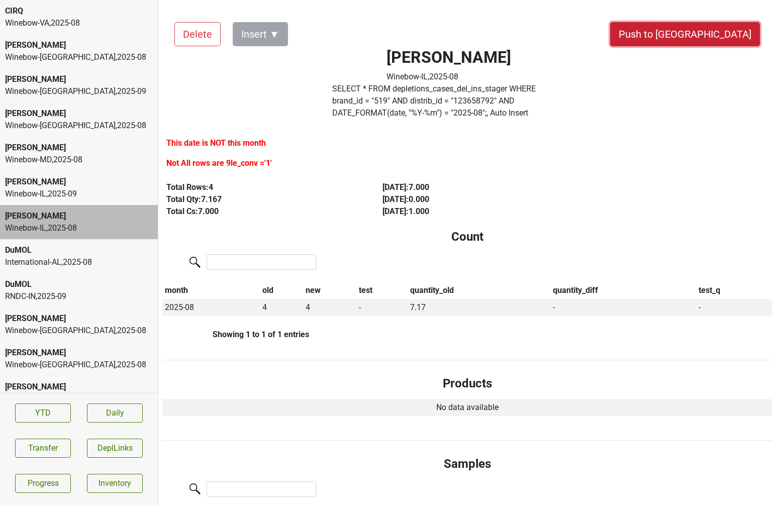
click at [718, 34] on button "Push to [GEOGRAPHIC_DATA]" at bounding box center [685, 34] width 150 height 24
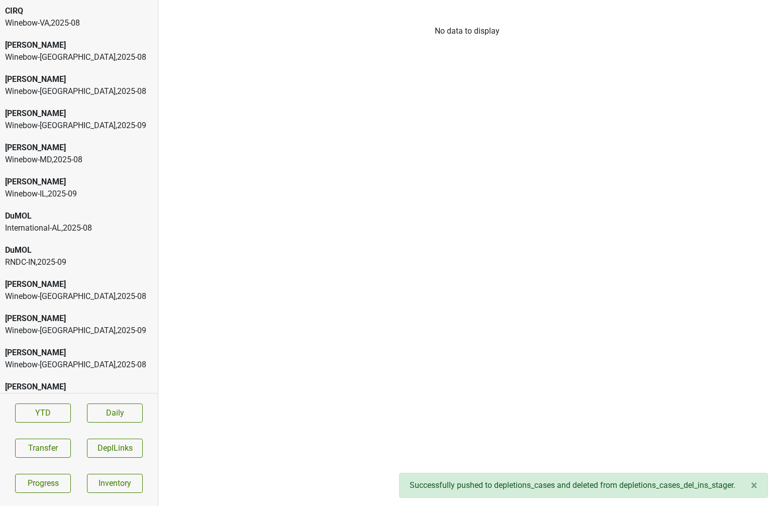
click at [81, 259] on div "RNDC-IN , 2025 - 09" at bounding box center [79, 262] width 148 height 12
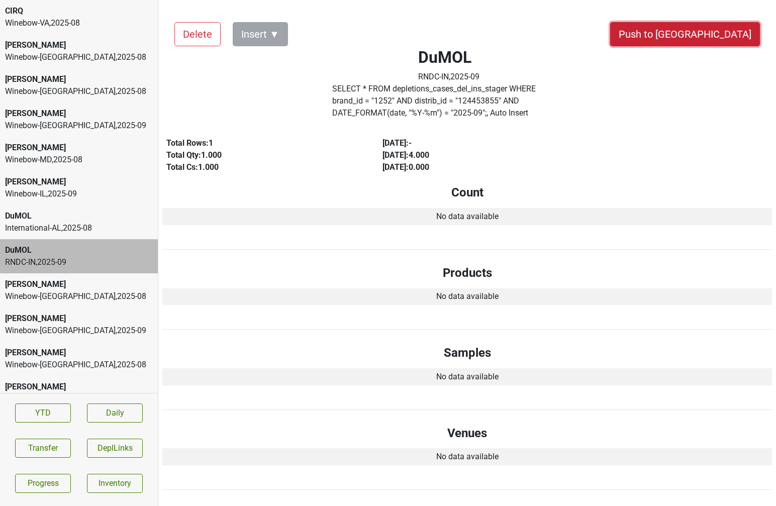
click at [707, 35] on button "Push to [GEOGRAPHIC_DATA]" at bounding box center [685, 34] width 150 height 24
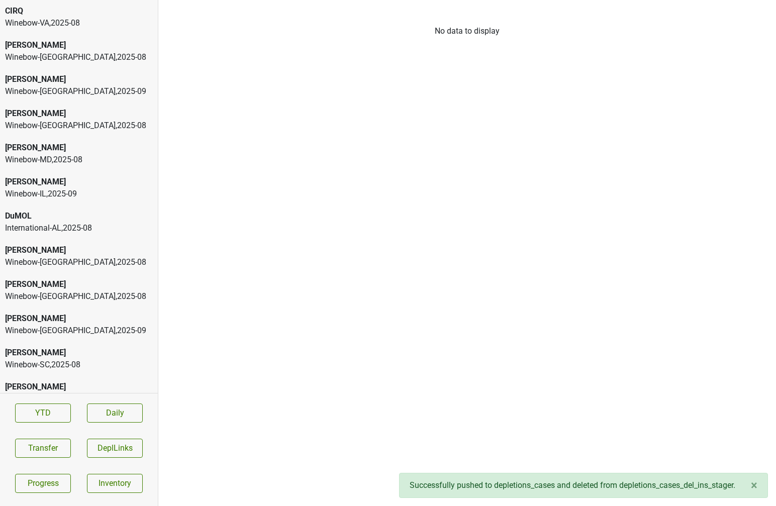
click at [73, 261] on div "Winebow-DC , 2025 - 08" at bounding box center [79, 262] width 148 height 12
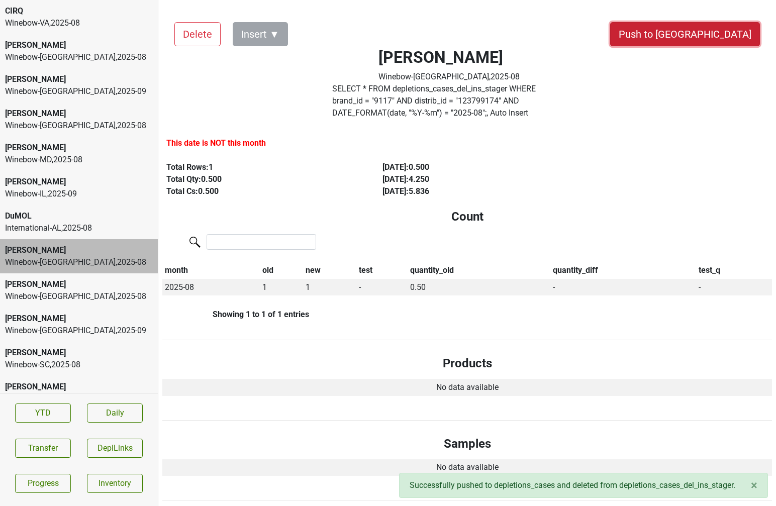
click at [720, 41] on button "Push to [GEOGRAPHIC_DATA]" at bounding box center [685, 34] width 150 height 24
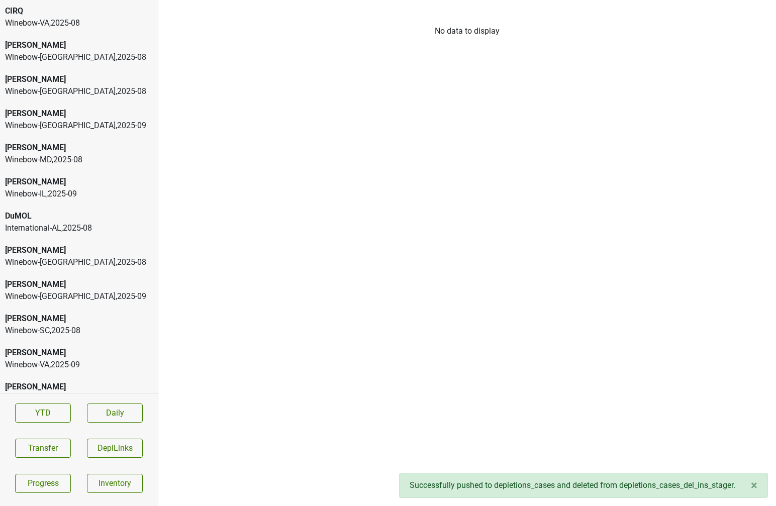
click at [97, 259] on div "Winebow-NC , 2025 - 08" at bounding box center [79, 262] width 148 height 12
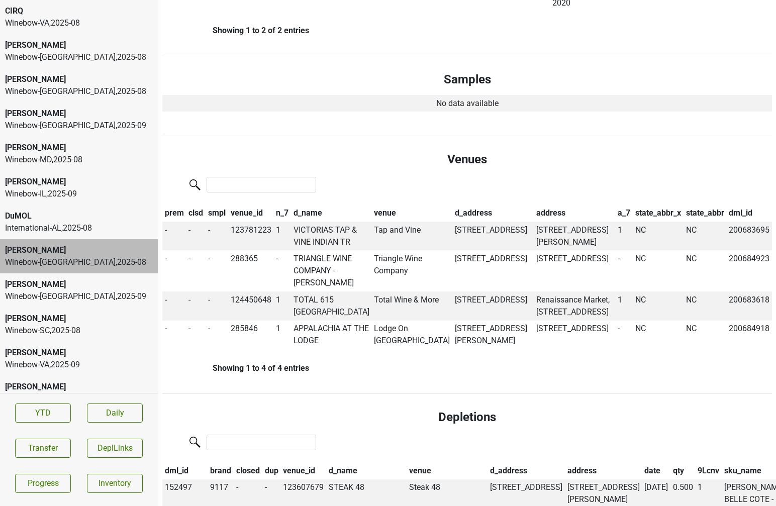
scroll to position [474, 0]
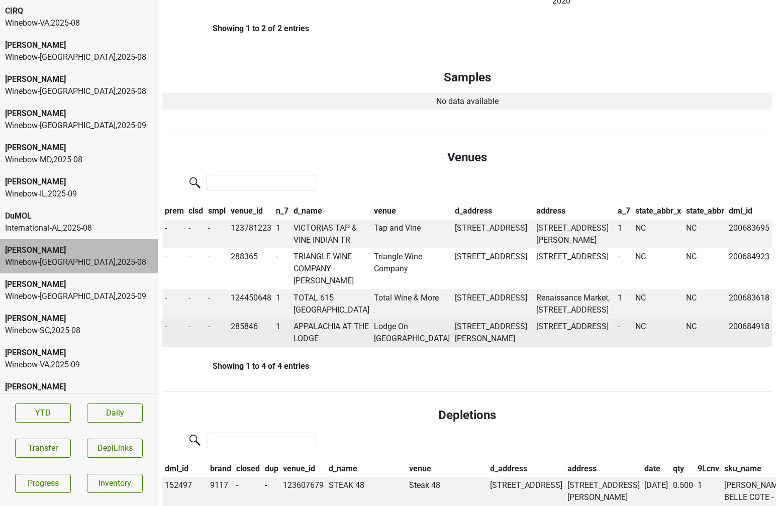
click at [327, 335] on td "APPALACHIA AT THE LODGE" at bounding box center [331, 333] width 81 height 29
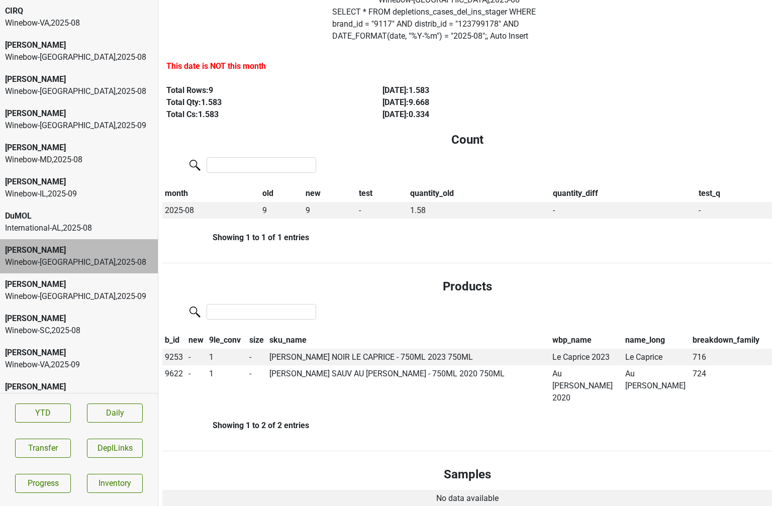
scroll to position [0, 0]
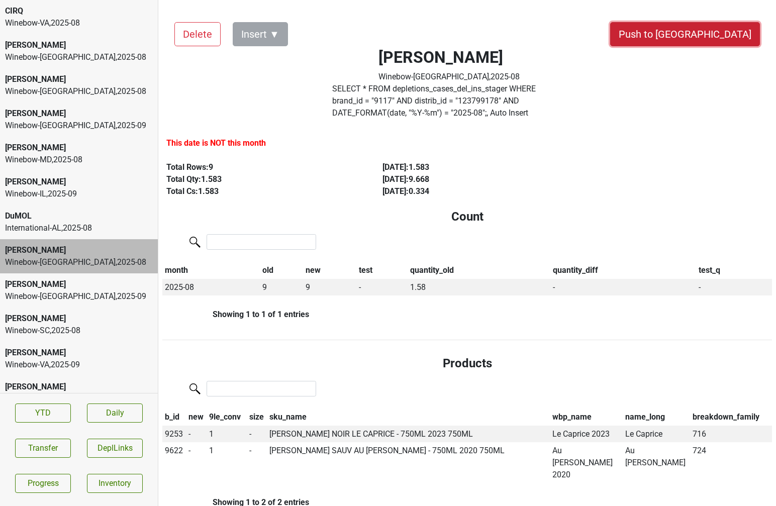
click at [719, 36] on button "Push to DC" at bounding box center [685, 34] width 150 height 24
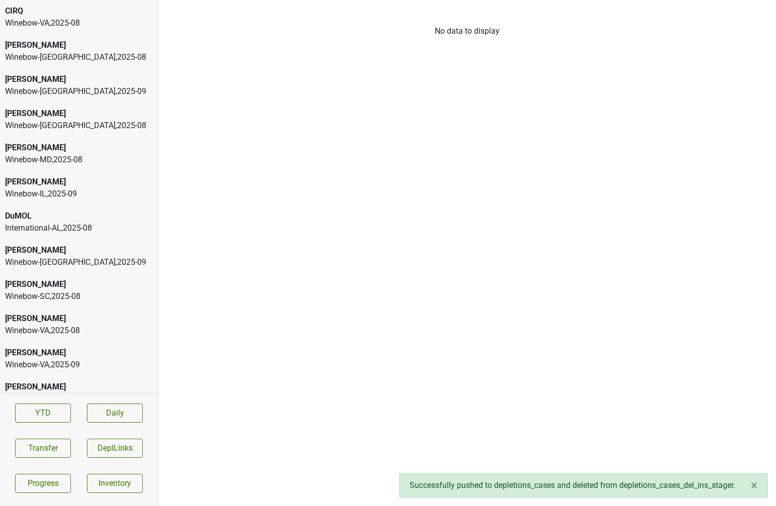
click at [72, 265] on div "Winebow-NC , 2025 - 09" at bounding box center [79, 262] width 148 height 12
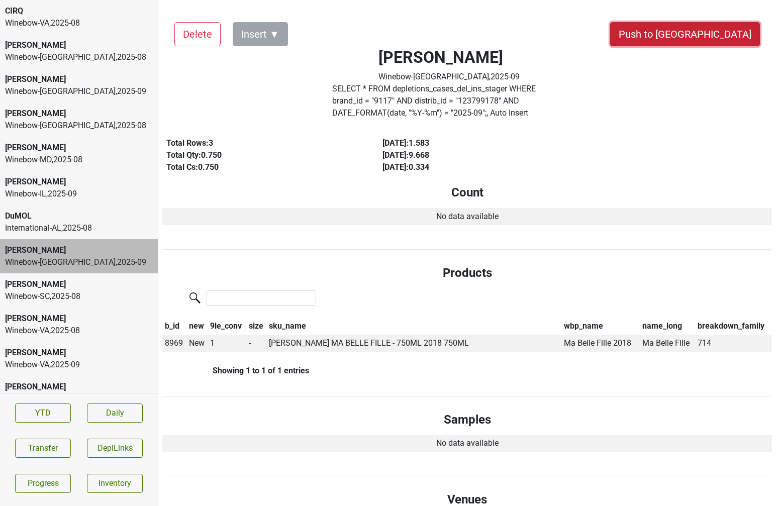
click at [717, 33] on button "Push to DC" at bounding box center [685, 34] width 150 height 24
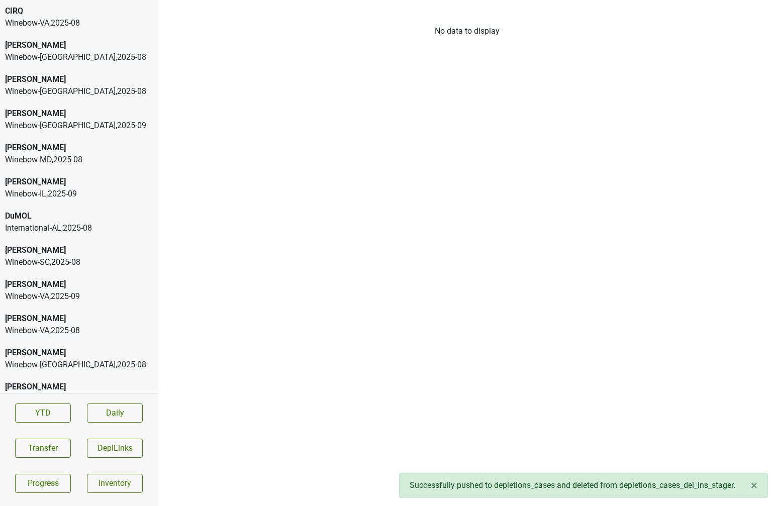
click at [96, 262] on div "Winebow-SC , 2025 - 08" at bounding box center [79, 262] width 148 height 12
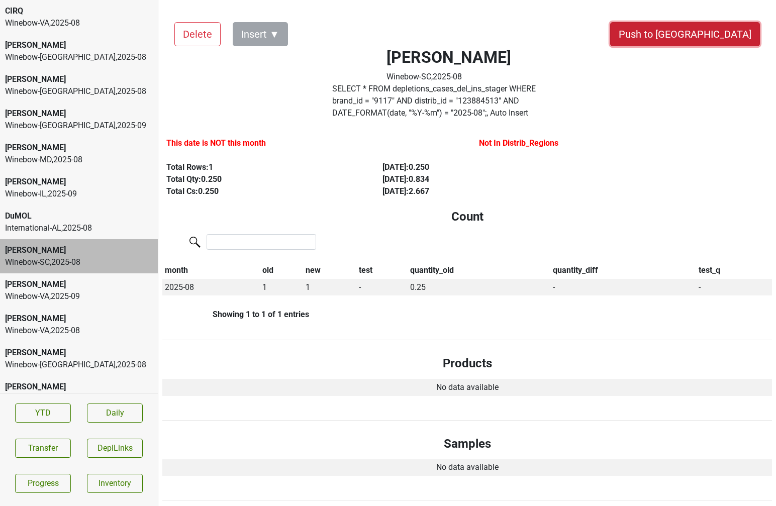
click at [716, 36] on button "Push to DC" at bounding box center [685, 34] width 150 height 24
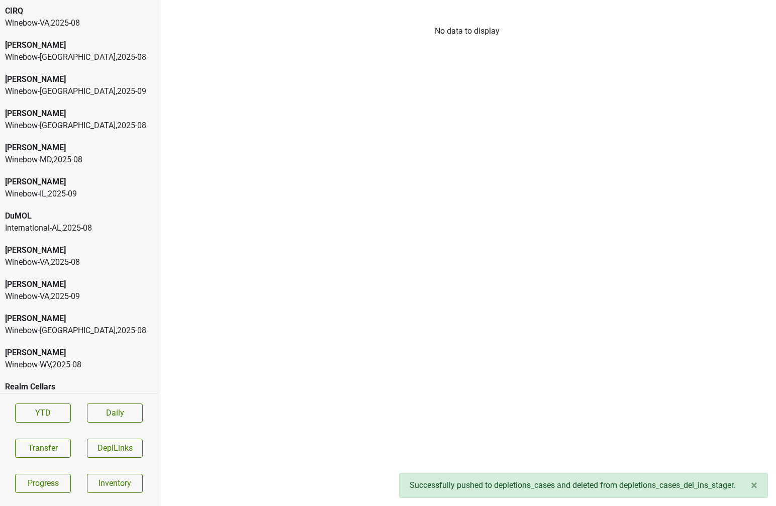
click at [101, 268] on div "Peter Michael Winebow-VA , 2025 - 08" at bounding box center [79, 256] width 158 height 34
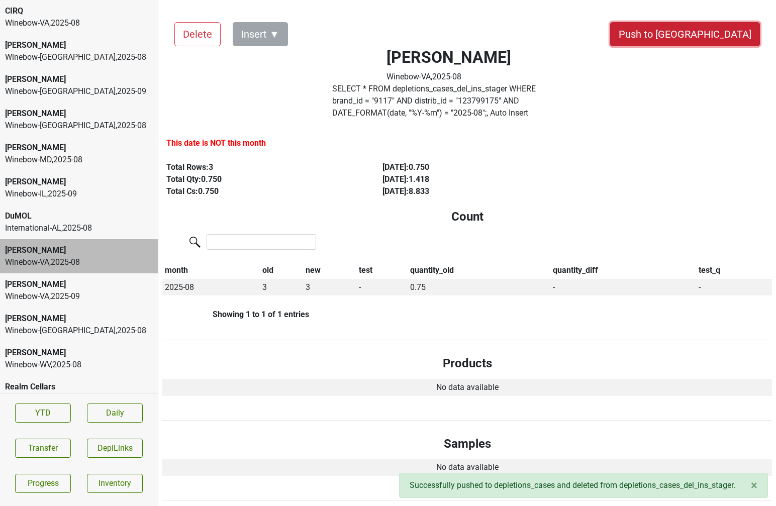
click at [715, 32] on button "Push to DC" at bounding box center [685, 34] width 150 height 24
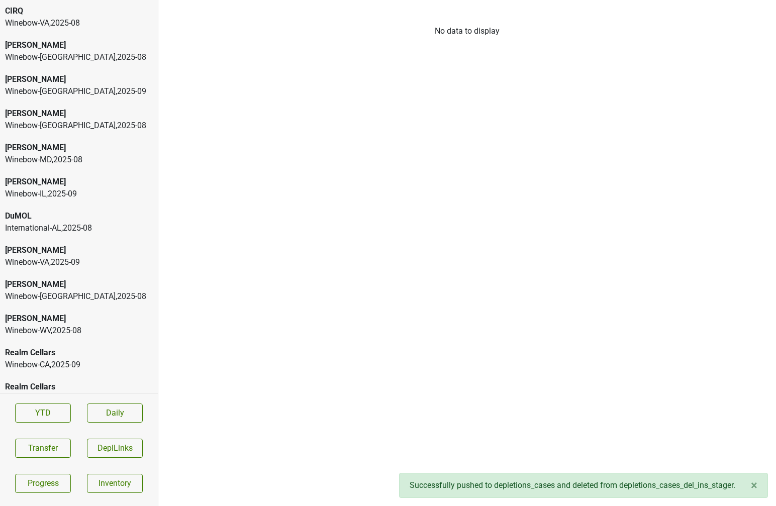
click at [78, 270] on div "Peter Michael Winebow-VA , 2025 - 09" at bounding box center [79, 256] width 158 height 34
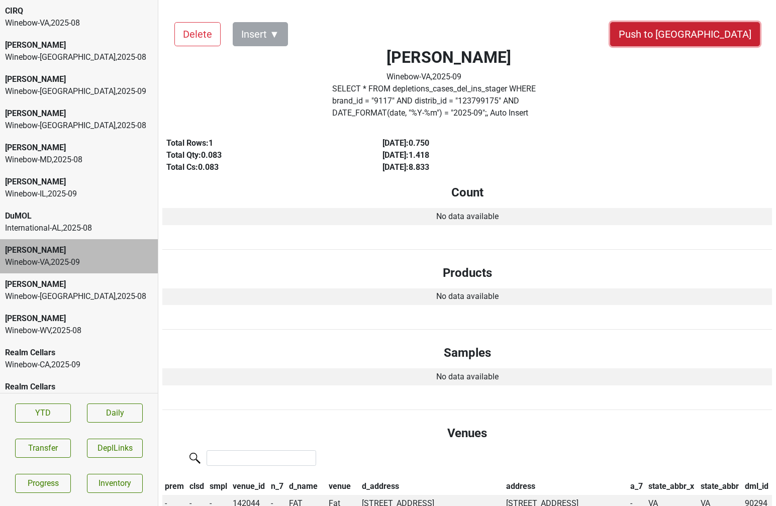
click at [730, 40] on button "Push to DC" at bounding box center [685, 34] width 150 height 24
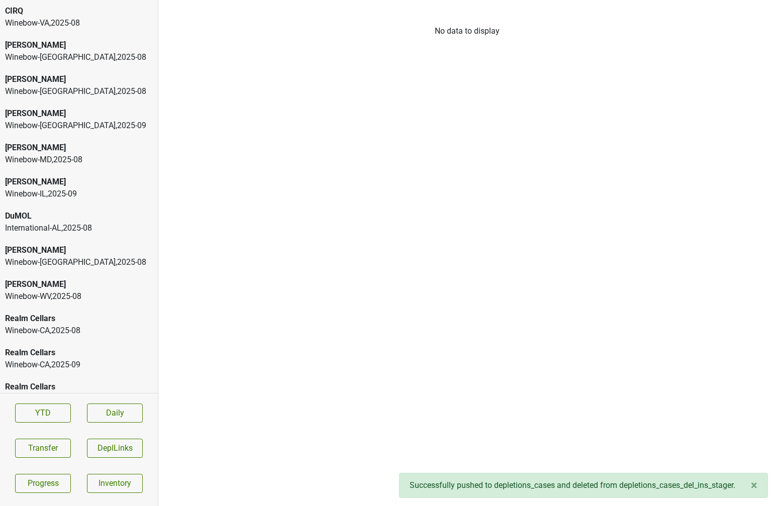
click at [116, 264] on div "Winebow-WA , 2025 - 08" at bounding box center [79, 262] width 148 height 12
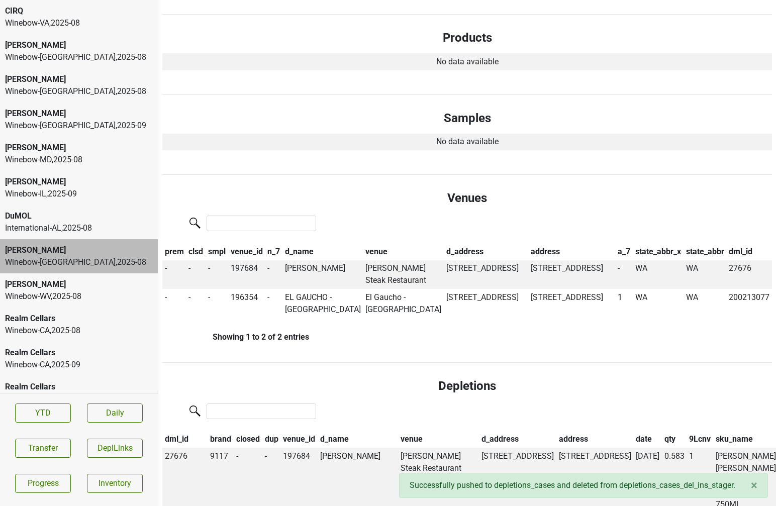
scroll to position [327, 0]
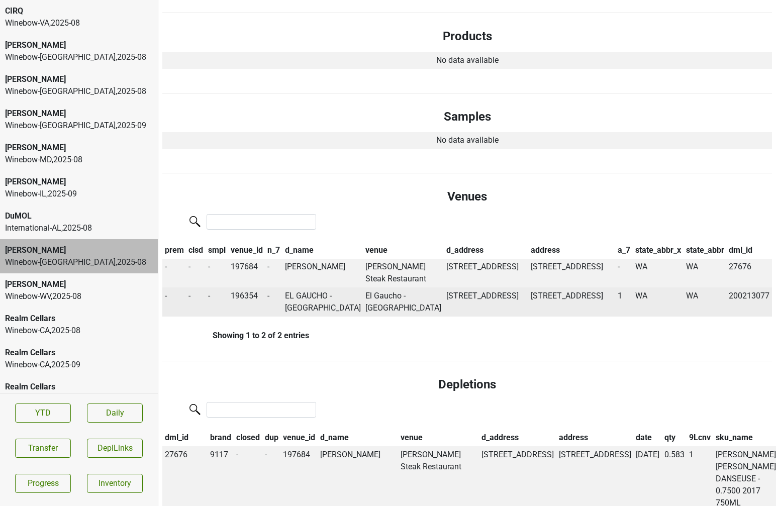
click at [296, 308] on td "EL GAUCHO - BELLEVUE" at bounding box center [323, 302] width 81 height 29
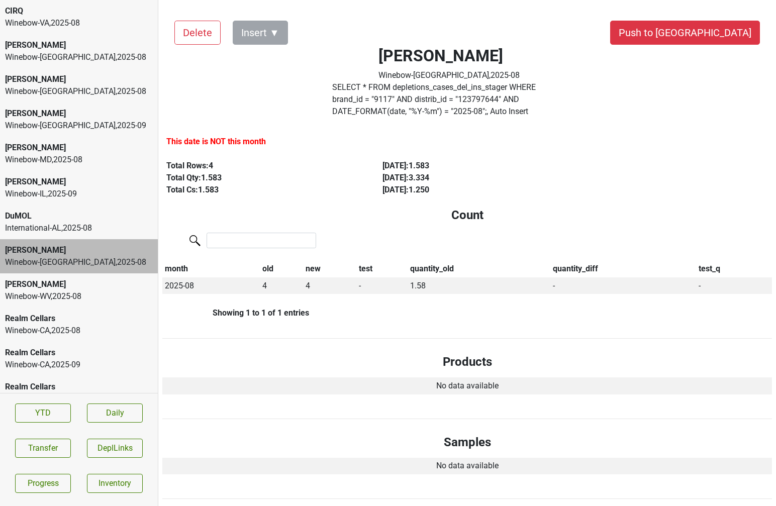
scroll to position [0, 0]
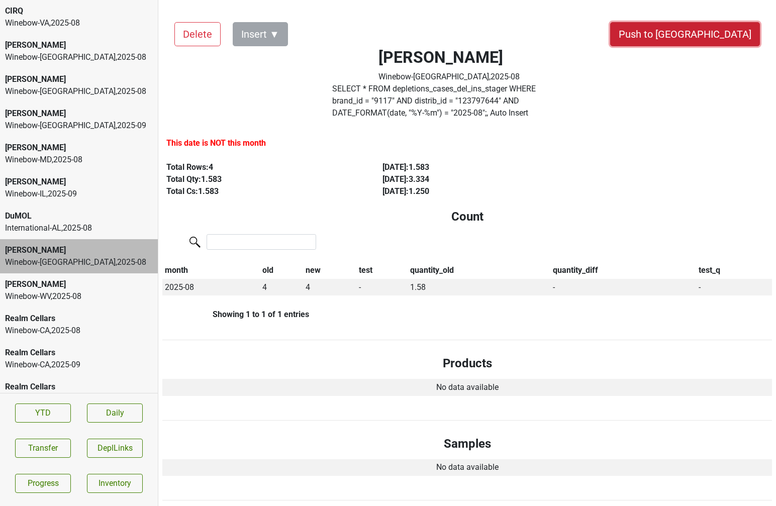
click at [707, 27] on button "Push to [GEOGRAPHIC_DATA]" at bounding box center [685, 34] width 150 height 24
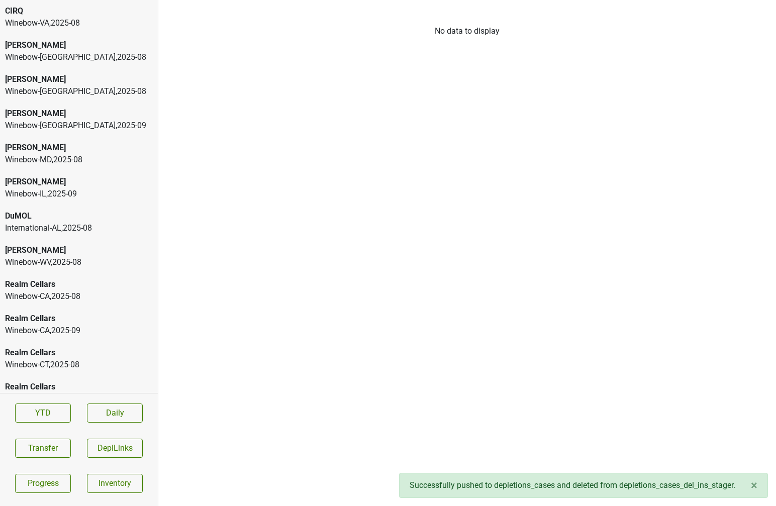
click at [84, 257] on div "Winebow-WV , 2025 - 08" at bounding box center [79, 262] width 148 height 12
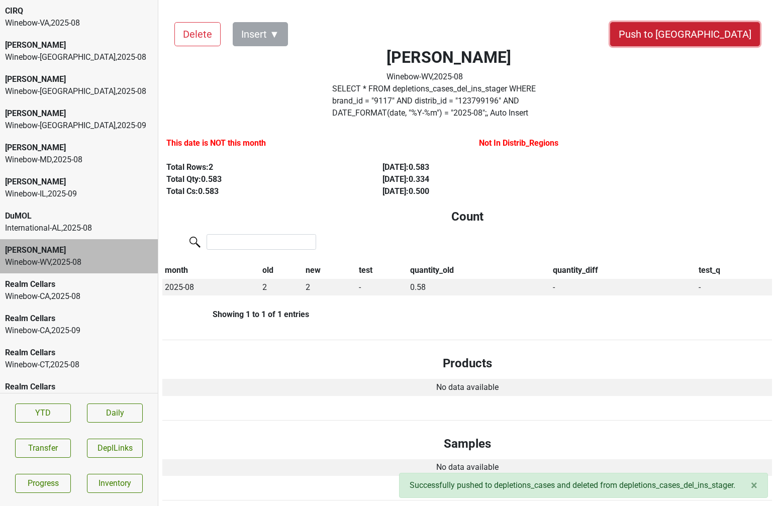
click at [710, 35] on button "Push to [GEOGRAPHIC_DATA]" at bounding box center [685, 34] width 150 height 24
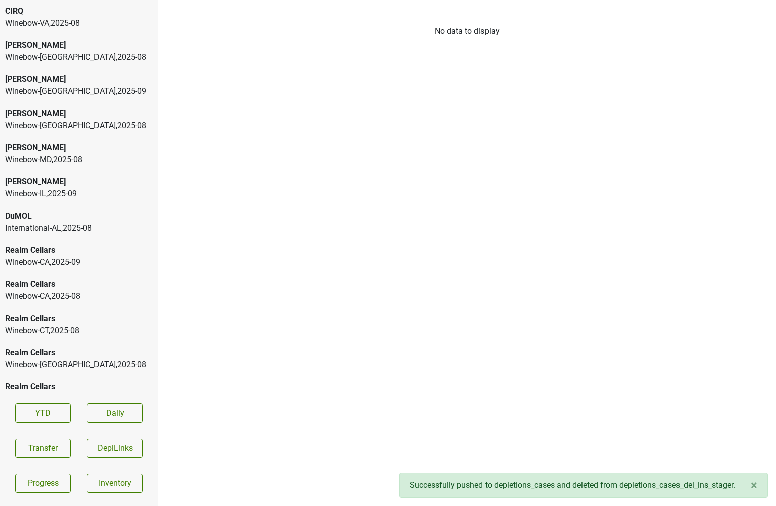
click at [123, 268] on div "Realm Cellars Winebow-CA , 2025 - 09" at bounding box center [79, 256] width 158 height 34
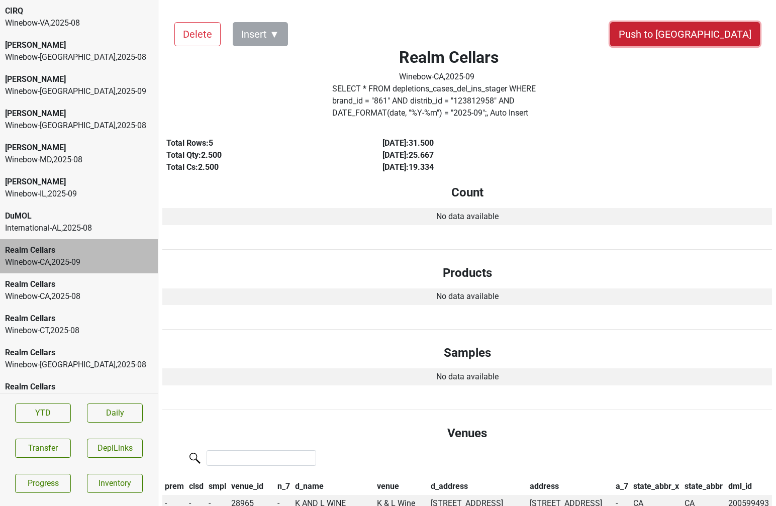
click at [729, 41] on button "Push to DC" at bounding box center [685, 34] width 150 height 24
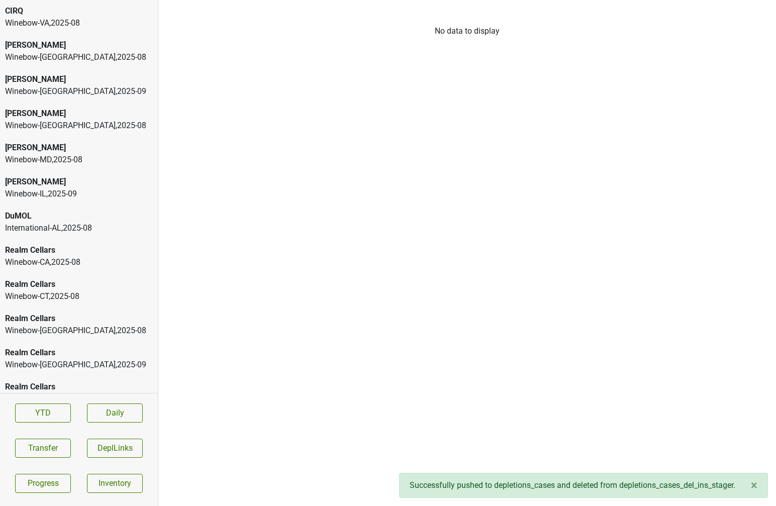
click at [103, 261] on div "Winebow-CA , 2025 - 08" at bounding box center [79, 262] width 148 height 12
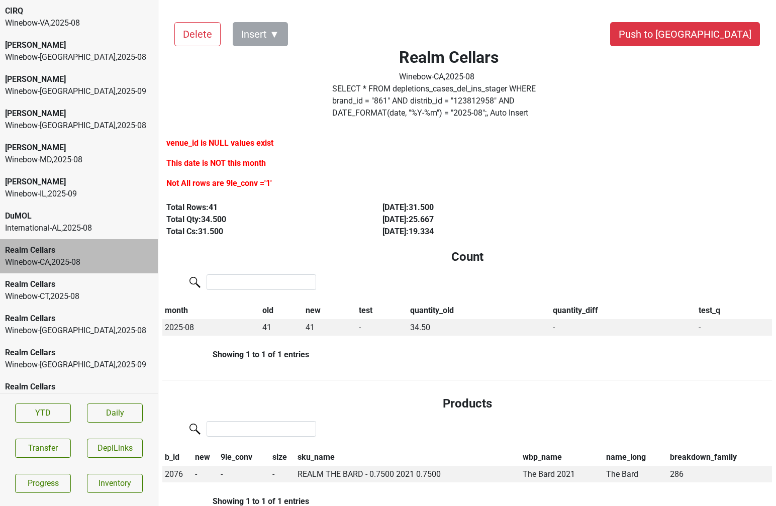
click at [75, 291] on div "Winebow-CT , 2025 - 08" at bounding box center [79, 297] width 148 height 12
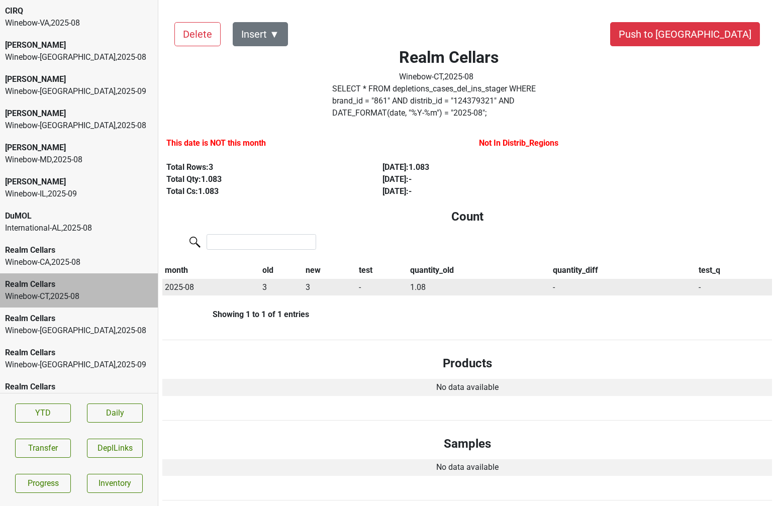
click at [331, 279] on td "3" at bounding box center [330, 287] width 54 height 17
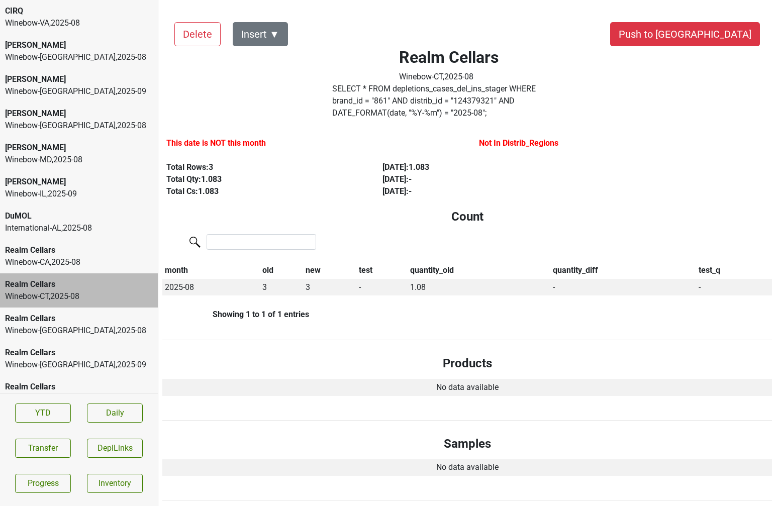
click at [304, 185] on div "Total Cs: 1.083" at bounding box center [262, 191] width 193 height 12
click at [345, 173] on div "Total Qty: 1.083" at bounding box center [262, 179] width 193 height 12
click at [701, 40] on button "Push to DC" at bounding box center [685, 34] width 150 height 24
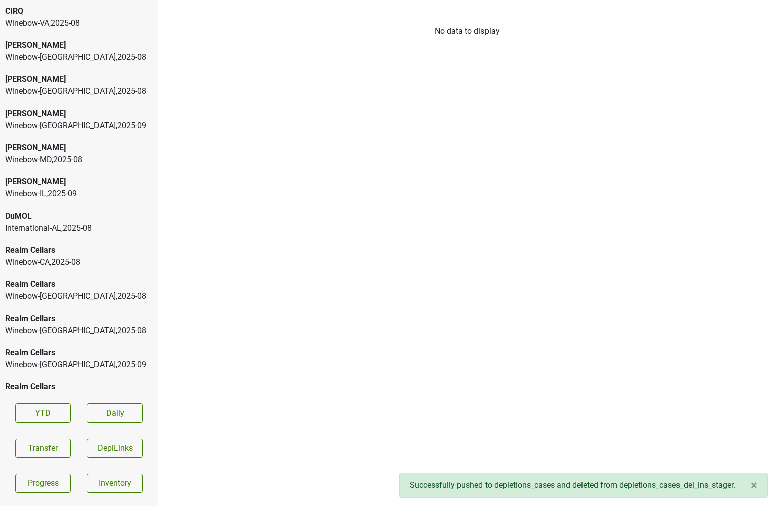
click at [80, 291] on div "Winebow-DC , 2025 - 08" at bounding box center [79, 297] width 148 height 12
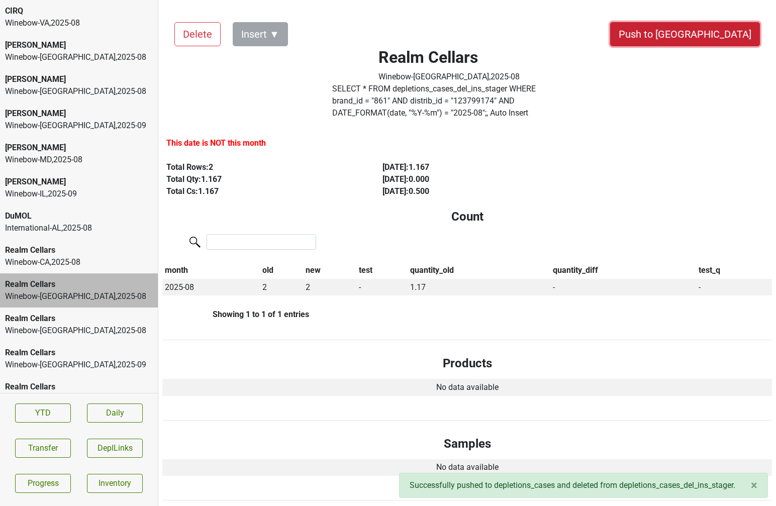
click at [716, 33] on button "Push to DC" at bounding box center [685, 34] width 150 height 24
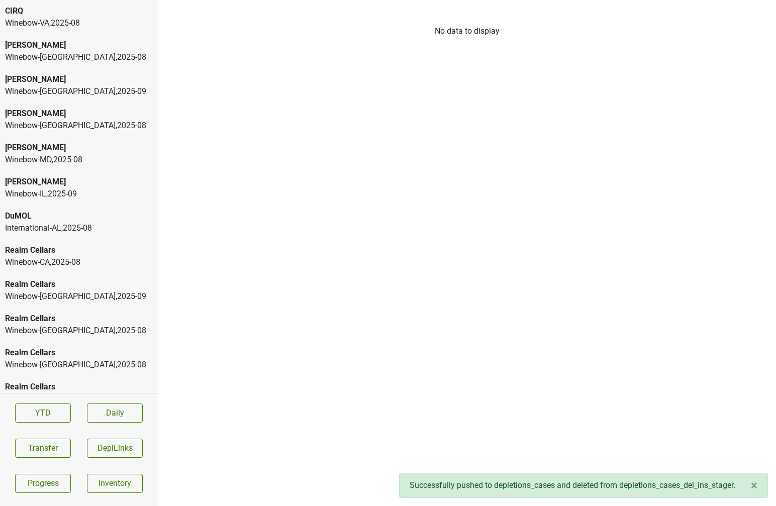
click at [55, 297] on div "Winebow-FL , 2025 - 09" at bounding box center [79, 297] width 148 height 12
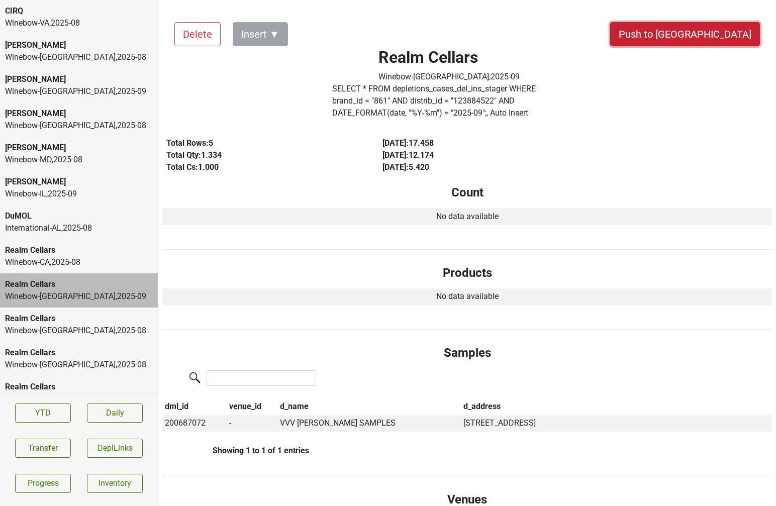
click at [716, 40] on button "Push to DC" at bounding box center [685, 34] width 150 height 24
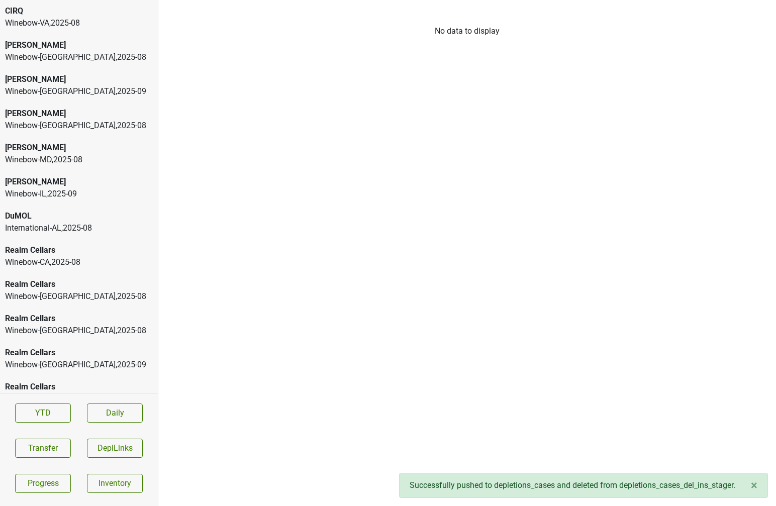
click at [78, 308] on div "Realm Cellars Winebow-NC , 2025 - 08" at bounding box center [79, 325] width 158 height 34
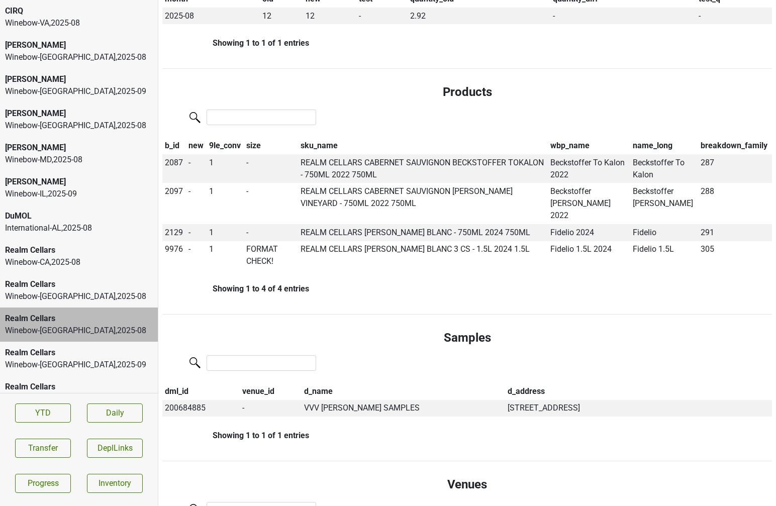
scroll to position [273, 0]
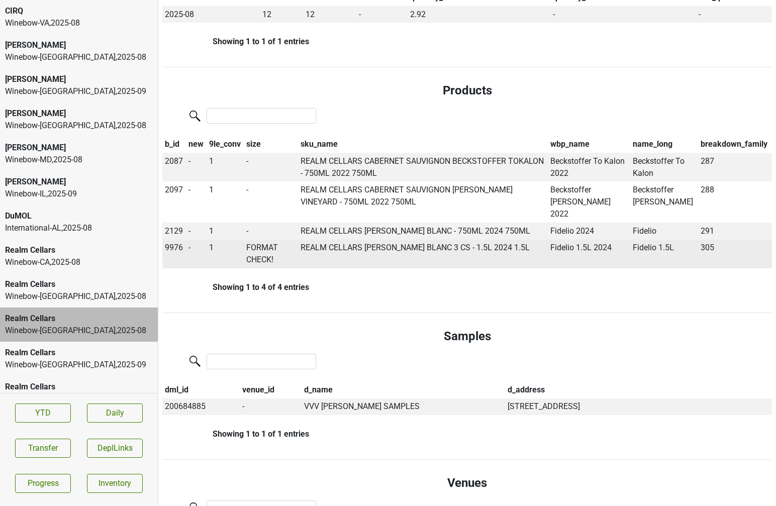
click at [311, 240] on td "REALM CELLARS FIDELIO SAUVIGNON BLANC 3 CS - 1.5L 2024 1.5L" at bounding box center [423, 254] width 250 height 29
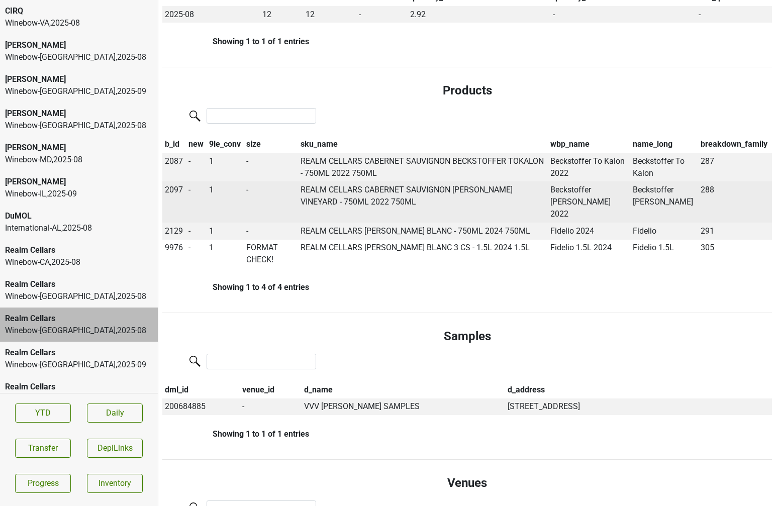
click at [335, 204] on td "REALM CELLARS CABERNET SAUVIGNON DR CRANE VINEYARD - 750ML 2022 750ML" at bounding box center [423, 201] width 250 height 41
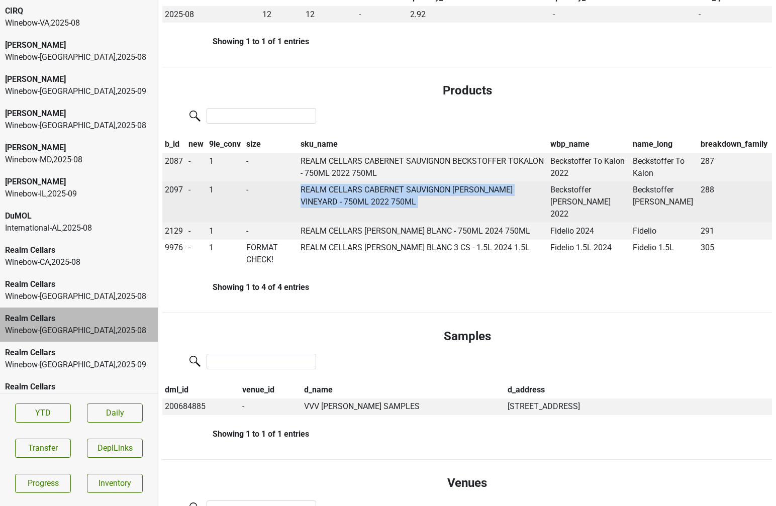
click at [335, 204] on td "REALM CELLARS CABERNET SAUVIGNON DR CRANE VINEYARD - 750ML 2022 750ML" at bounding box center [423, 201] width 250 height 41
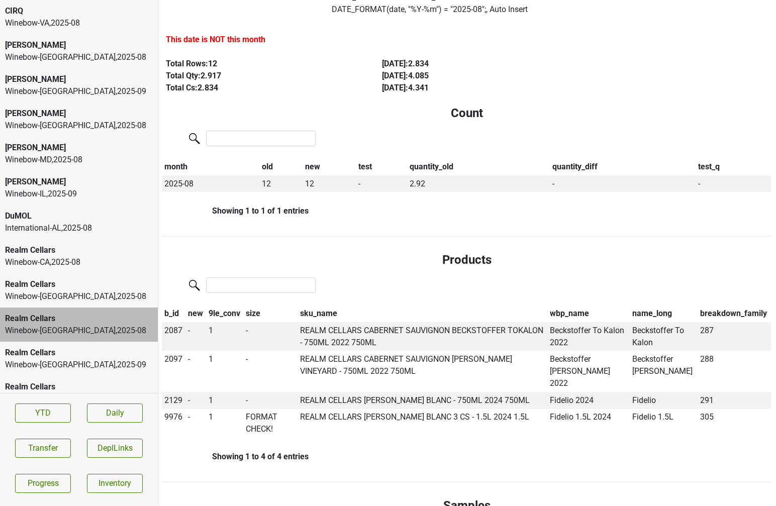
scroll to position [0, 1]
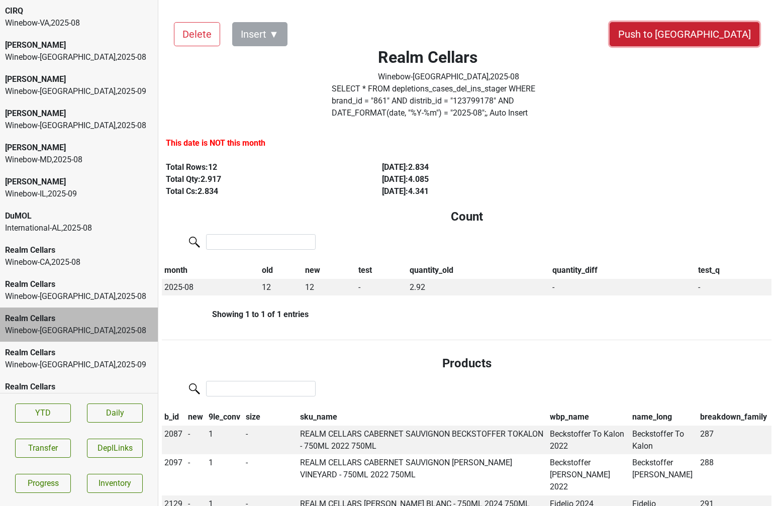
click at [708, 31] on button "Push to DC" at bounding box center [685, 34] width 150 height 24
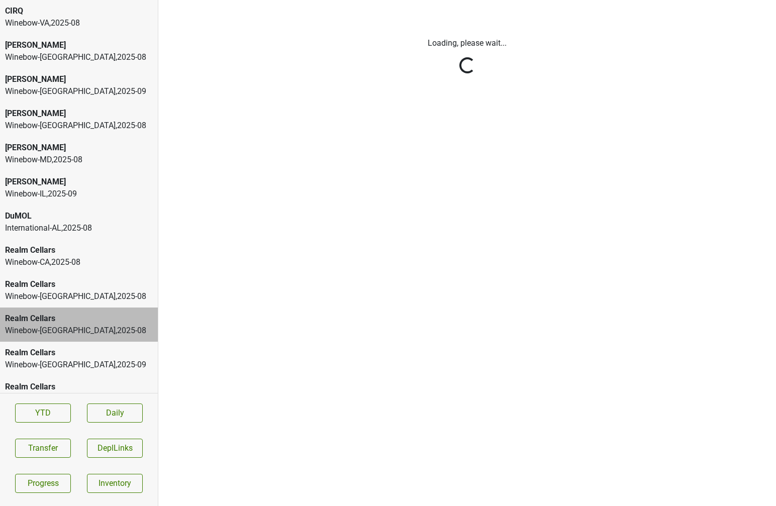
scroll to position [0, 0]
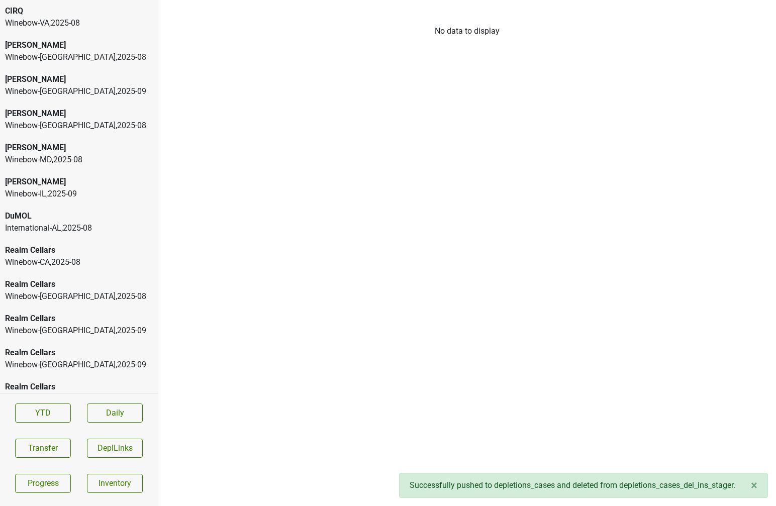
click at [45, 301] on div "Winebow-FL , 2025 - 08" at bounding box center [79, 297] width 148 height 12
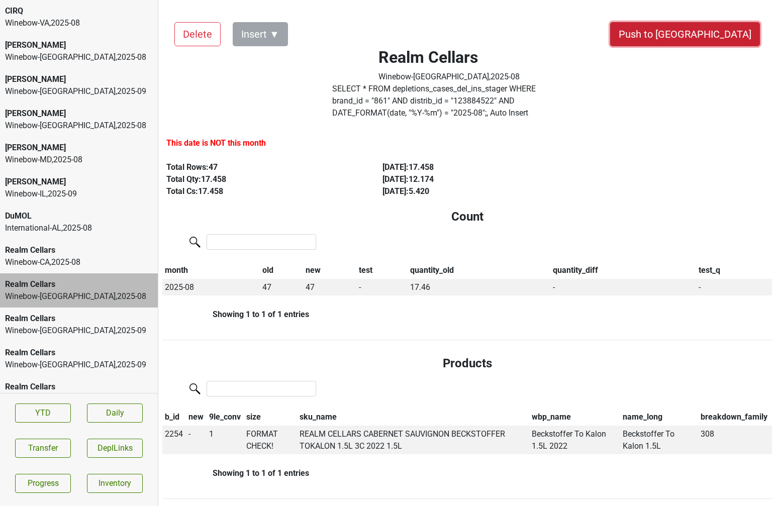
click at [705, 38] on button "Push to DC" at bounding box center [685, 34] width 150 height 24
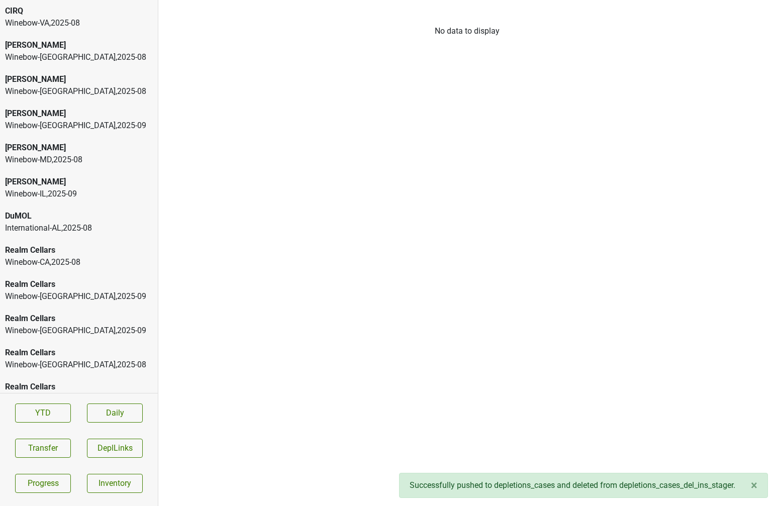
click at [70, 307] on div "Realm Cellars Winebow-NC , 2025 - 09" at bounding box center [79, 290] width 158 height 34
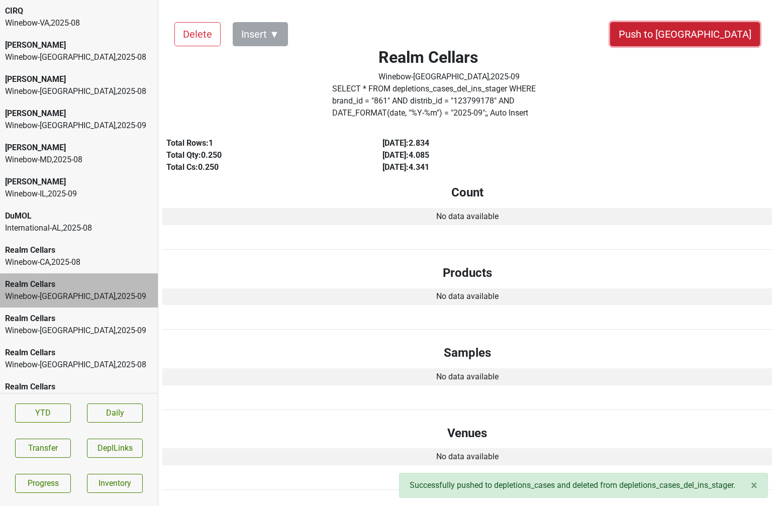
click at [715, 37] on button "Push to DC" at bounding box center [685, 34] width 150 height 24
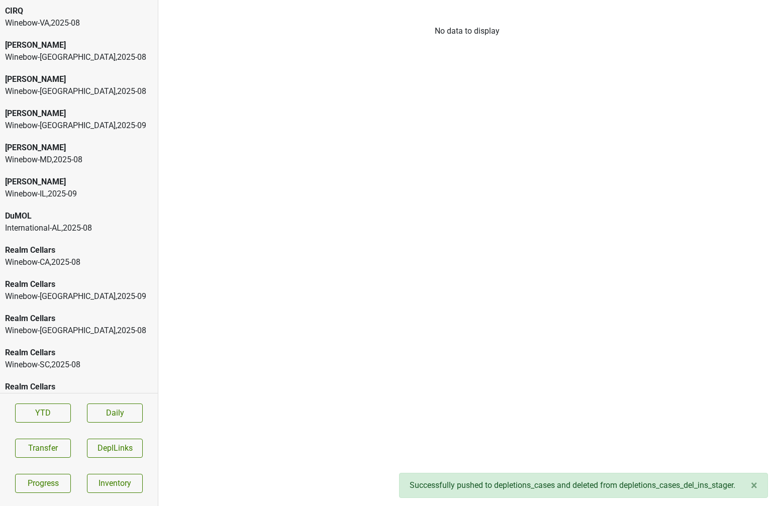
click at [81, 298] on div "Winebow-NY , 2025 - 09" at bounding box center [79, 297] width 148 height 12
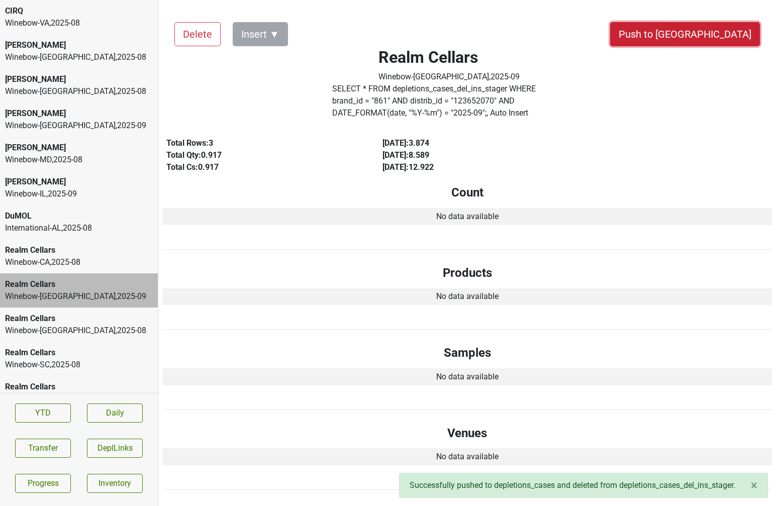
click at [724, 27] on button "Push to DC" at bounding box center [685, 34] width 150 height 24
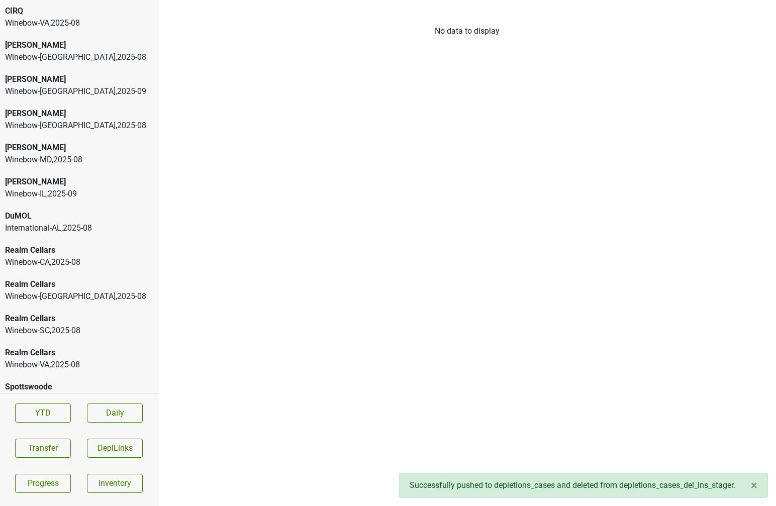
click at [64, 301] on div "Winebow-NY , 2025 - 08" at bounding box center [79, 297] width 148 height 12
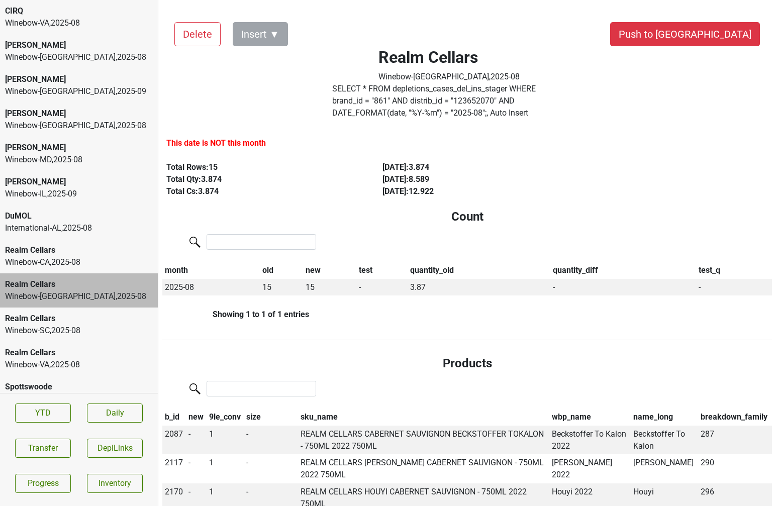
click at [448, 99] on label "SELECT * FROM depletions_cases_del_ins_stager WHERE brand_id = " 861 " AND dist…" at bounding box center [448, 101] width 233 height 36
click at [701, 29] on button "Push to DC" at bounding box center [685, 34] width 150 height 24
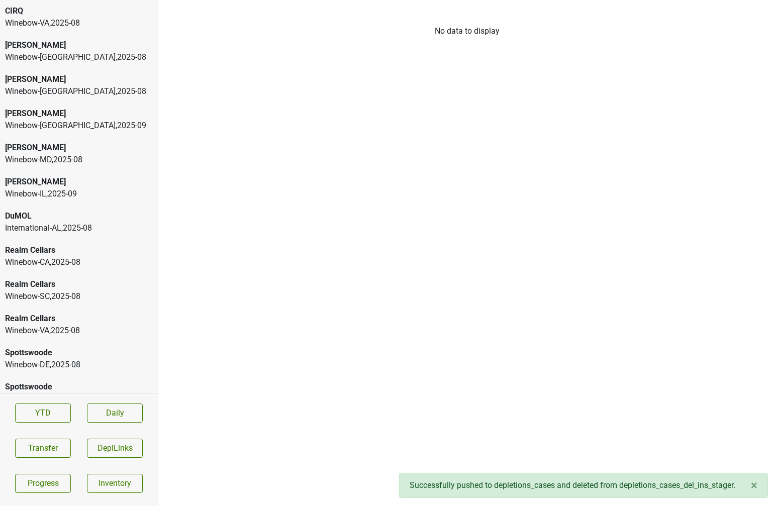
click at [69, 298] on div "Winebow-SC , 2025 - 08" at bounding box center [79, 297] width 148 height 12
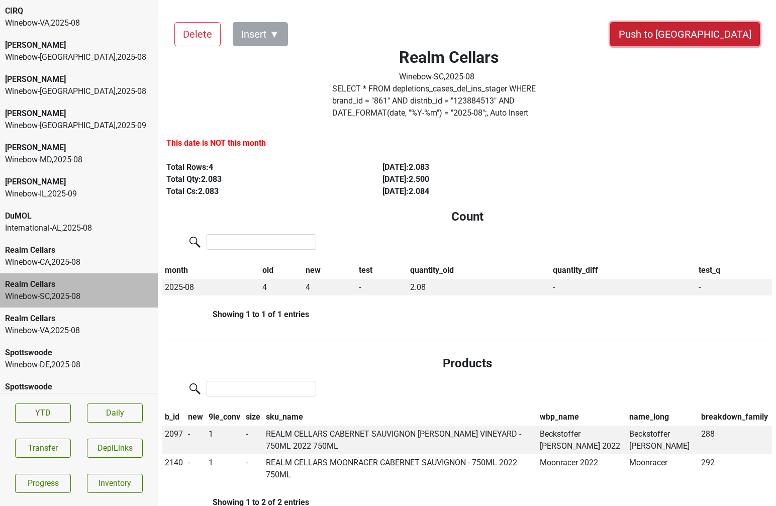
click at [711, 41] on button "Push to DC" at bounding box center [685, 34] width 150 height 24
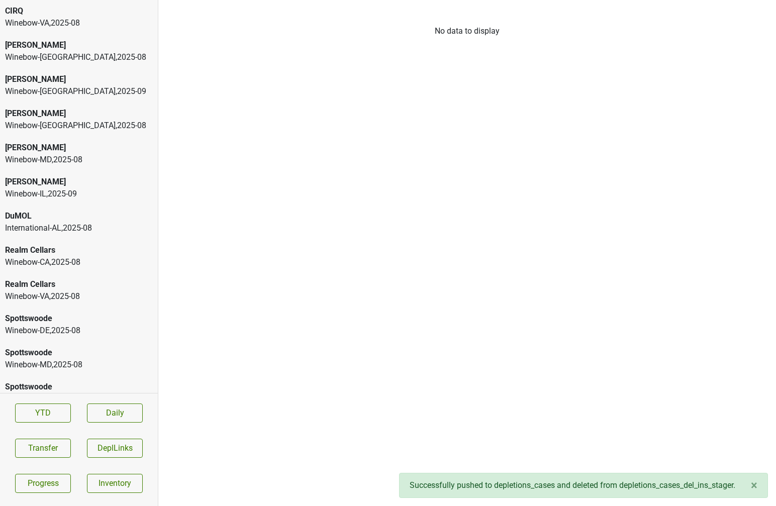
click at [92, 298] on div "Winebow-VA , 2025 - 08" at bounding box center [79, 297] width 148 height 12
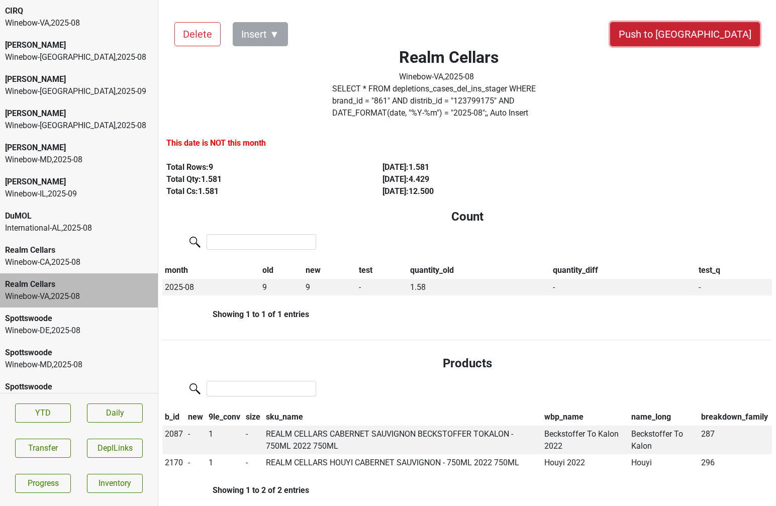
click at [715, 33] on button "Push to DC" at bounding box center [685, 34] width 150 height 24
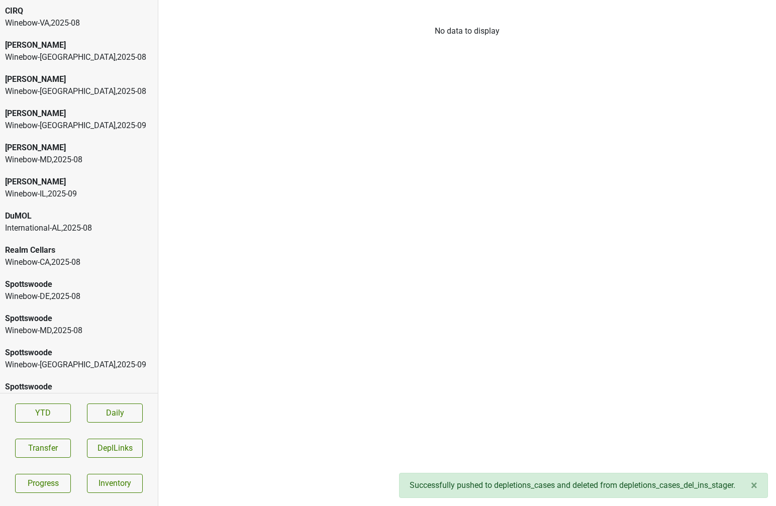
click at [109, 301] on div "Winebow-DE , 2025 - 08" at bounding box center [79, 297] width 148 height 12
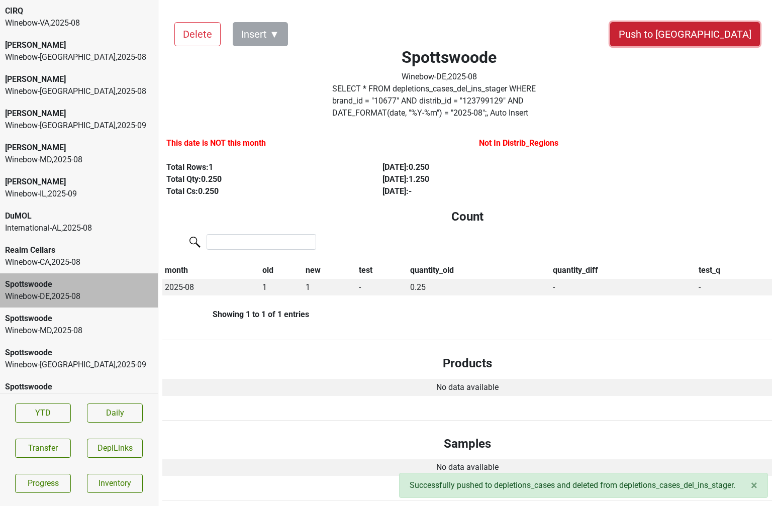
click at [716, 29] on button "Push to DC" at bounding box center [685, 34] width 150 height 24
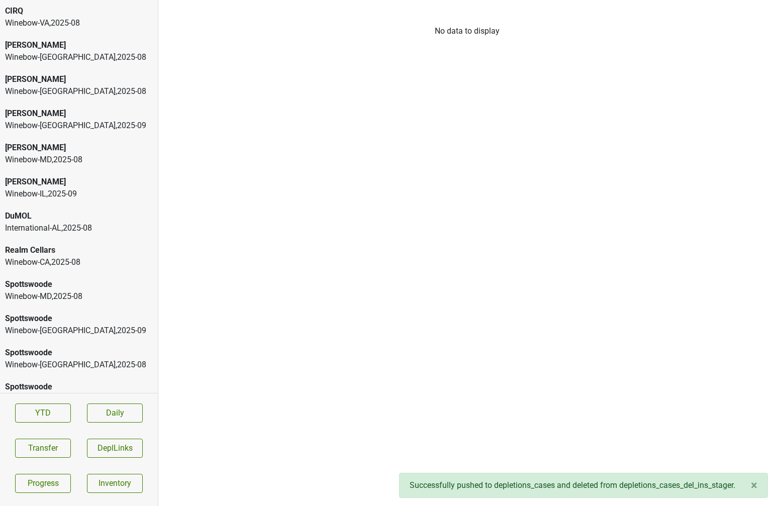
click at [80, 299] on div "Winebow-MD , 2025 - 08" at bounding box center [79, 297] width 148 height 12
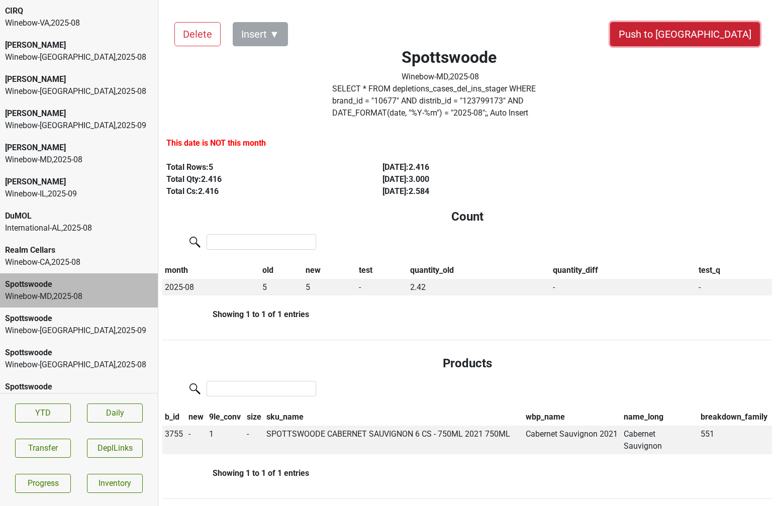
click at [708, 38] on button "Push to DC" at bounding box center [685, 34] width 150 height 24
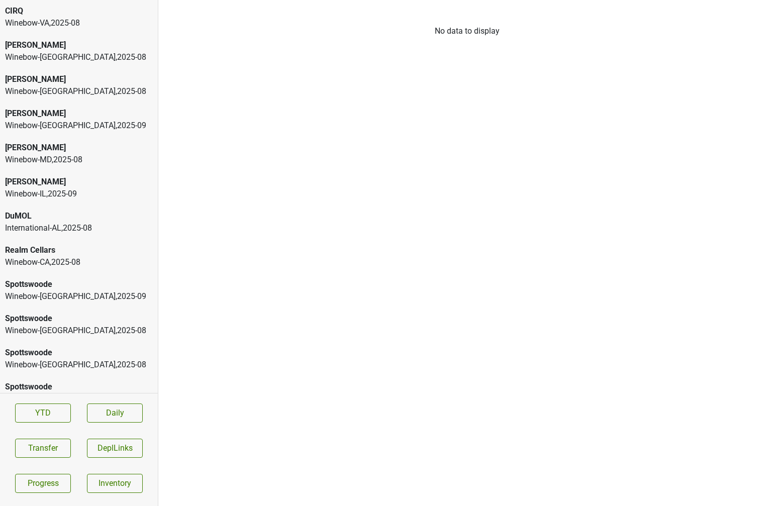
click at [69, 302] on div "Winebow-NJ , 2025 - 09" at bounding box center [79, 297] width 148 height 12
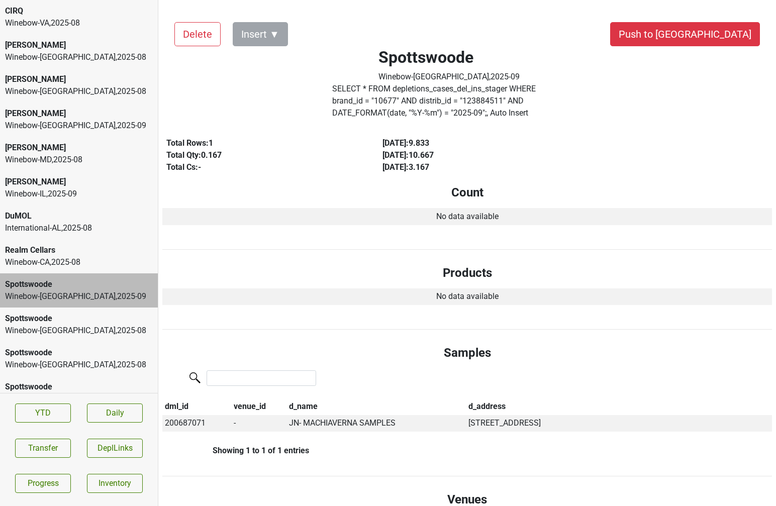
click at [55, 327] on div "Winebow-NJ , 2025 - 08" at bounding box center [79, 331] width 148 height 12
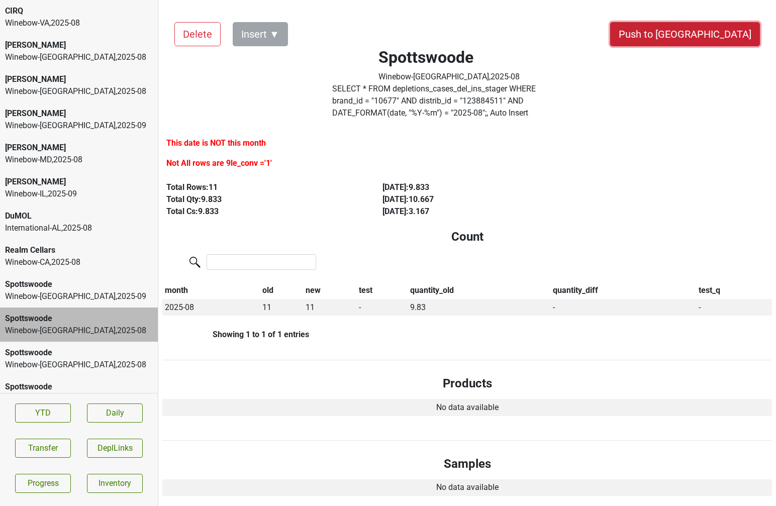
click at [709, 43] on button "Push to DC" at bounding box center [685, 34] width 150 height 24
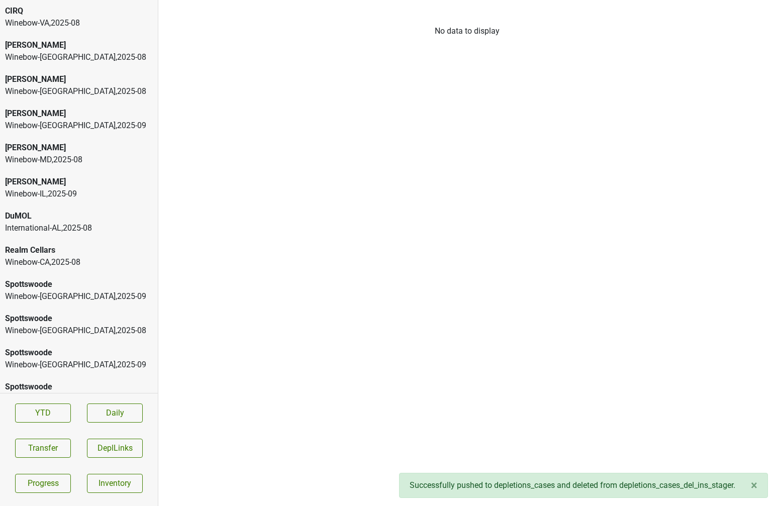
click at [100, 301] on div "Winebow-NJ , 2025 - 09" at bounding box center [79, 297] width 148 height 12
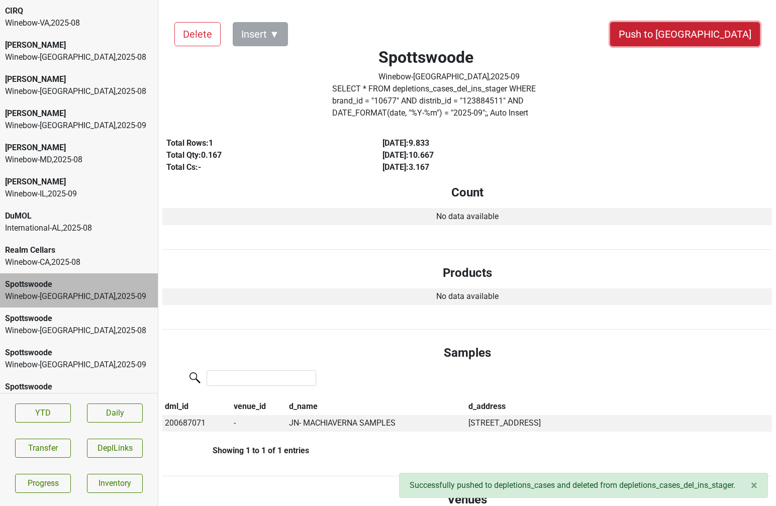
click at [715, 38] on button "Push to DC" at bounding box center [685, 34] width 150 height 24
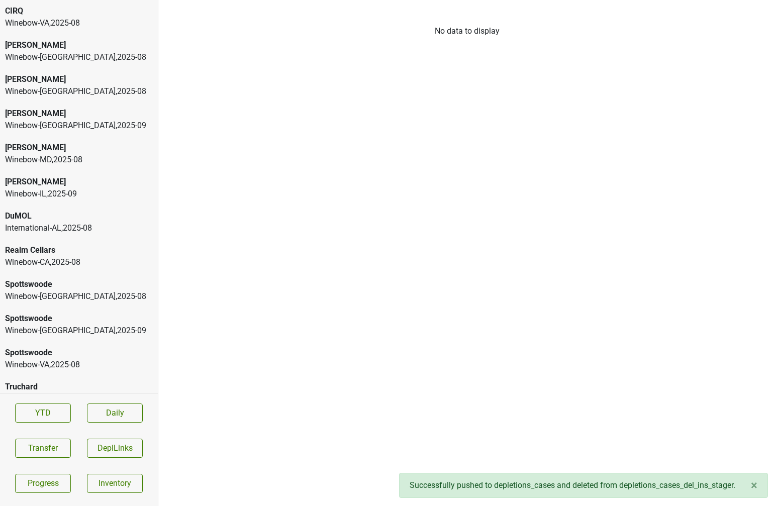
click at [74, 251] on div "Realm Cellars" at bounding box center [79, 250] width 148 height 12
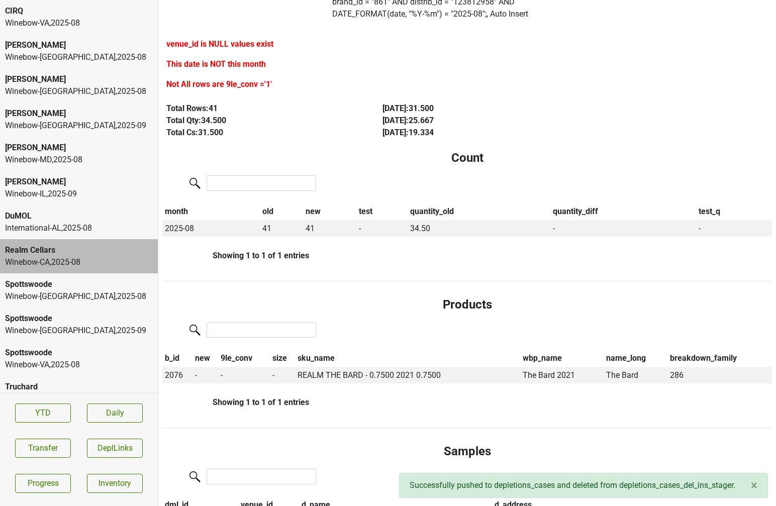
scroll to position [106, 0]
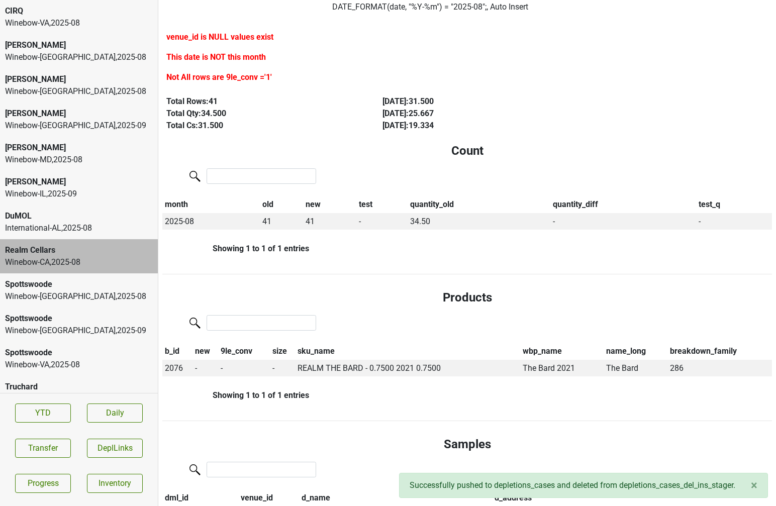
click at [105, 285] on div "Spottswoode" at bounding box center [79, 285] width 148 height 12
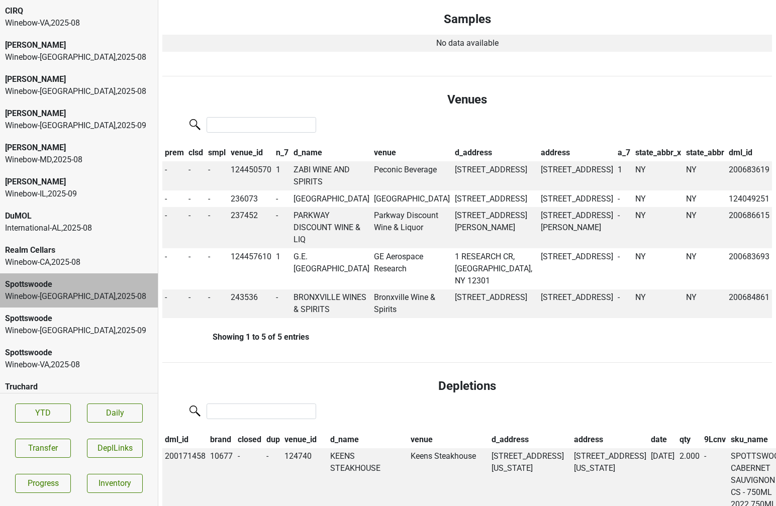
scroll to position [524, 0]
click at [324, 165] on td "ZABI WINE AND SPIRITS" at bounding box center [331, 175] width 81 height 29
click at [386, 162] on td "Peconic Beverage" at bounding box center [412, 175] width 81 height 29
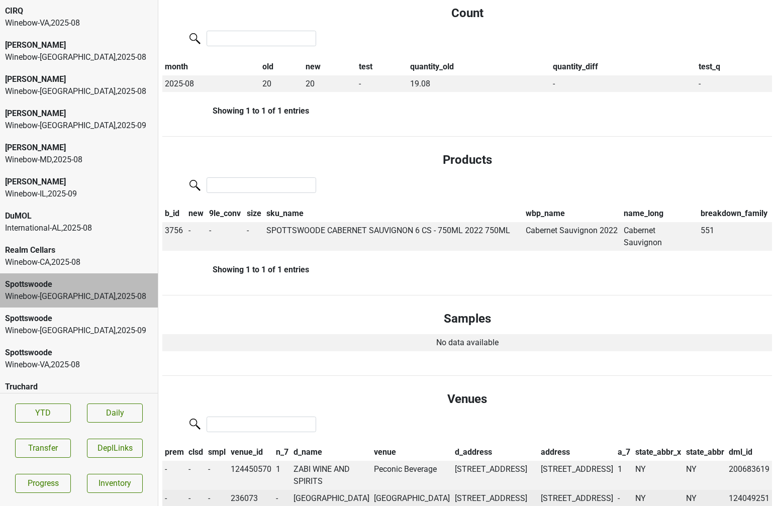
scroll to position [0, 0]
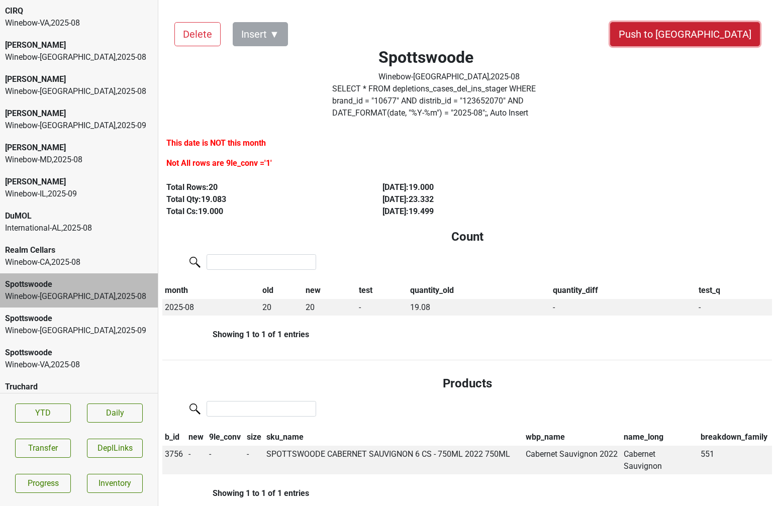
click at [705, 44] on button "Push to DC" at bounding box center [685, 34] width 150 height 24
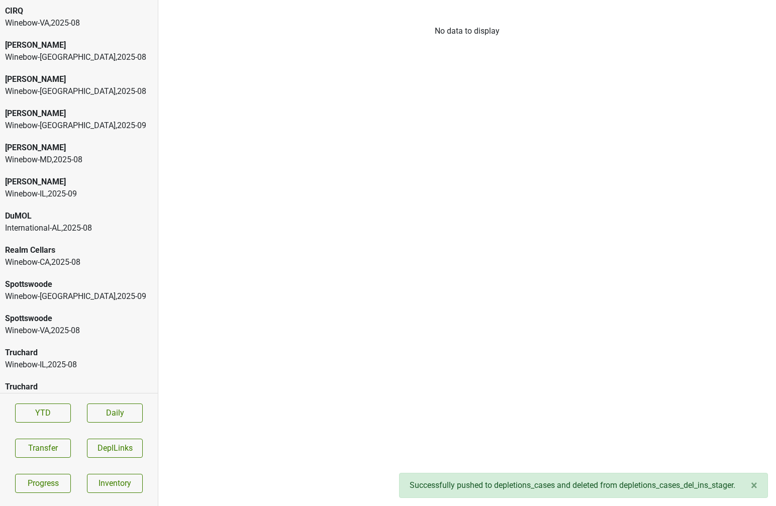
click at [38, 300] on div "Winebow-NY , 2025 - 09" at bounding box center [79, 297] width 148 height 12
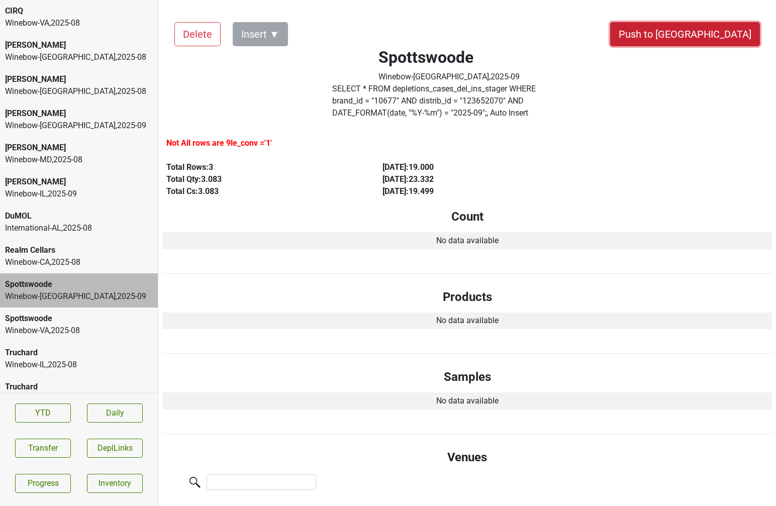
click at [715, 37] on button "Push to DC" at bounding box center [685, 34] width 150 height 24
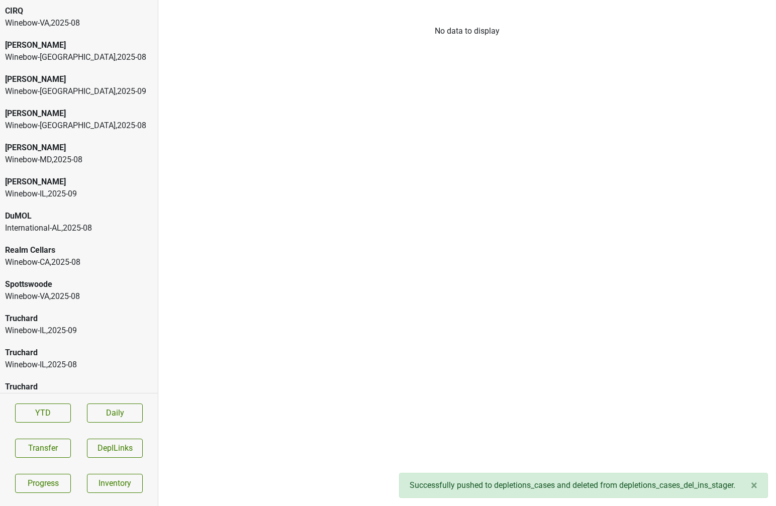
click at [72, 303] on div "Spottswoode Winebow-VA , 2025 - 08" at bounding box center [79, 290] width 158 height 34
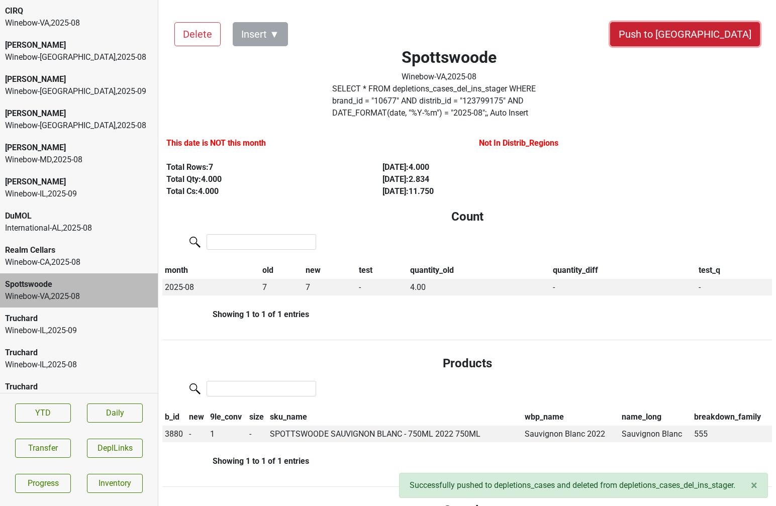
click at [714, 33] on button "Push to DC" at bounding box center [685, 34] width 150 height 24
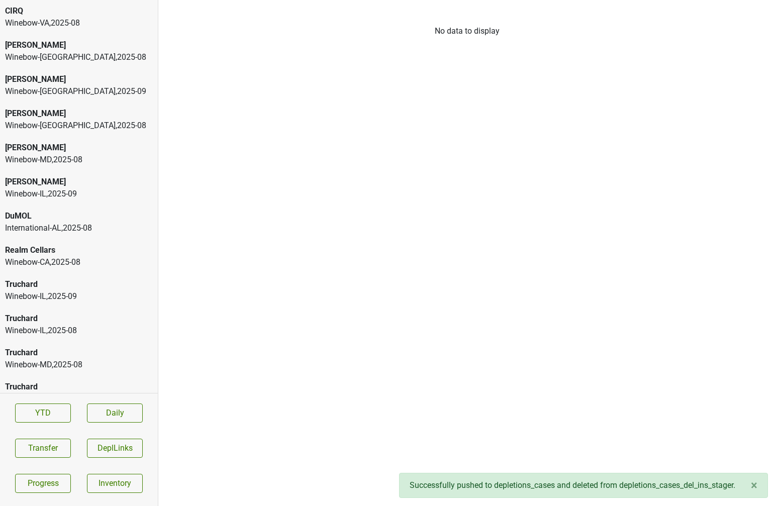
click at [79, 309] on div "Truchard Winebow-IL , 2025 - 08" at bounding box center [79, 325] width 158 height 34
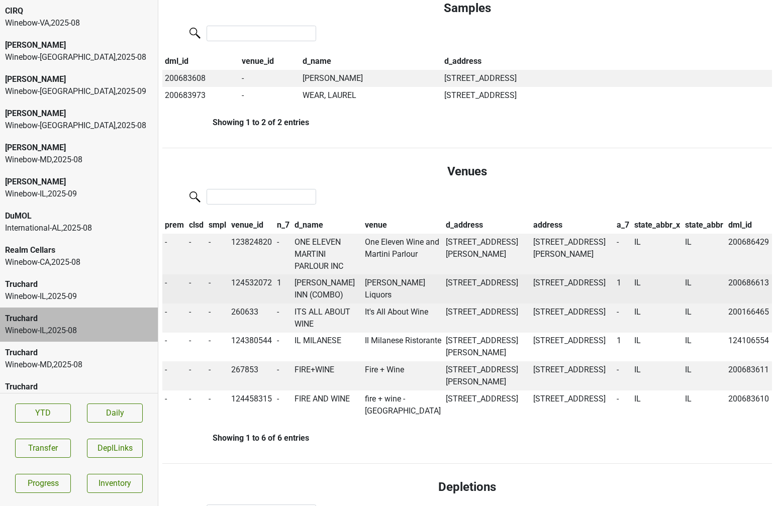
scroll to position [460, 0]
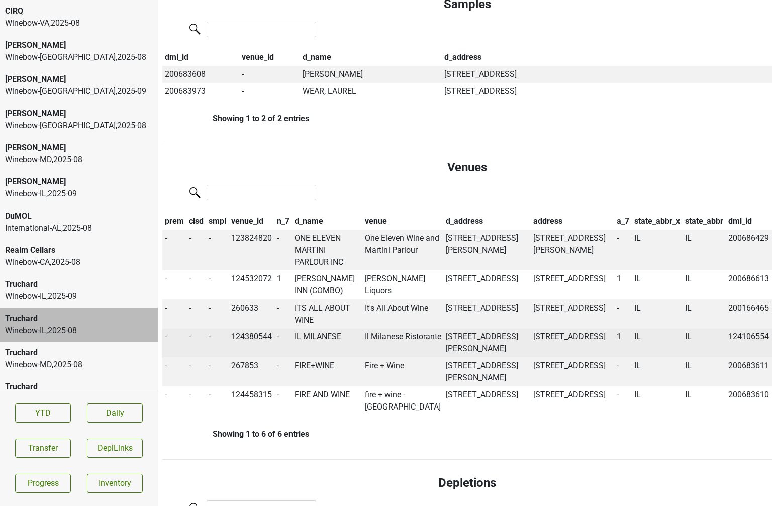
click at [323, 358] on td "IL MILANESE" at bounding box center [327, 343] width 70 height 29
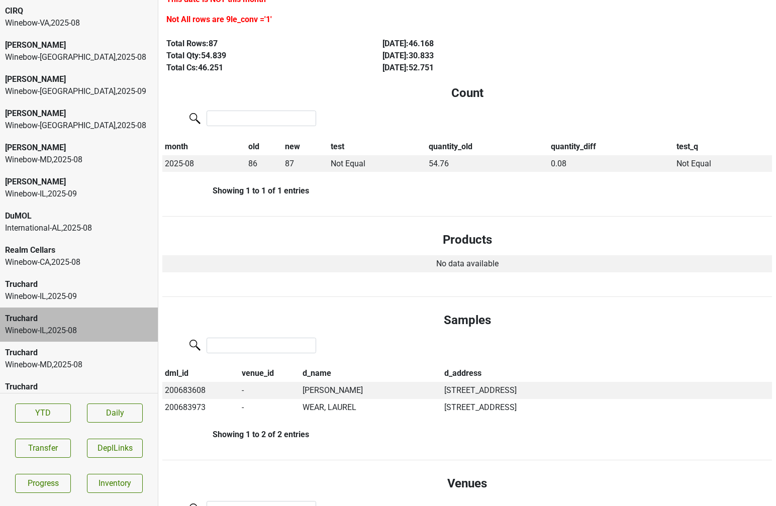
scroll to position [0, 0]
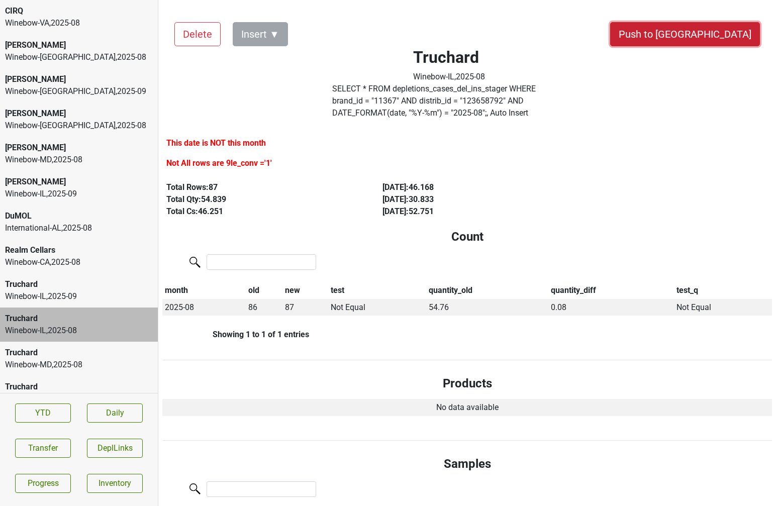
click at [725, 44] on button "Push to DC" at bounding box center [685, 34] width 150 height 24
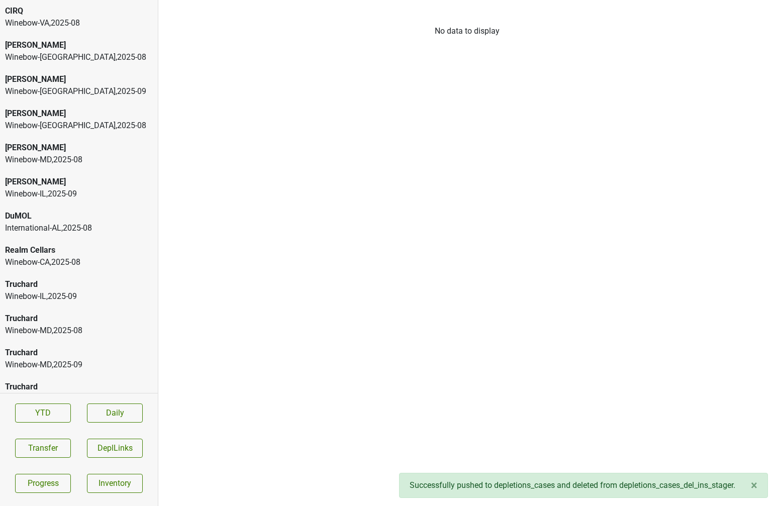
click at [55, 298] on div "Winebow-IL , 2025 - 09" at bounding box center [79, 297] width 148 height 12
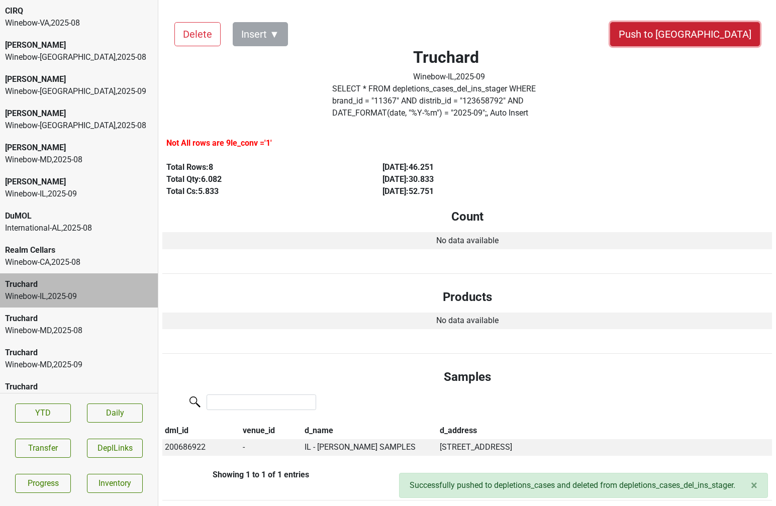
click at [713, 34] on button "Push to DC" at bounding box center [685, 34] width 150 height 24
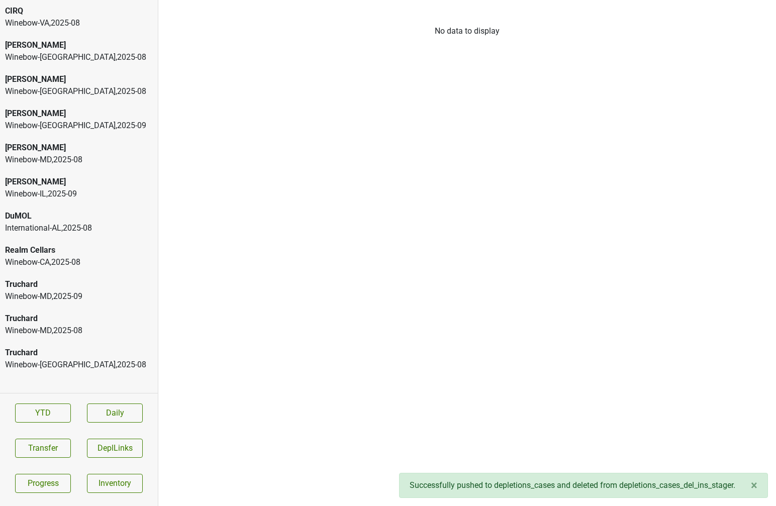
click at [99, 297] on div "Winebow-MD , 2025 - 09" at bounding box center [79, 297] width 148 height 12
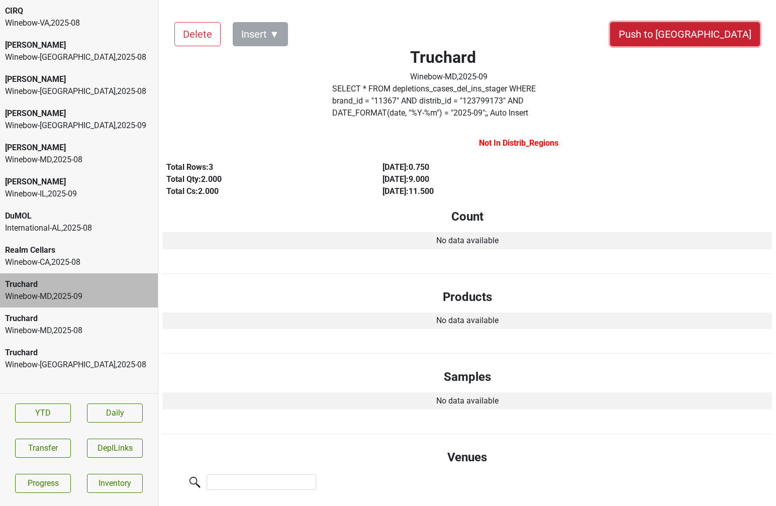
click at [729, 22] on button "Push to DC" at bounding box center [685, 34] width 150 height 24
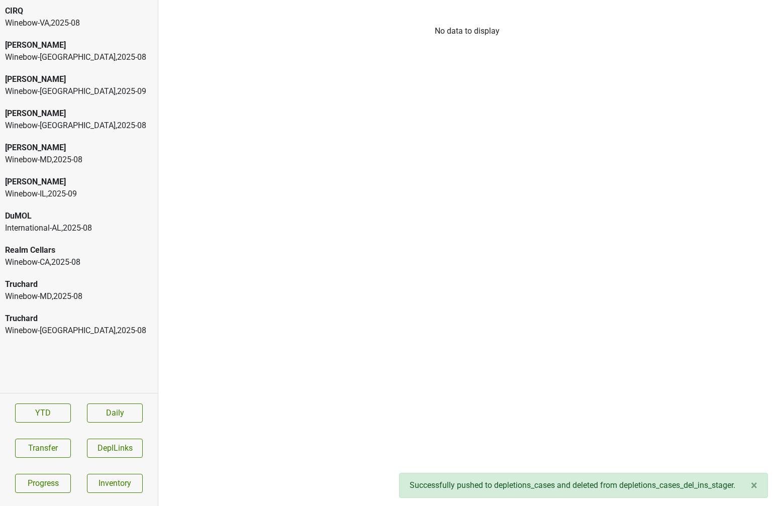
click at [84, 291] on div "Winebow-MD , 2025 - 08" at bounding box center [79, 297] width 148 height 12
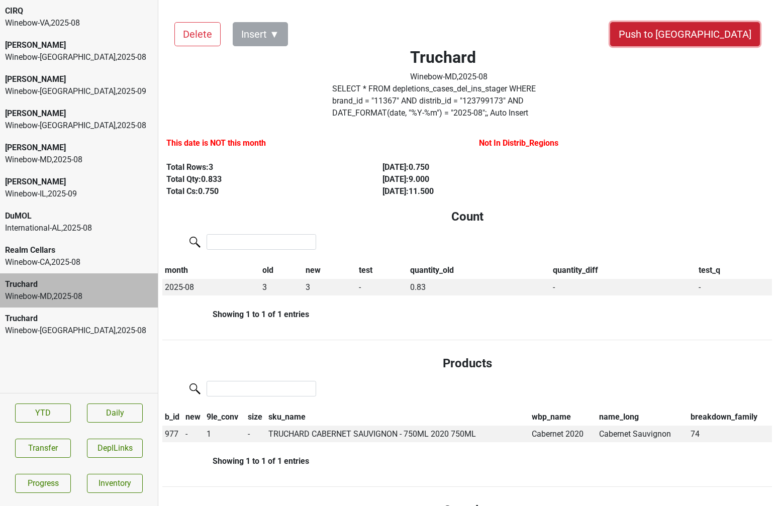
click at [712, 38] on button "Push to DC" at bounding box center [685, 34] width 150 height 24
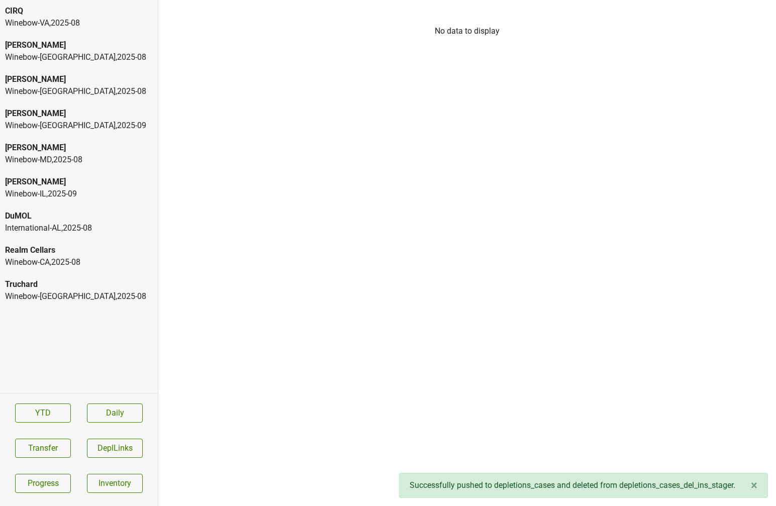
click at [96, 295] on div "Winebow-MN , 2025 - 08" at bounding box center [79, 297] width 148 height 12
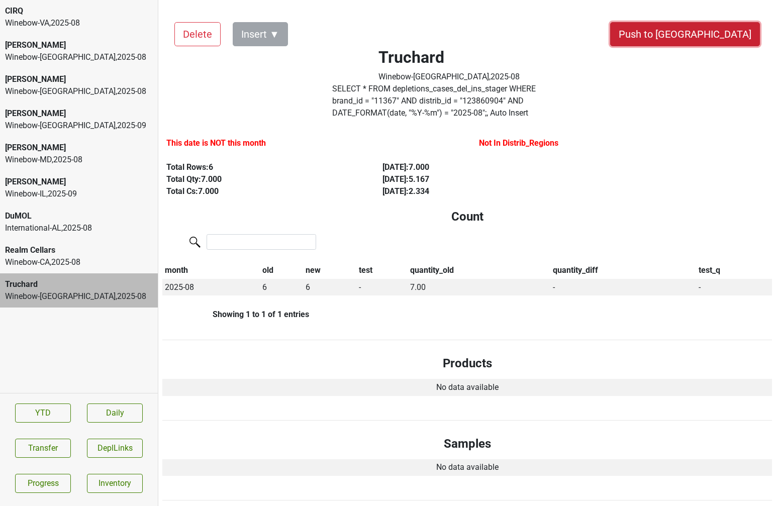
click at [719, 30] on button "Push to DC" at bounding box center [685, 34] width 150 height 24
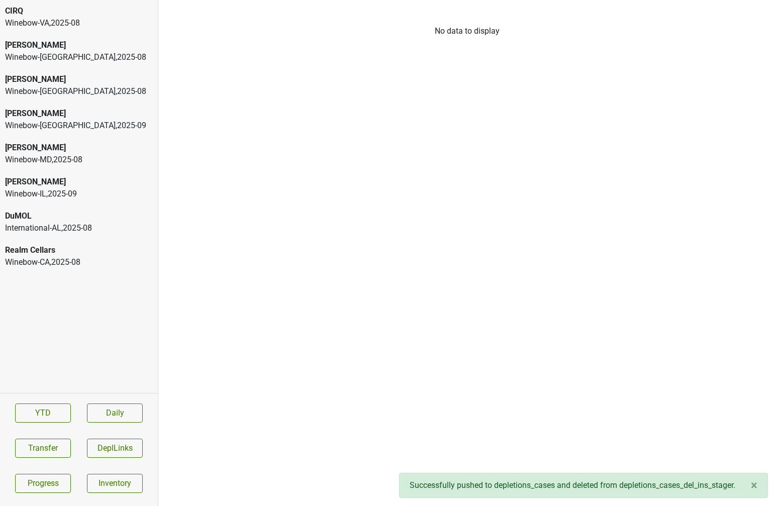
click at [90, 196] on div "Winebow-IL , 2025 - 09" at bounding box center [79, 194] width 148 height 12
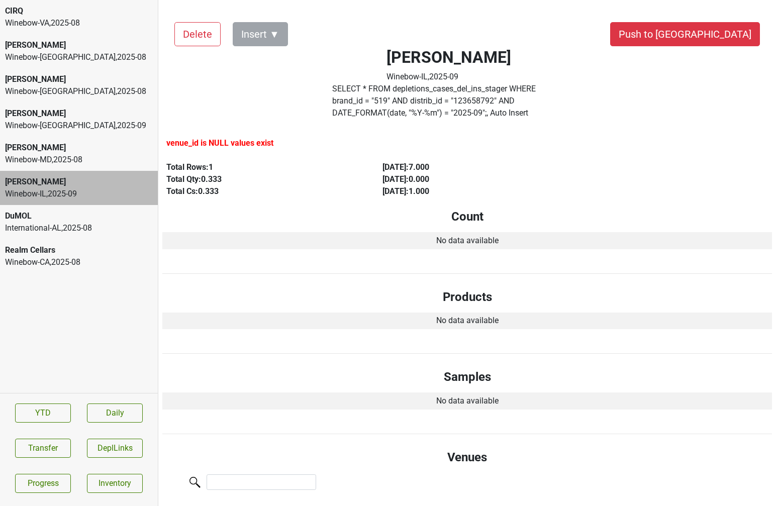
click at [45, 22] on div "Winebow-VA , 2025 - 08" at bounding box center [79, 23] width 148 height 12
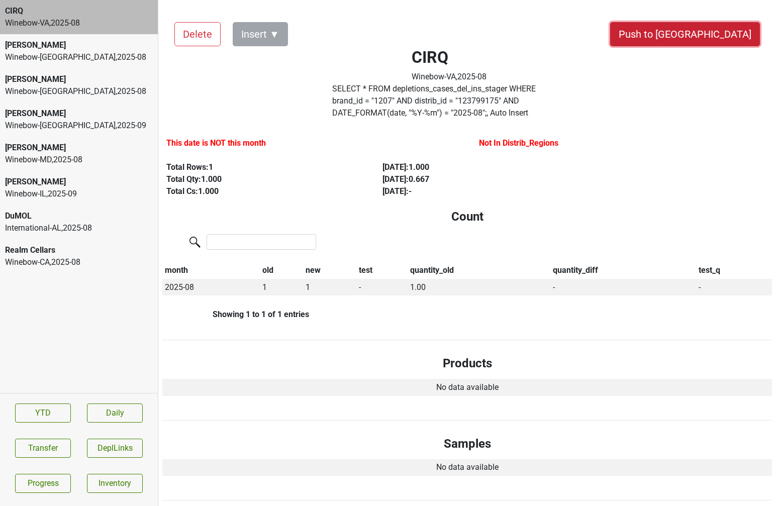
click at [716, 40] on button "Push to DC" at bounding box center [685, 34] width 150 height 24
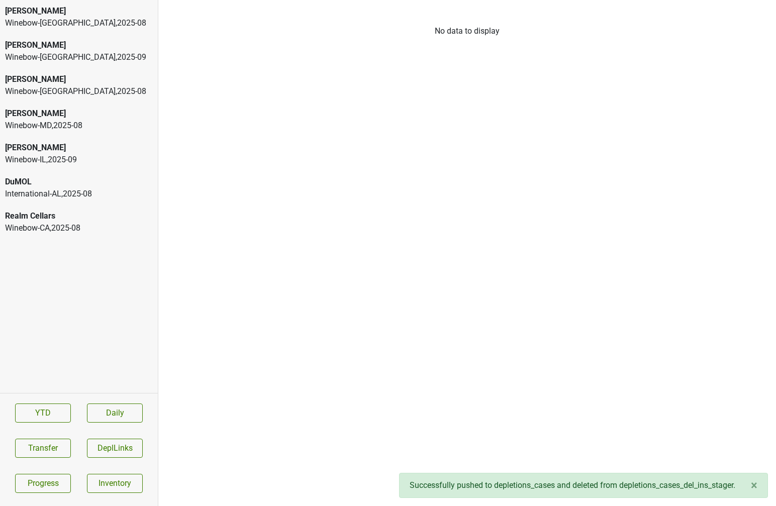
click at [46, 221] on div "Realm Cellars" at bounding box center [79, 216] width 148 height 12
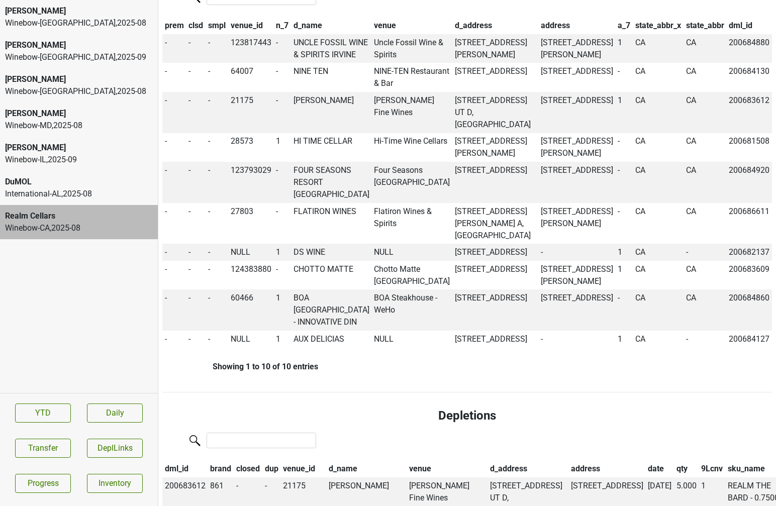
scroll to position [728, 0]
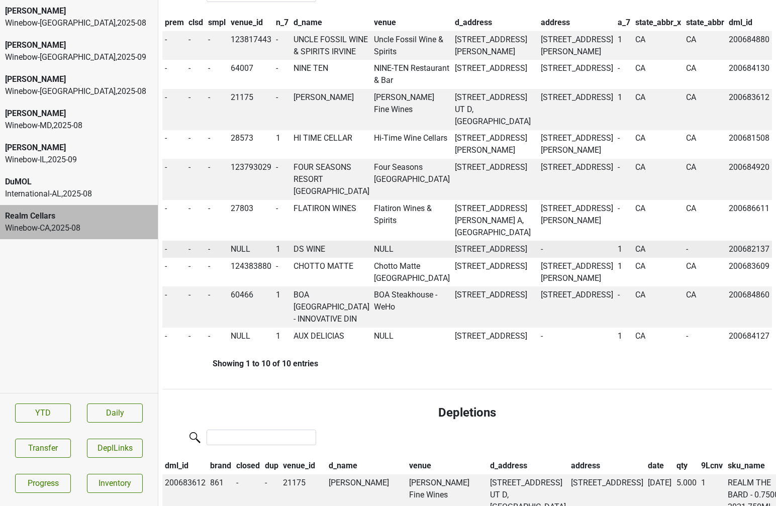
click at [312, 258] on td "DS WINE" at bounding box center [331, 249] width 81 height 17
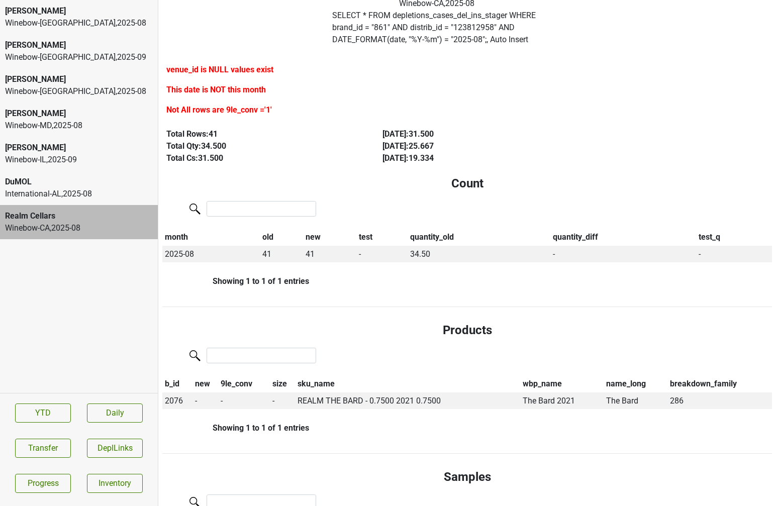
scroll to position [76, 0]
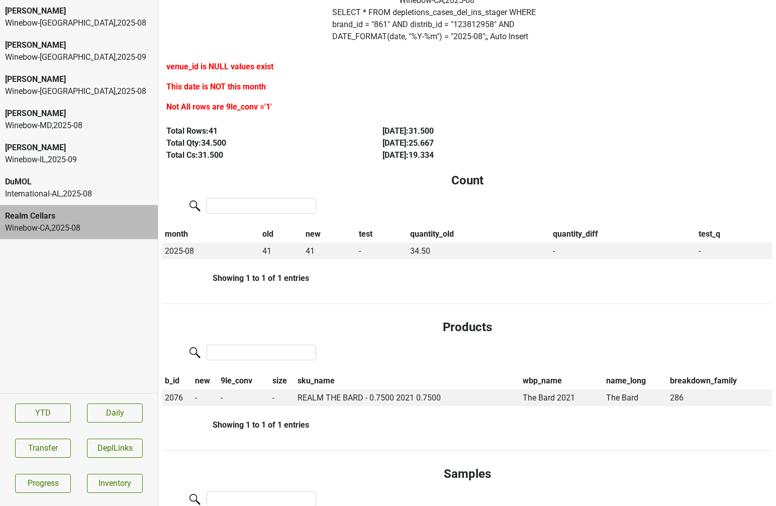
click at [88, 158] on div "Winebow-IL , 2025 - 09" at bounding box center [79, 160] width 148 height 12
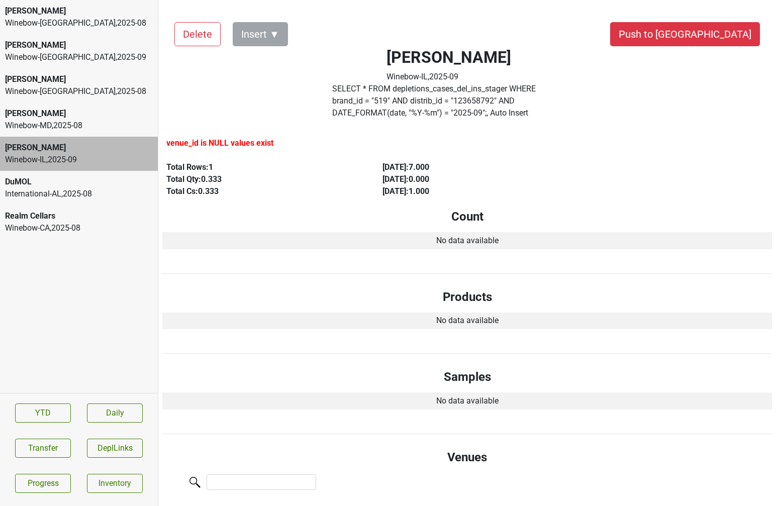
click at [78, 129] on div "Winebow-MD , 2025 - 08" at bounding box center [79, 126] width 148 height 12
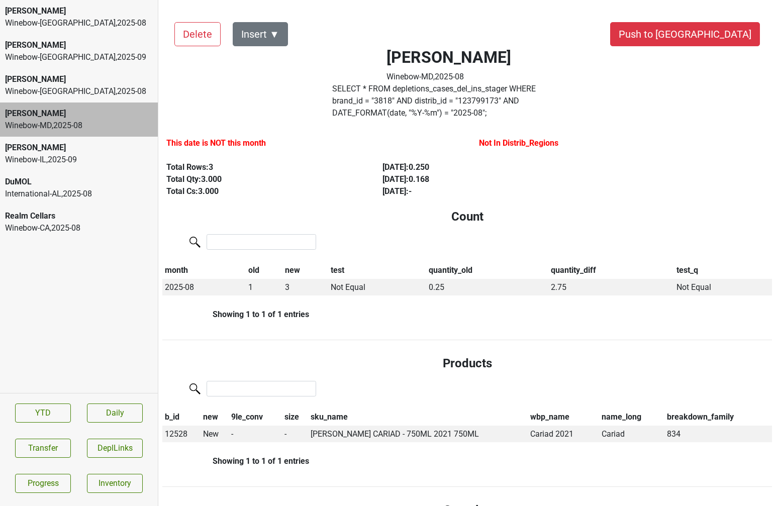
click at [75, 95] on div "Winebow-FL , 2025 - 08" at bounding box center [79, 91] width 148 height 12
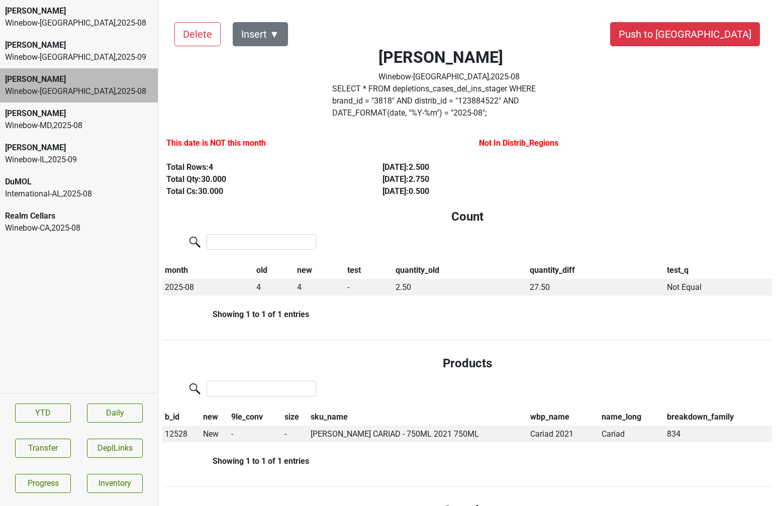
click at [70, 57] on div "Winebow-FL , 2025 - 09" at bounding box center [79, 57] width 148 height 12
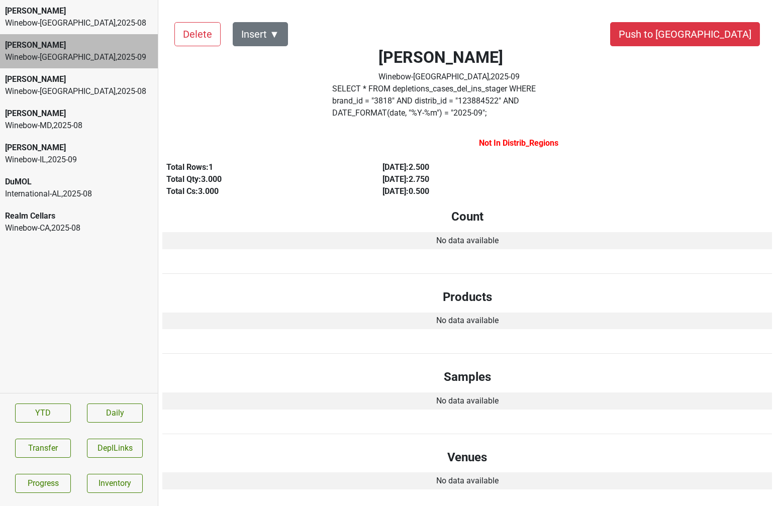
click at [68, 24] on div "Winebow-DC , 2025 - 08" at bounding box center [79, 23] width 148 height 12
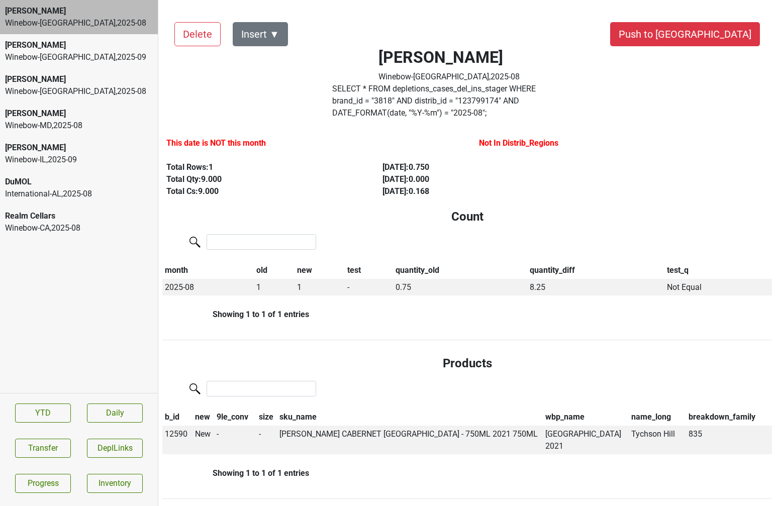
click at [99, 118] on div "Colgin" at bounding box center [79, 114] width 148 height 12
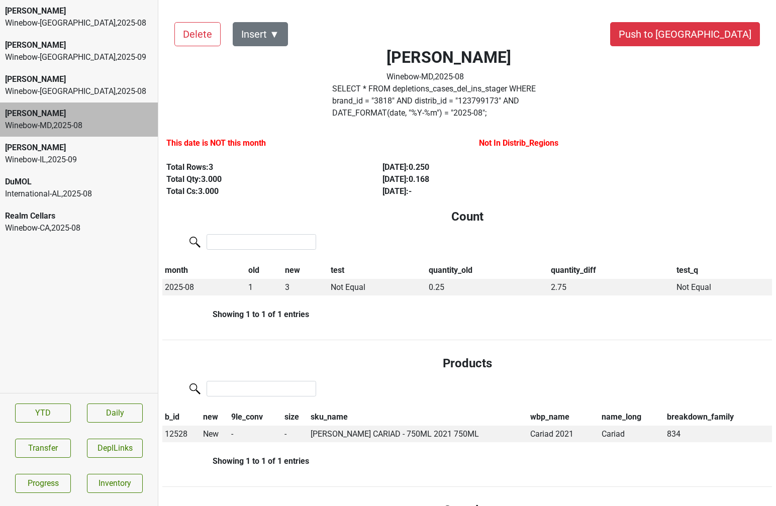
click at [99, 89] on div "Winebow-FL , 2025 - 08" at bounding box center [79, 91] width 148 height 12
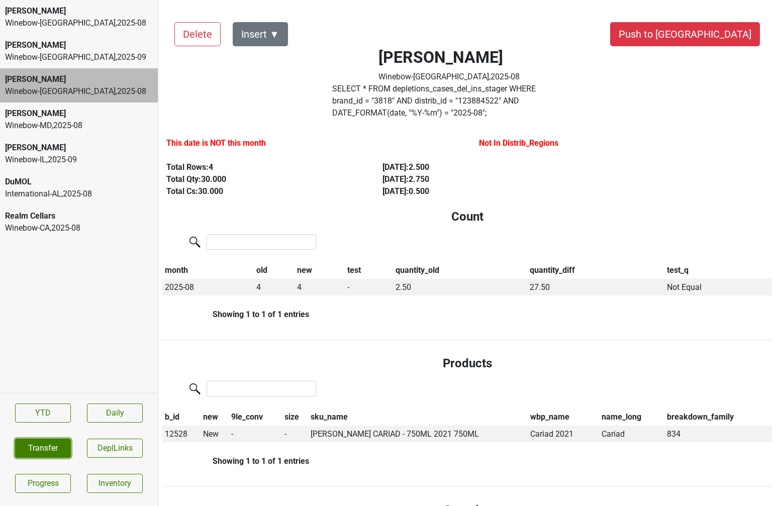
click at [47, 448] on button "Transfer" at bounding box center [43, 448] width 56 height 19
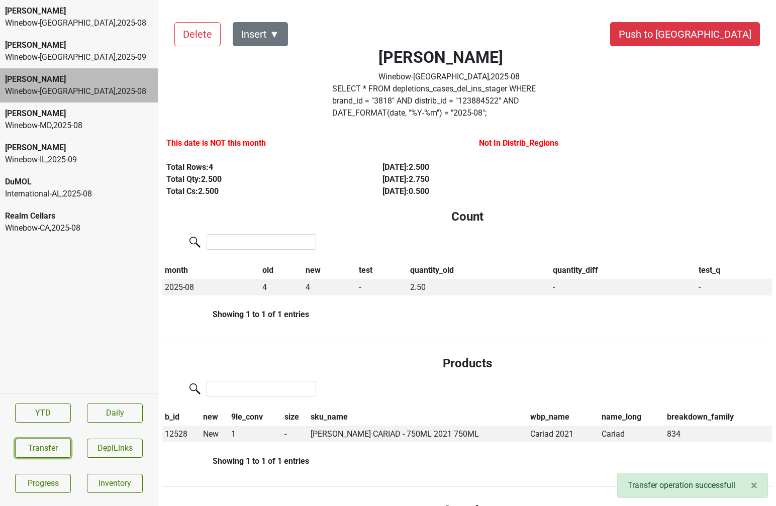
scroll to position [7, 0]
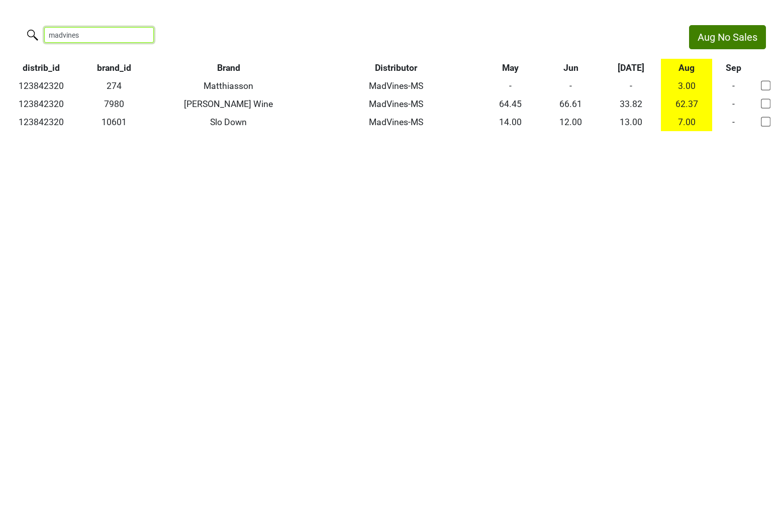
drag, startPoint x: 104, startPoint y: 32, endPoint x: -3, endPoint y: 29, distance: 106.6
click at [0, 29] on html "Aug No Sales madvines distrib_id brand_id Brand Distributor May Jun [DATE] Aug …" at bounding box center [388, 78] width 776 height 156
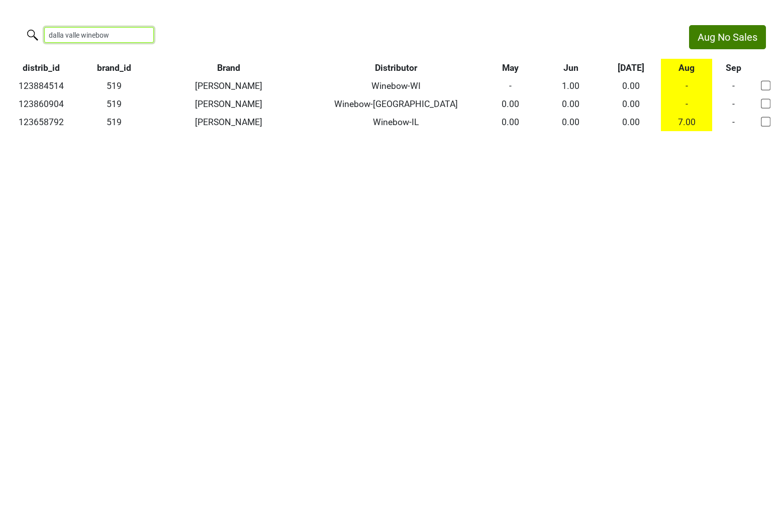
click at [102, 35] on input "dalla valle winebow" at bounding box center [99, 35] width 110 height 16
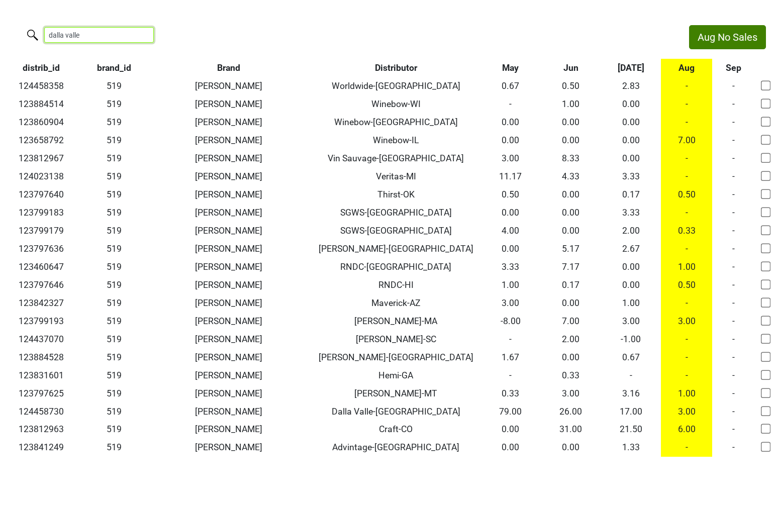
type input "dalla valle"
click at [373, 54] on div "dalla valle distrib_id brand_id Brand Distributor May Jun [DATE] Aug Sep 124458…" at bounding box center [388, 241] width 776 height 432
click at [374, 67] on th "Distributor" at bounding box center [395, 68] width 169 height 18
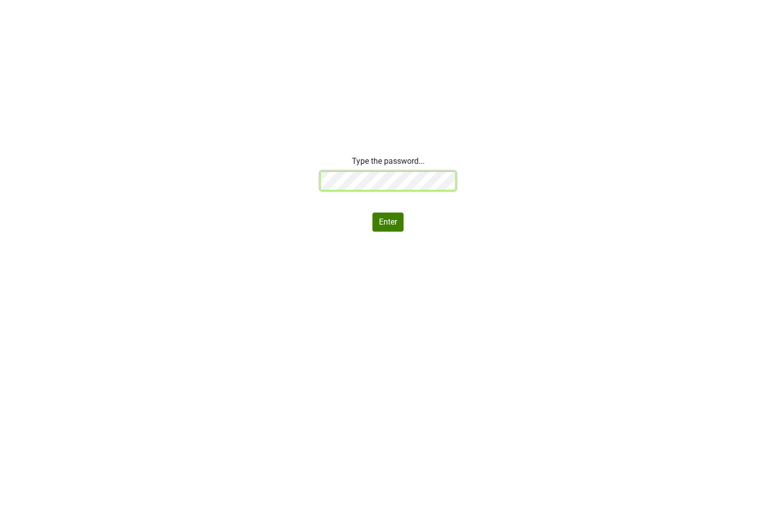
click at [259, 171] on div "Type the password... Enter" at bounding box center [388, 193] width 776 height 76
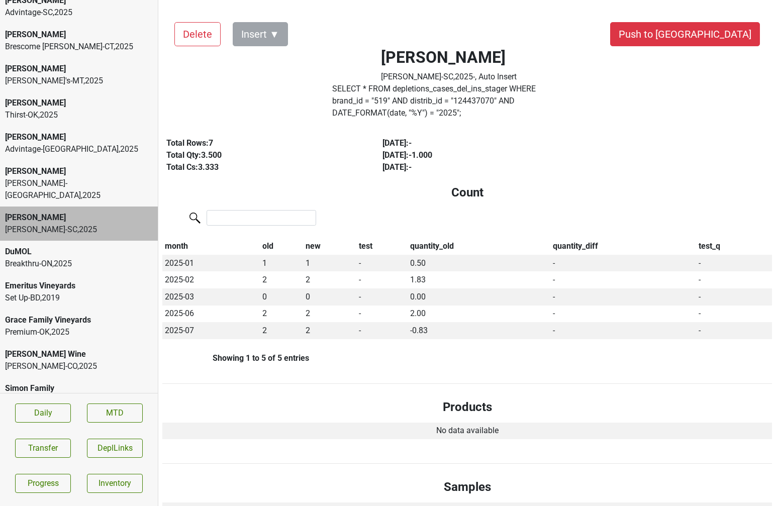
scroll to position [239, 0]
click at [127, 110] on div "Thirst-OK , 2025" at bounding box center [79, 116] width 148 height 12
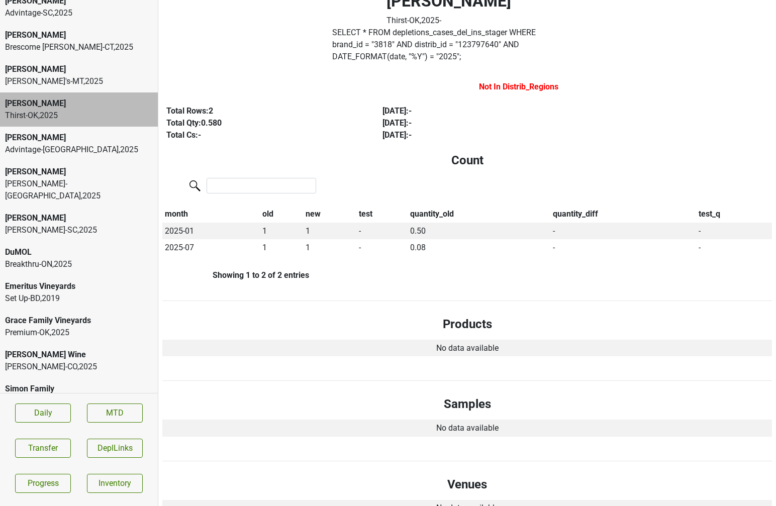
scroll to position [0, 0]
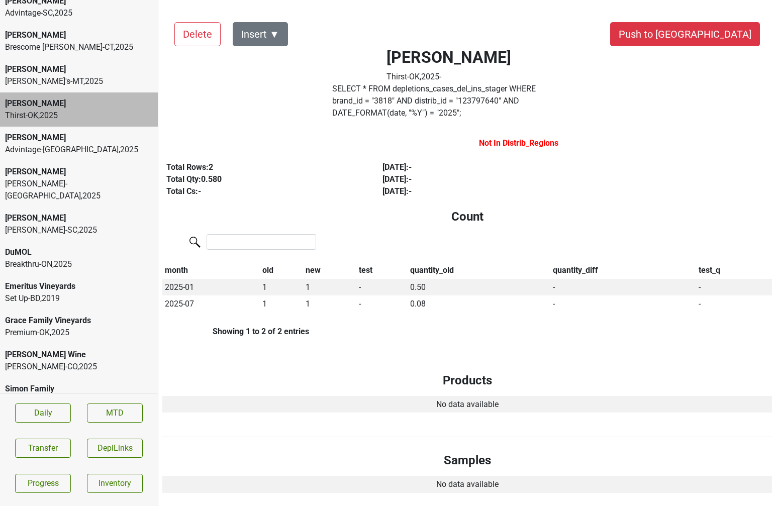
click at [76, 144] on div "Advintage-[GEOGRAPHIC_DATA] , 2025" at bounding box center [79, 150] width 148 height 12
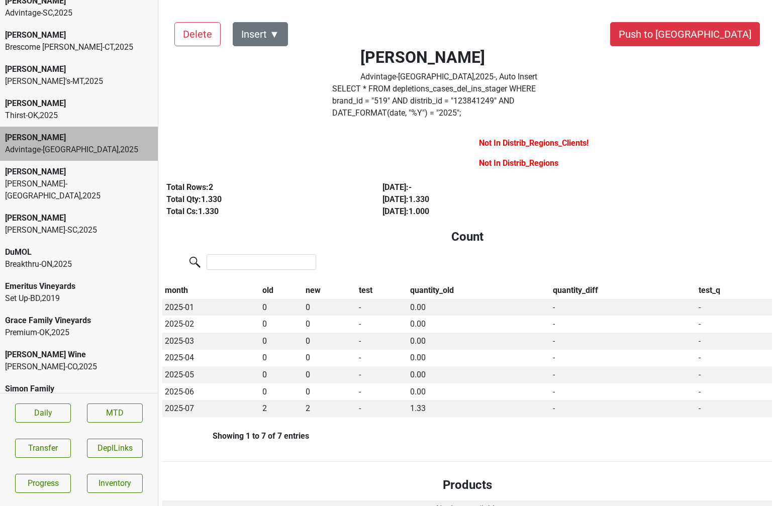
click at [65, 75] on div "[PERSON_NAME]'s-MT , 2025" at bounding box center [79, 81] width 148 height 12
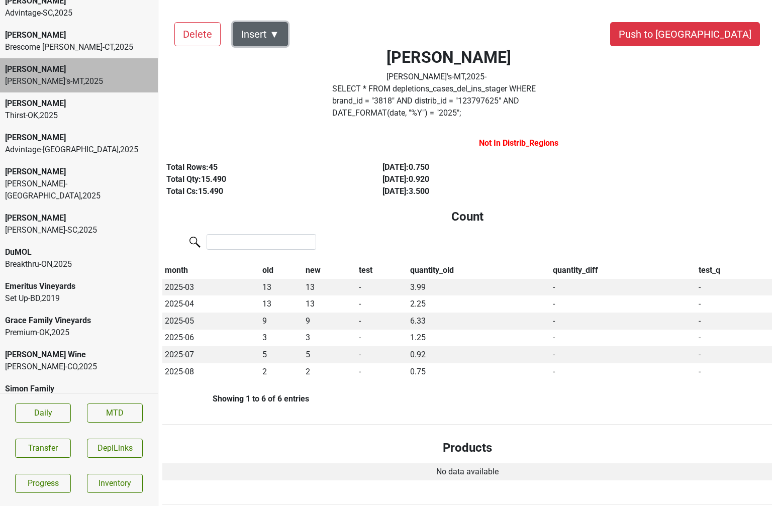
click at [273, 39] on button "Insert ▼" at bounding box center [260, 34] width 55 height 24
click at [280, 57] on div "Auto Insert" at bounding box center [277, 62] width 89 height 26
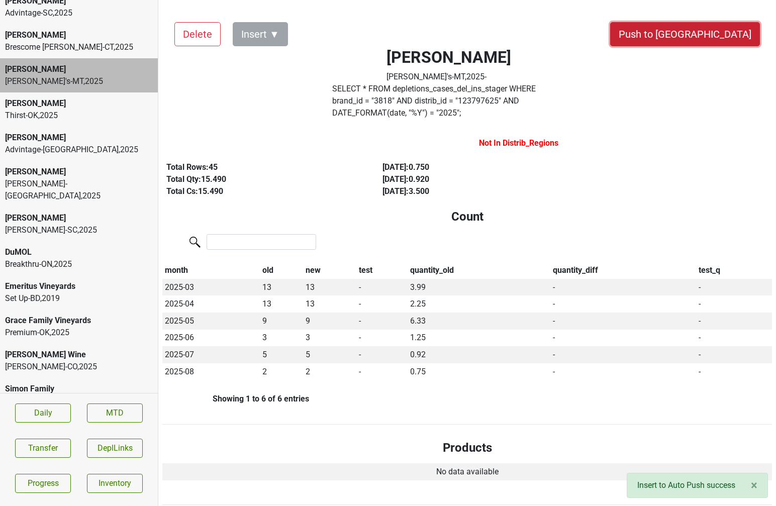
click at [726, 37] on button "Push to [GEOGRAPHIC_DATA]" at bounding box center [685, 34] width 150 height 24
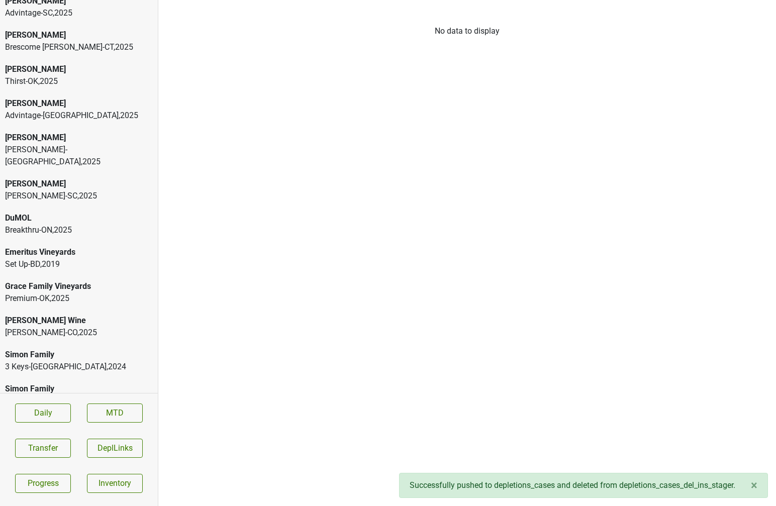
click at [83, 41] on div "Brescome [PERSON_NAME]-CT , 2025" at bounding box center [79, 47] width 148 height 12
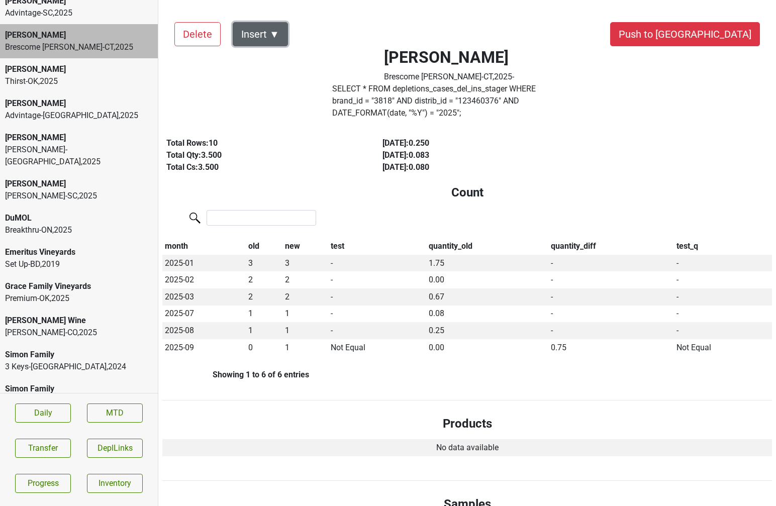
click at [264, 37] on button "Insert ▼" at bounding box center [260, 34] width 55 height 24
click at [264, 63] on div "Auto Insert" at bounding box center [277, 62] width 89 height 26
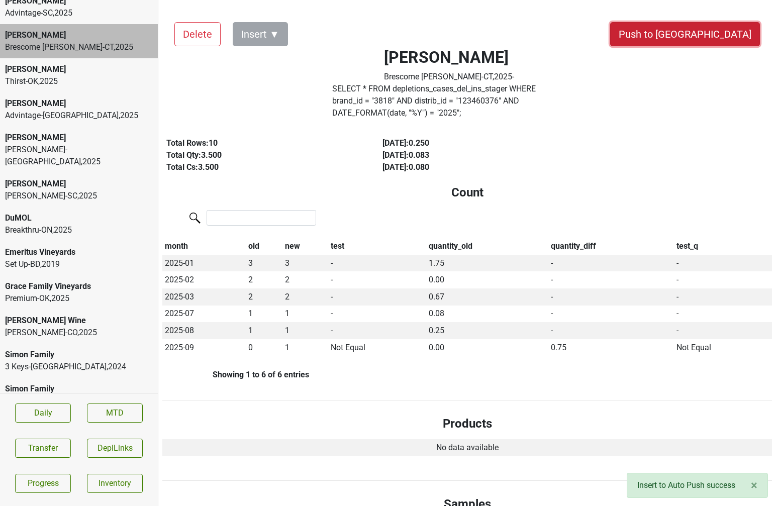
click at [725, 33] on button "Push to [GEOGRAPHIC_DATA]" at bounding box center [685, 34] width 150 height 24
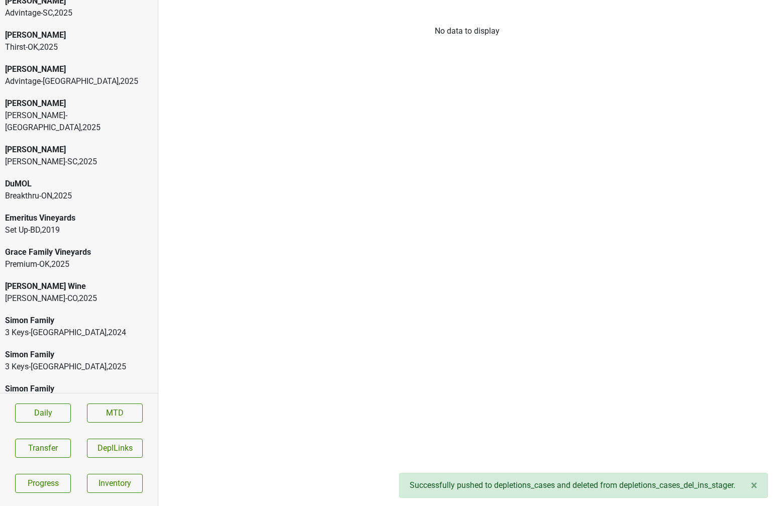
click at [58, 41] on div "Thirst-OK , 2025" at bounding box center [79, 47] width 148 height 12
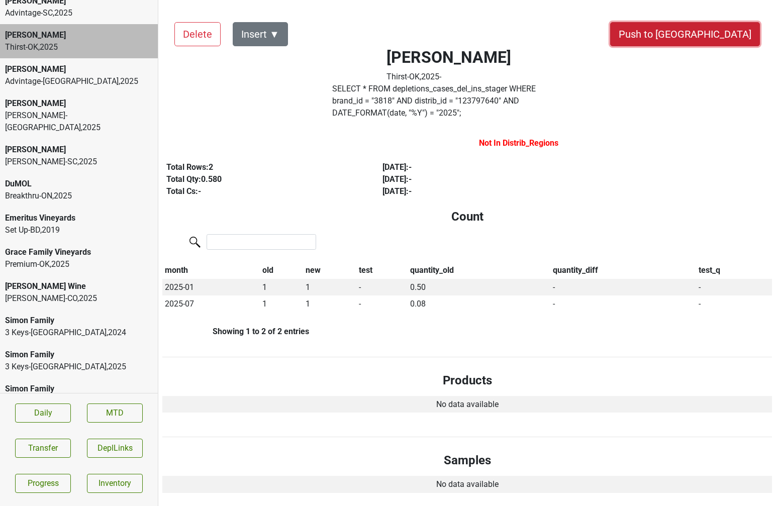
click at [720, 36] on button "Push to [GEOGRAPHIC_DATA]" at bounding box center [685, 34] width 150 height 24
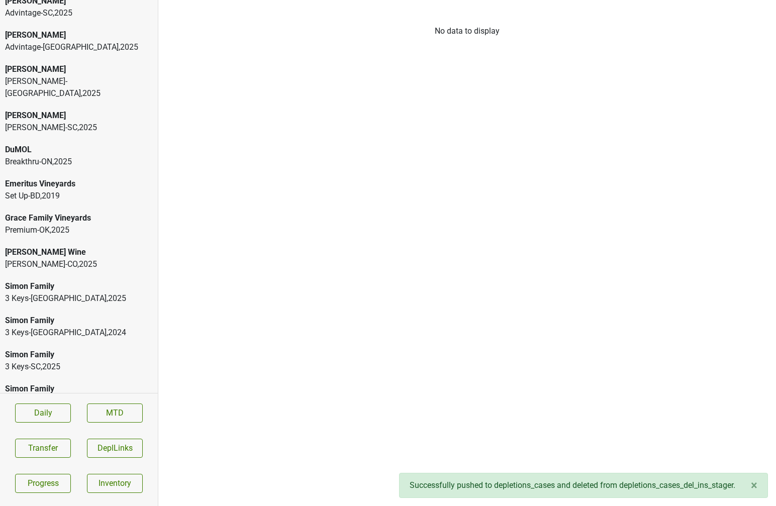
click at [78, 41] on div "Advintage-[GEOGRAPHIC_DATA] , 2025" at bounding box center [79, 47] width 148 height 12
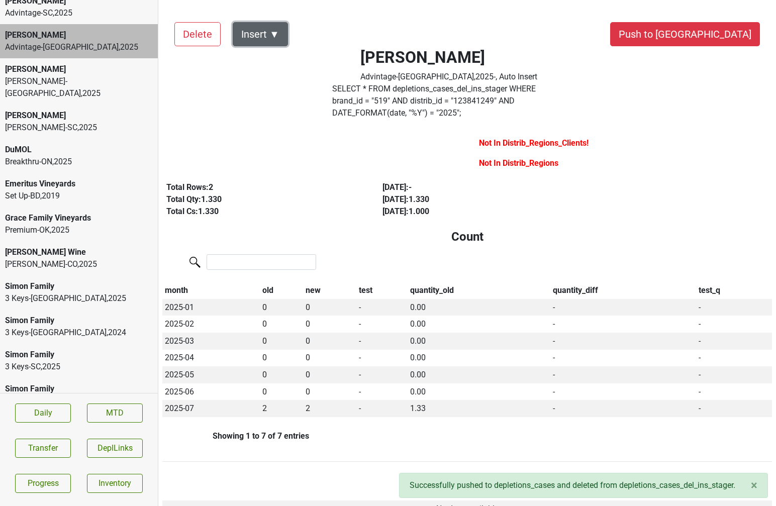
click at [274, 23] on button "Insert ▼" at bounding box center [260, 34] width 55 height 24
click at [358, 27] on div "Dalla [PERSON_NAME] Advintage-TN , 2025 - , Auto Insert SELECT * FROM depletion…" at bounding box center [449, 66] width 298 height 113
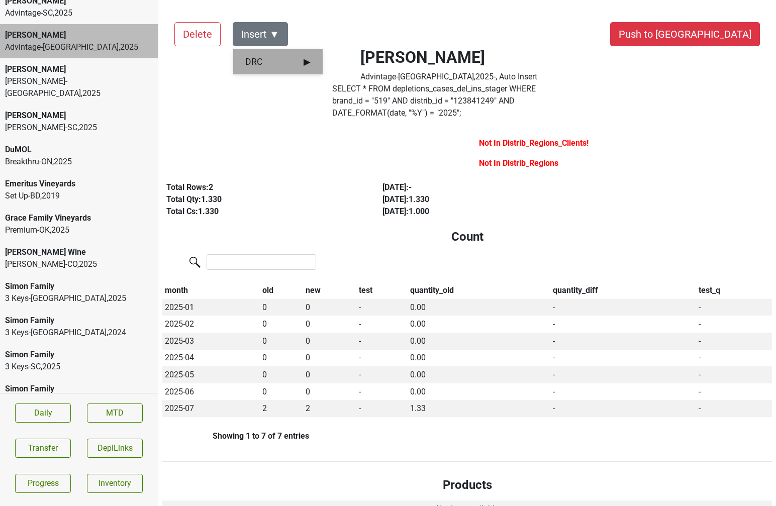
click at [264, 61] on span "DRC ▶" at bounding box center [277, 61] width 65 height 13
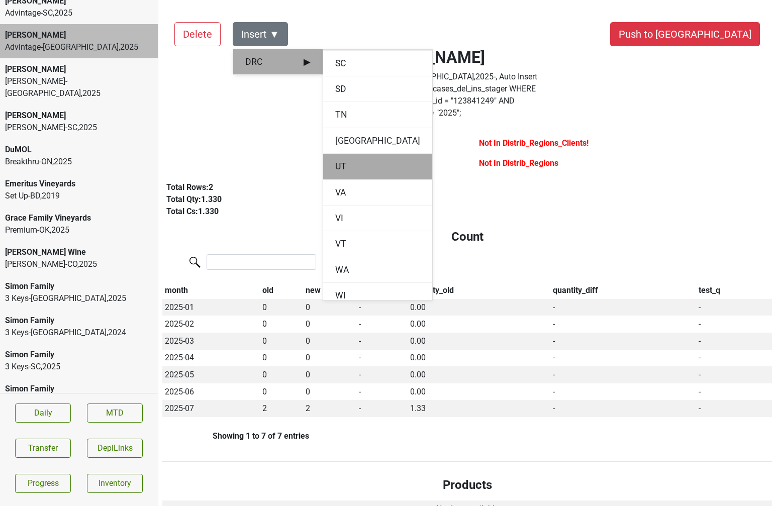
scroll to position [1238, 0]
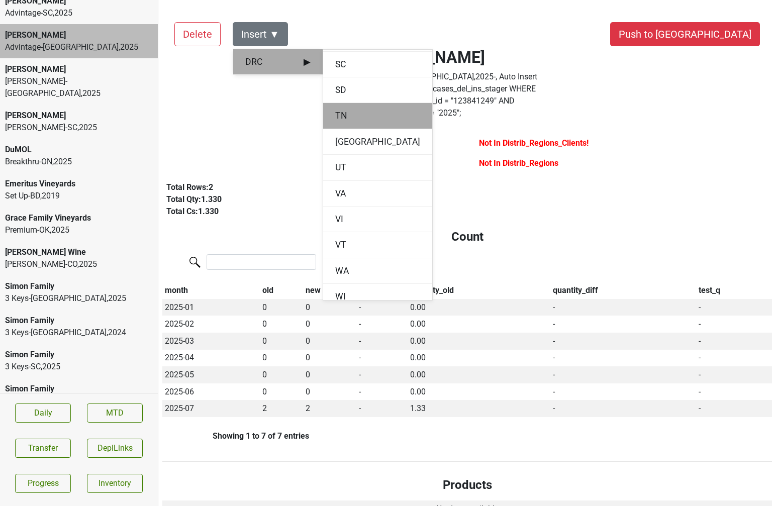
click at [341, 125] on div "TN" at bounding box center [377, 116] width 109 height 26
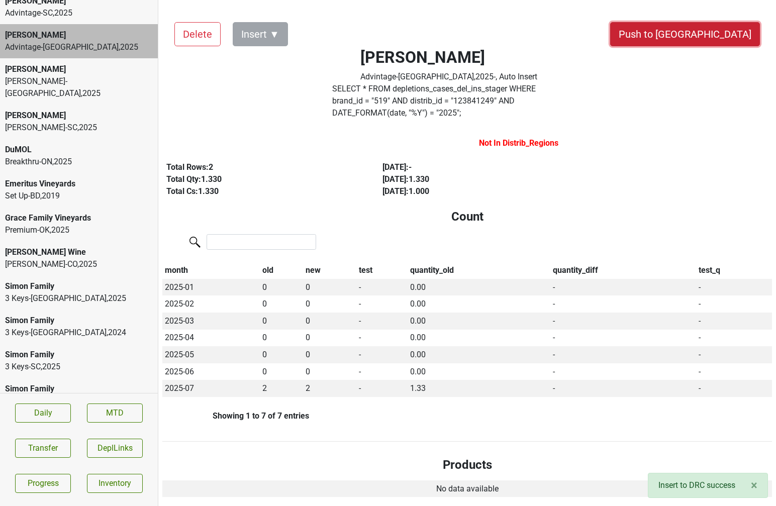
click at [715, 36] on button "Push to [GEOGRAPHIC_DATA]" at bounding box center [685, 34] width 150 height 24
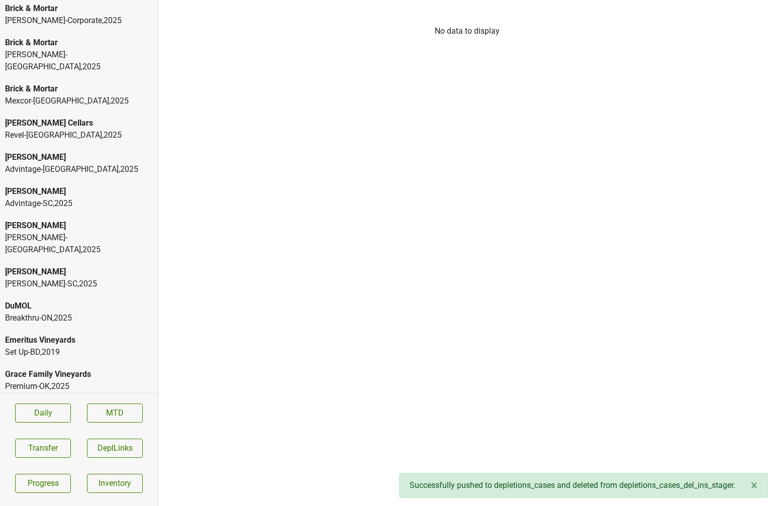
scroll to position [0, 0]
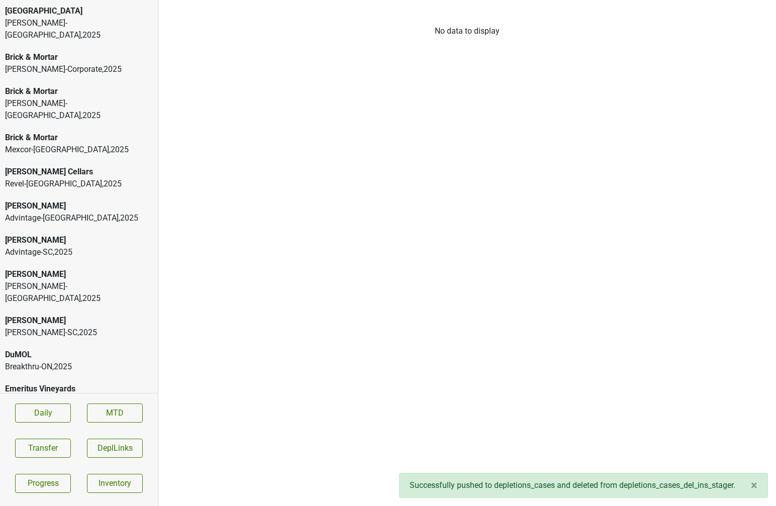
click at [55, 98] on div "[PERSON_NAME]-[GEOGRAPHIC_DATA] , 2025" at bounding box center [79, 110] width 148 height 24
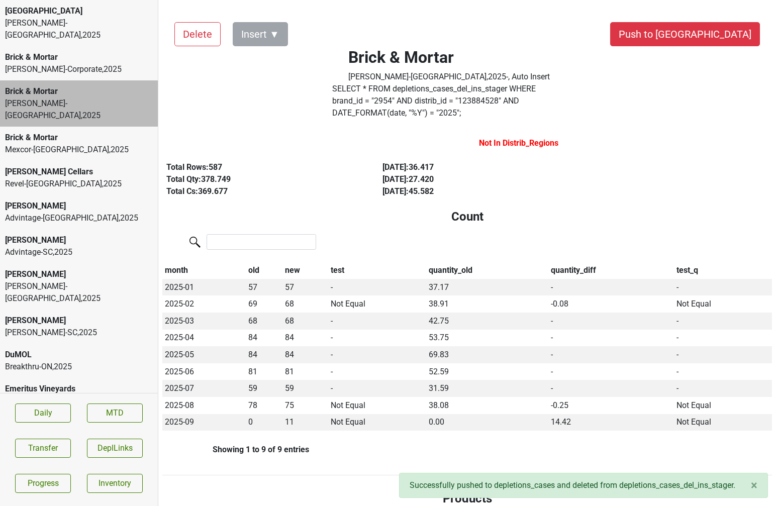
click at [56, 144] on div "Mexcor-[GEOGRAPHIC_DATA] , 2025" at bounding box center [79, 150] width 148 height 12
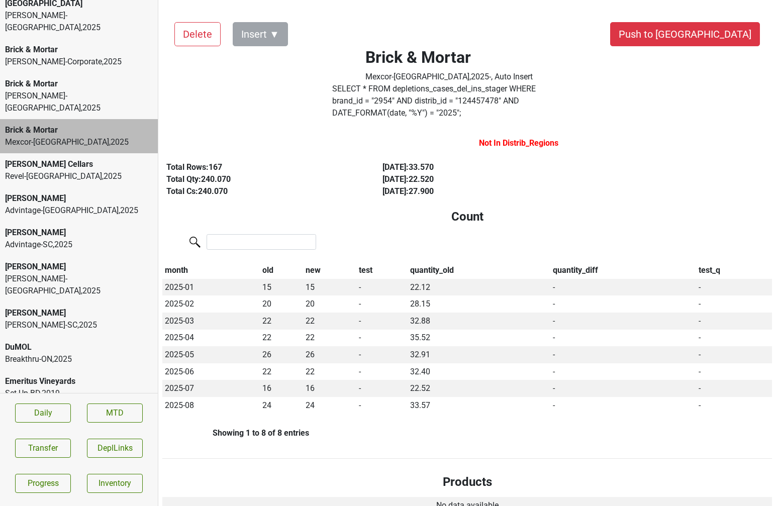
scroll to position [11, 0]
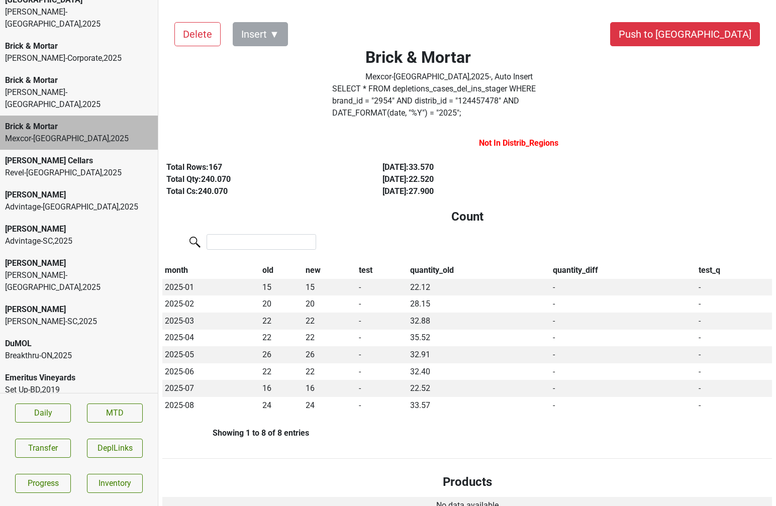
click at [65, 190] on div "[PERSON_NAME] Advintage-[GEOGRAPHIC_DATA] , 2025" at bounding box center [79, 201] width 158 height 34
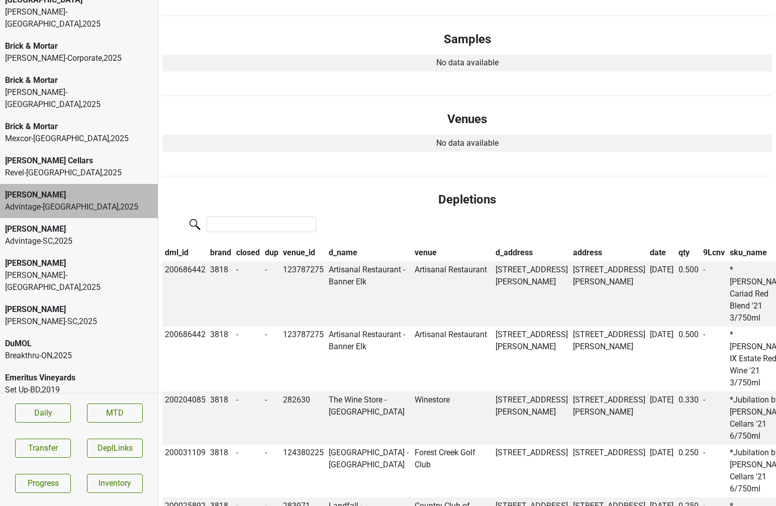
scroll to position [401, 0]
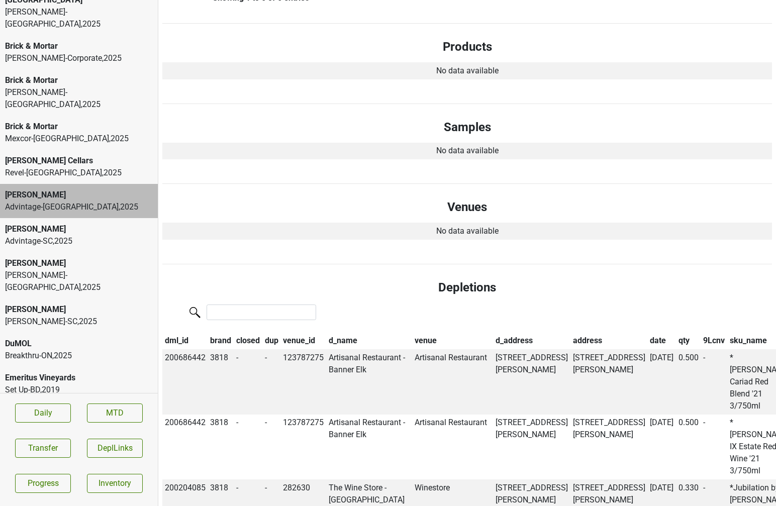
click at [647, 332] on th "date" at bounding box center [661, 340] width 29 height 17
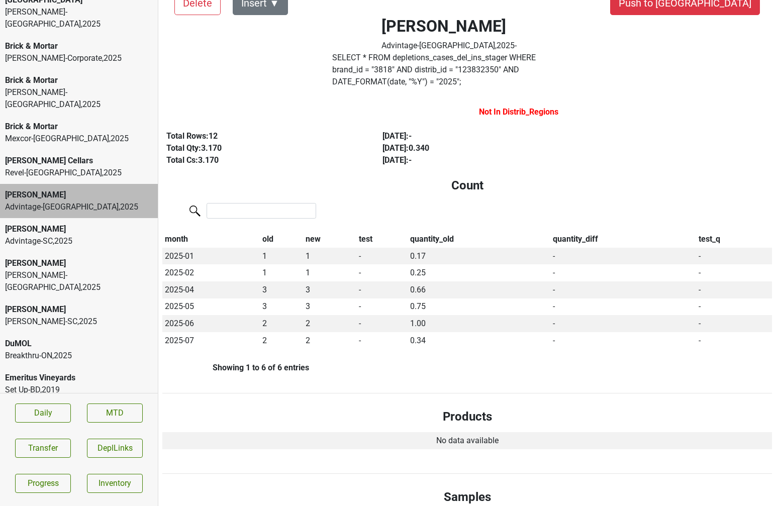
scroll to position [0, 0]
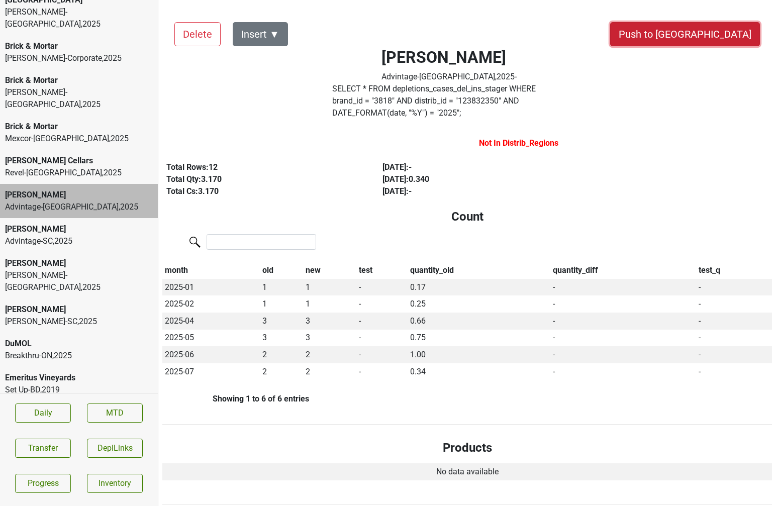
click at [734, 42] on button "Push to [GEOGRAPHIC_DATA]" at bounding box center [685, 34] width 150 height 24
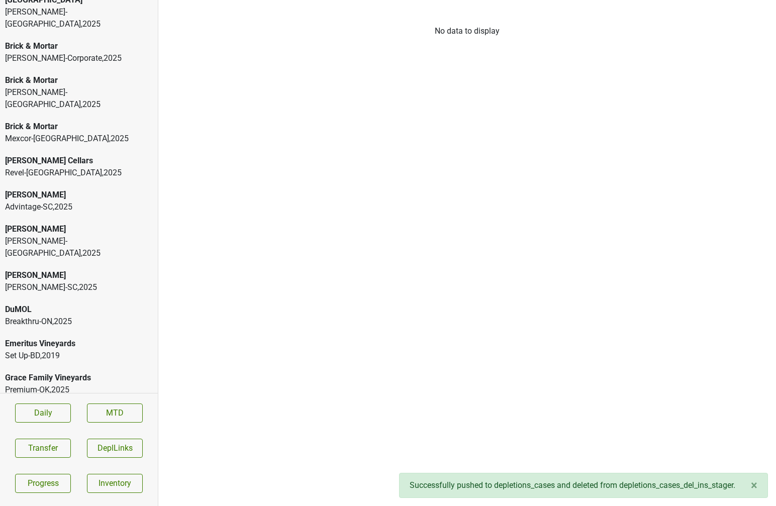
click at [65, 201] on div "Advintage-SC , 2025" at bounding box center [79, 207] width 148 height 12
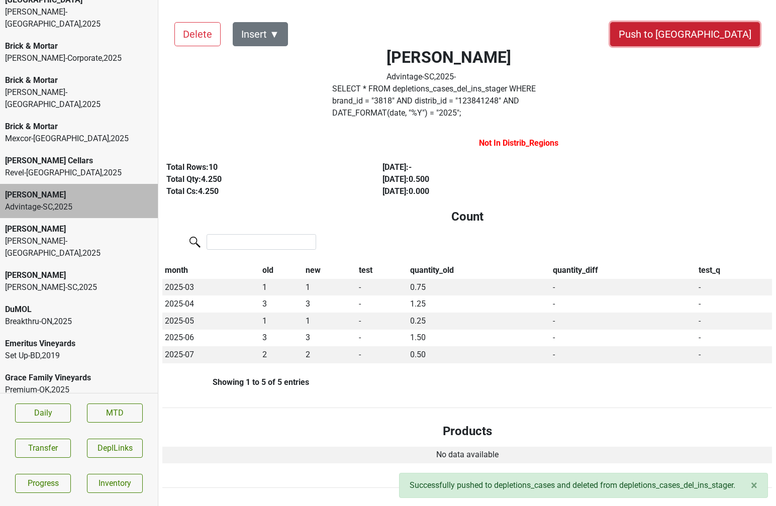
click at [709, 46] on button "Push to [GEOGRAPHIC_DATA]" at bounding box center [685, 34] width 150 height 24
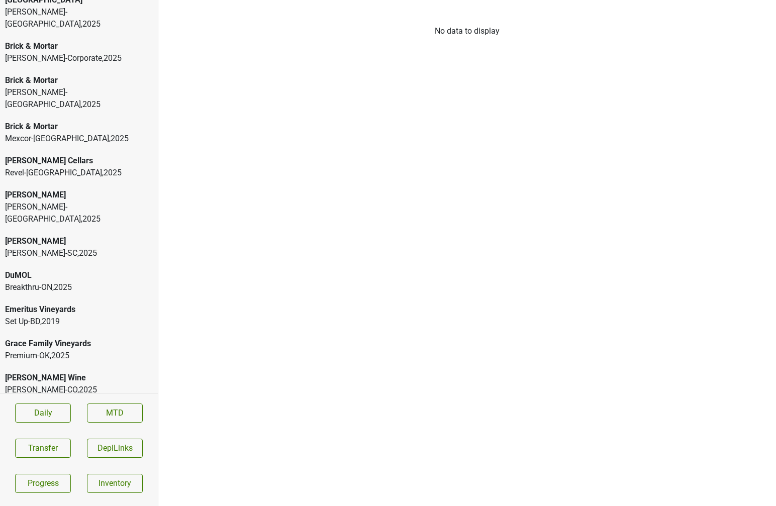
scroll to position [154, 0]
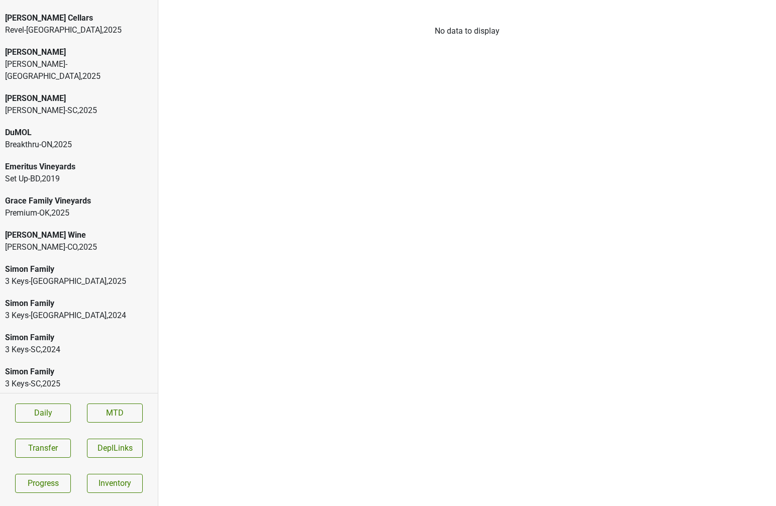
click at [45, 412] on div "Vintage Wine-CA , 2025" at bounding box center [79, 418] width 148 height 12
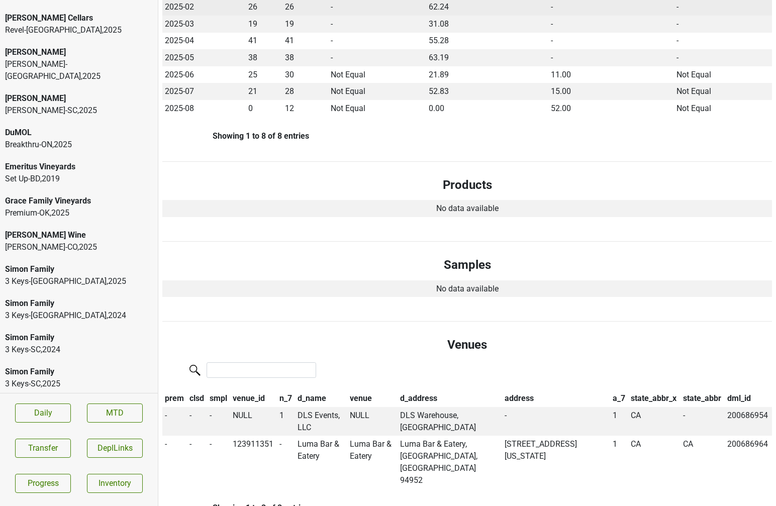
scroll to position [301, 0]
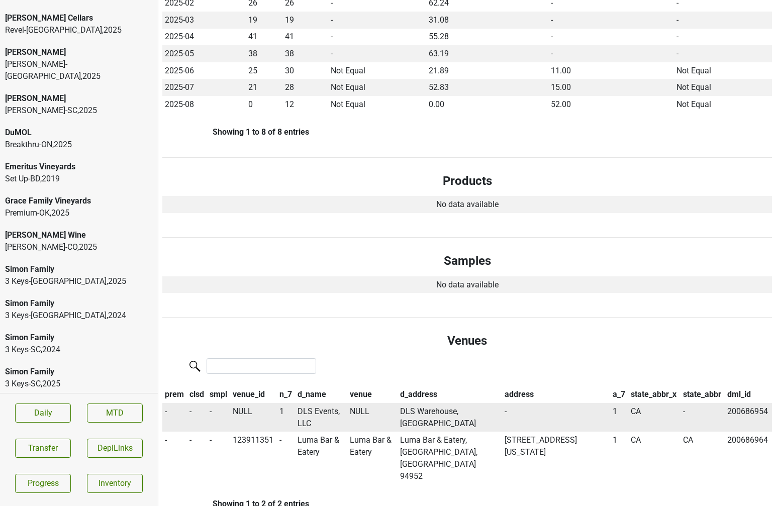
click at [304, 403] on td "DLS Events, LLC" at bounding box center [321, 417] width 52 height 29
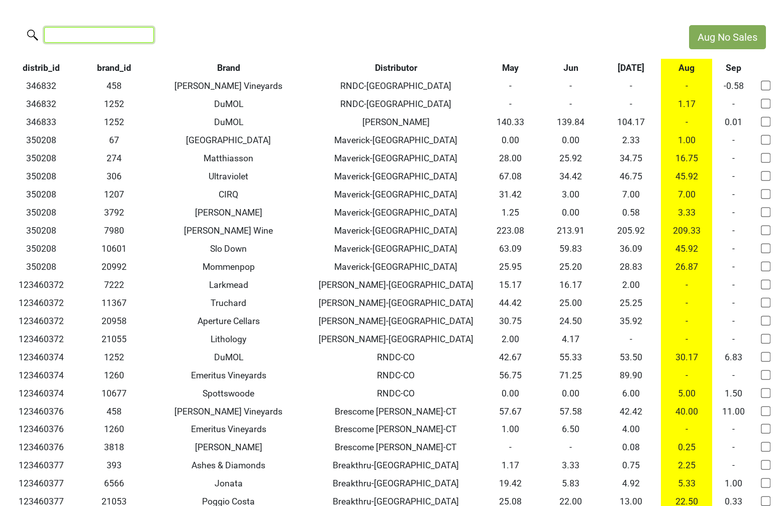
click at [101, 32] on input "search" at bounding box center [99, 35] width 110 height 16
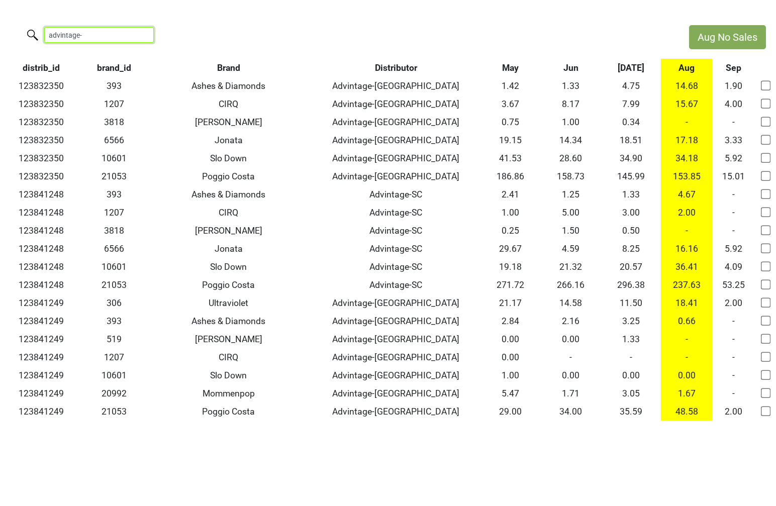
click at [106, 34] on input "advintage-" at bounding box center [99, 35] width 110 height 16
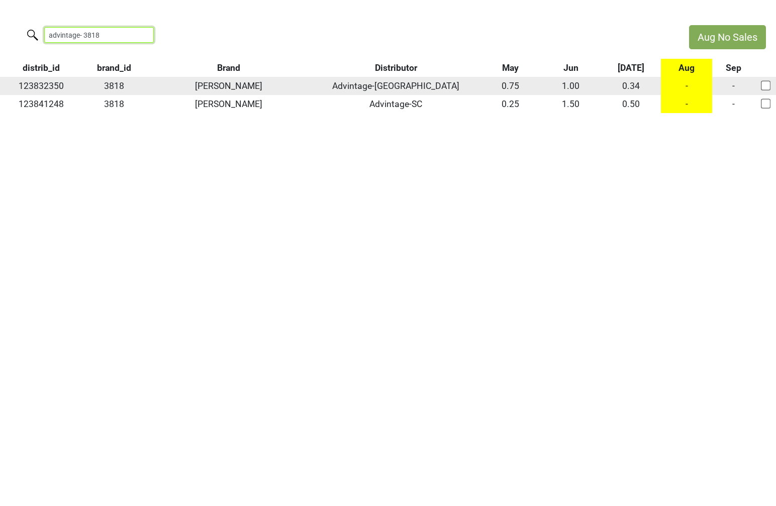
type input "advintage- 3818"
click at [765, 88] on input "checkbox" at bounding box center [766, 85] width 10 height 10
checkbox input "true"
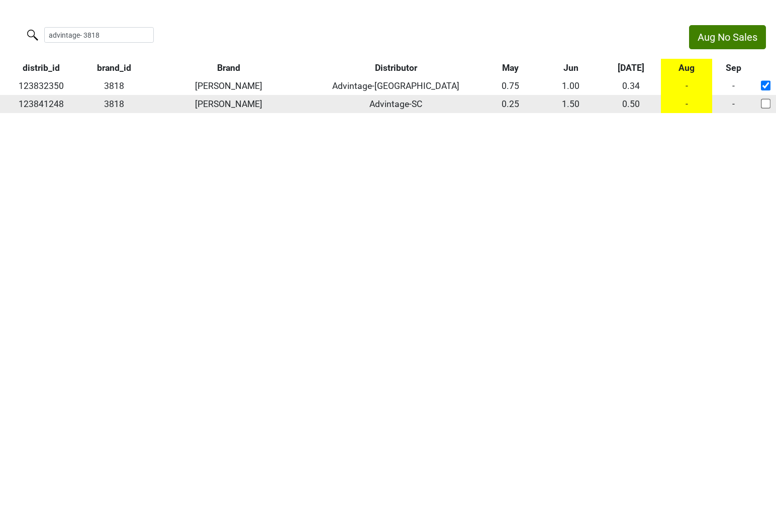
click at [765, 103] on input "checkbox" at bounding box center [766, 104] width 10 height 10
checkbox input "true"
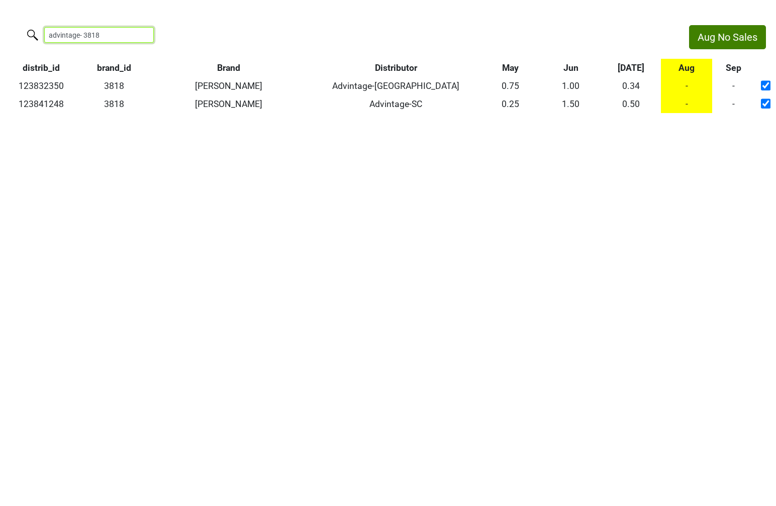
drag, startPoint x: 112, startPoint y: 34, endPoint x: -59, endPoint y: 14, distance: 172.1
click at [0, 14] on html "Aug No Sales advintage- 3818 distrib_id brand_id Brand Distributor May Jun [DAT…" at bounding box center [388, 69] width 776 height 138
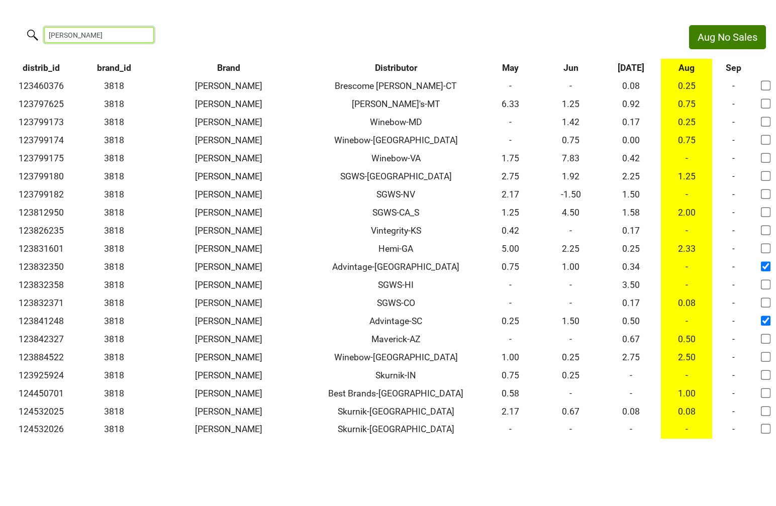
type input "colgin"
click at [690, 71] on th "Aug" at bounding box center [686, 68] width 51 height 18
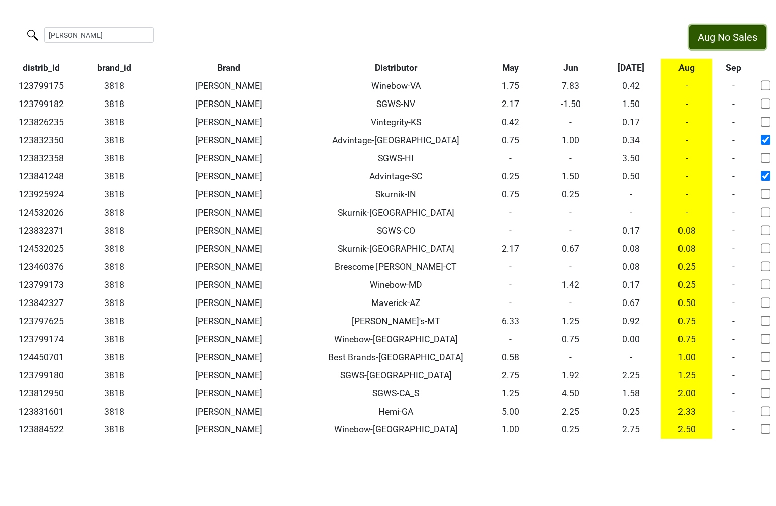
click at [710, 40] on button "Aug No Sales" at bounding box center [727, 37] width 77 height 24
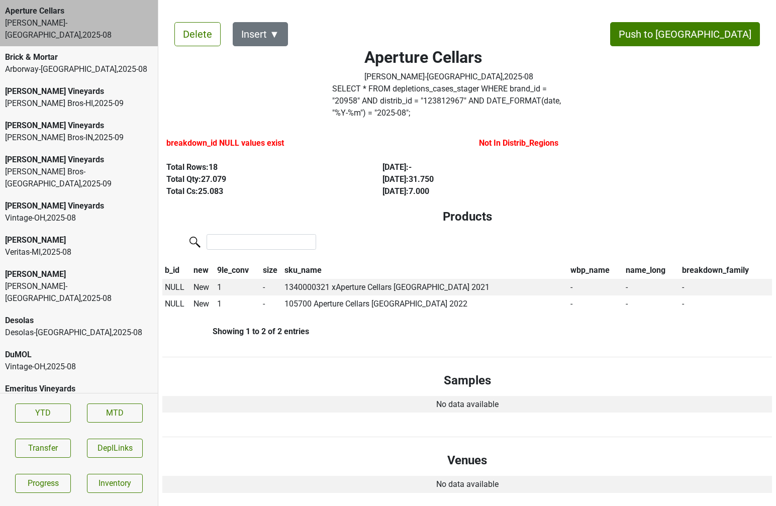
click at [96, 14] on div "Aperture Cellars" at bounding box center [79, 11] width 148 height 12
click at [48, 452] on button "Transfer" at bounding box center [43, 448] width 56 height 19
click at [173, 283] on span "NULL" at bounding box center [175, 288] width 20 height 10
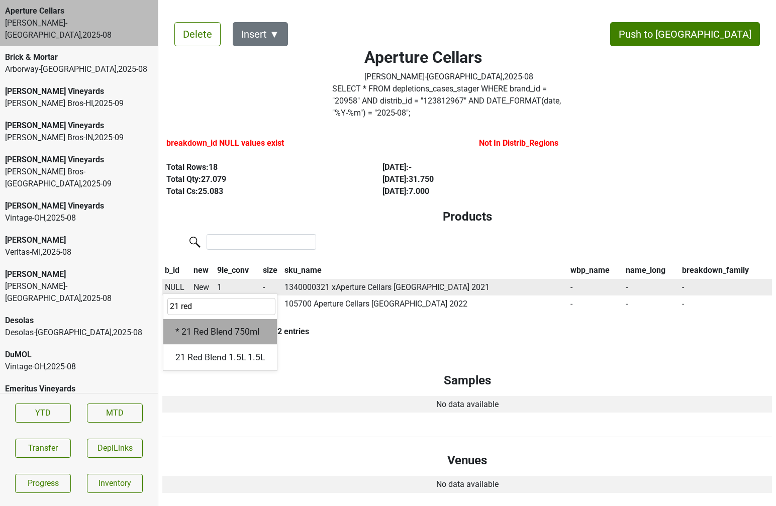
type input "21 red"
click at [198, 320] on div "* 21 Red Blend 750ml" at bounding box center [220, 332] width 114 height 26
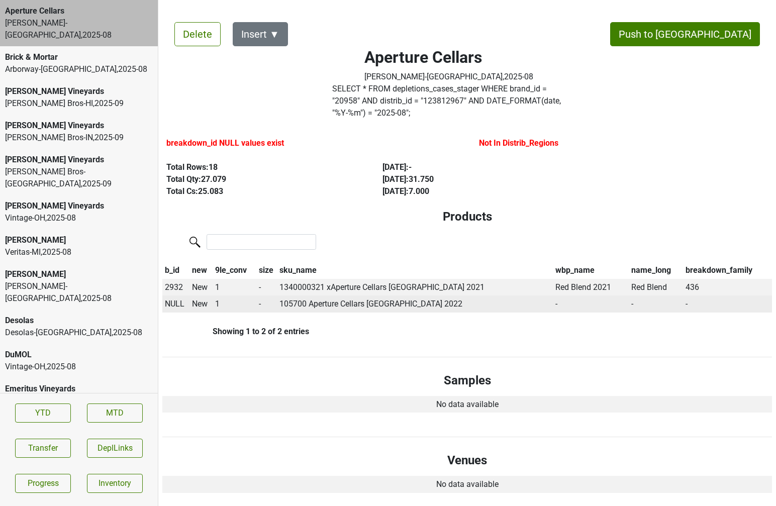
click at [179, 299] on span "NULL" at bounding box center [175, 304] width 20 height 10
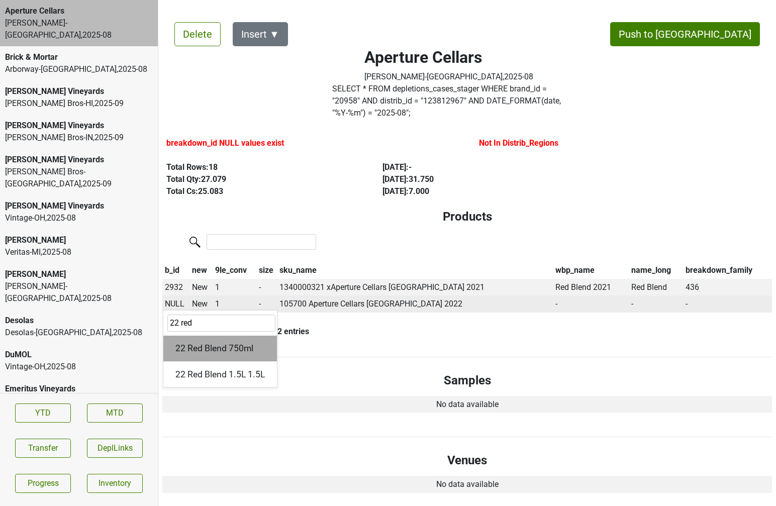
type input "22 red"
click at [190, 341] on div "22 Red Blend 750ml" at bounding box center [220, 349] width 114 height 26
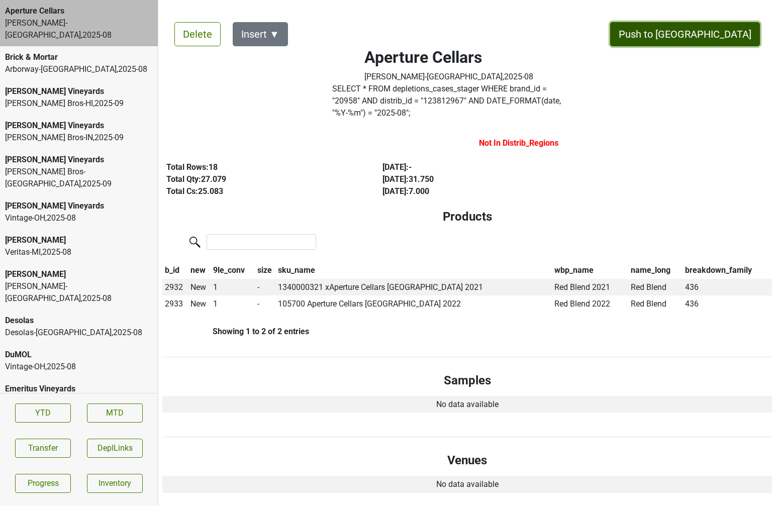
click at [718, 31] on button "Push to [GEOGRAPHIC_DATA]" at bounding box center [685, 34] width 150 height 24
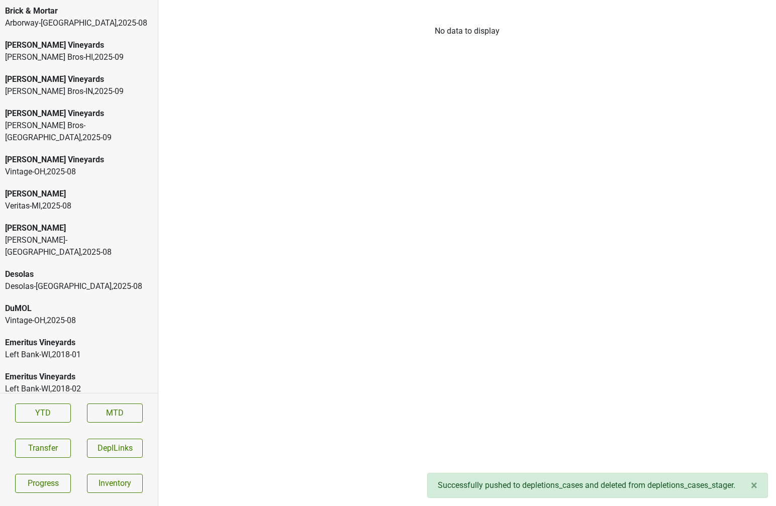
click at [26, 11] on div "Brick & Mortar" at bounding box center [79, 11] width 148 height 12
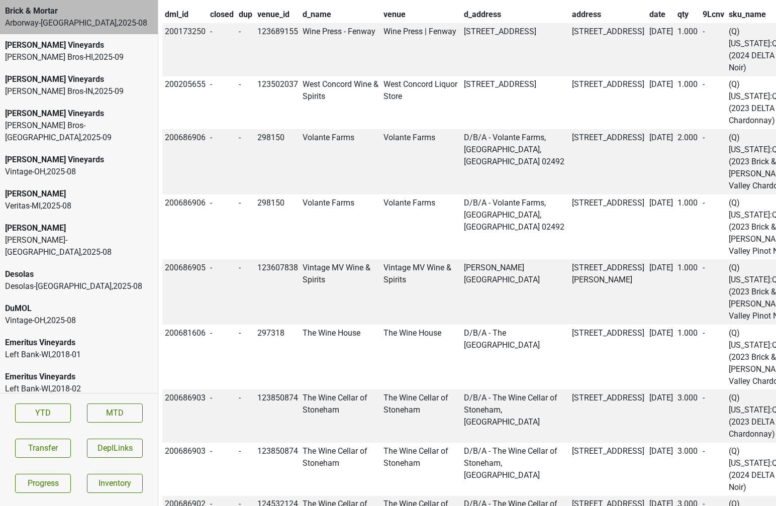
scroll to position [459, 0]
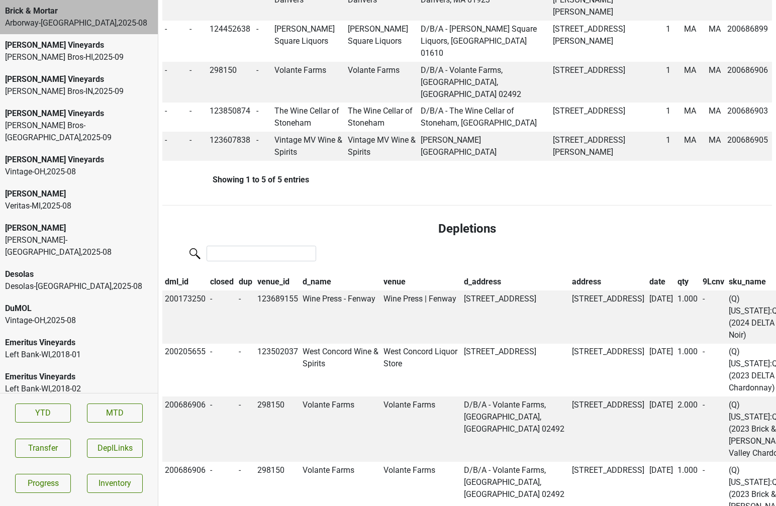
click at [675, 273] on th "qty" at bounding box center [687, 281] width 25 height 17
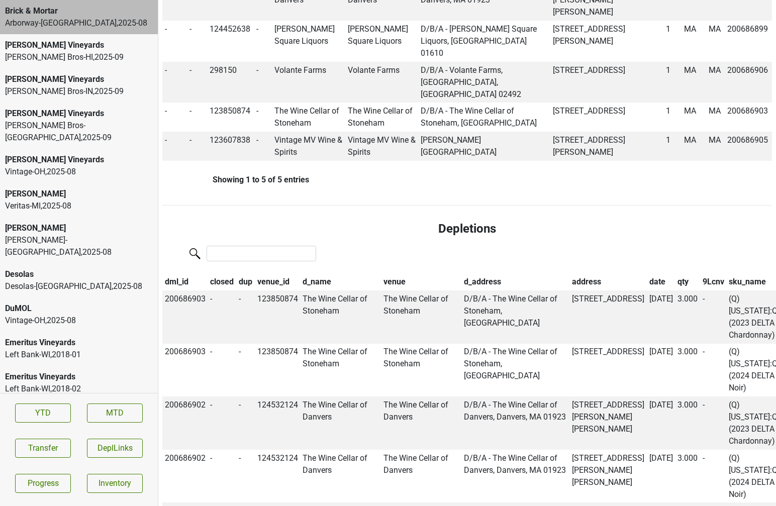
scroll to position [0, 0]
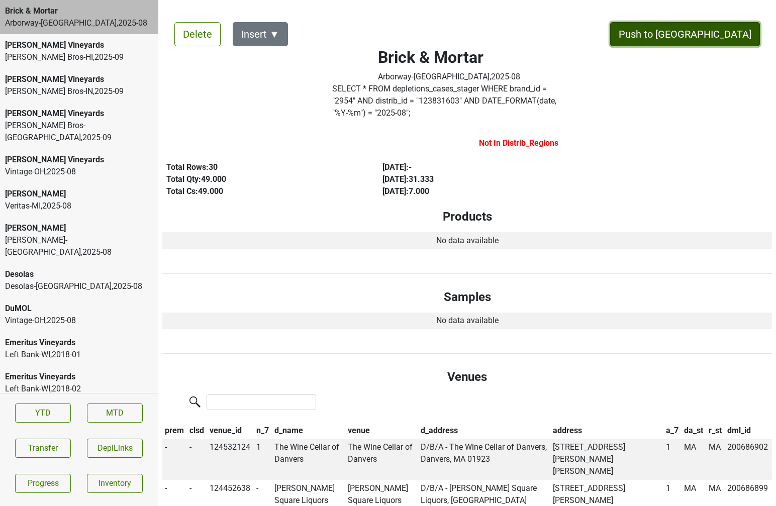
click at [708, 29] on button "Push to DC" at bounding box center [685, 34] width 150 height 24
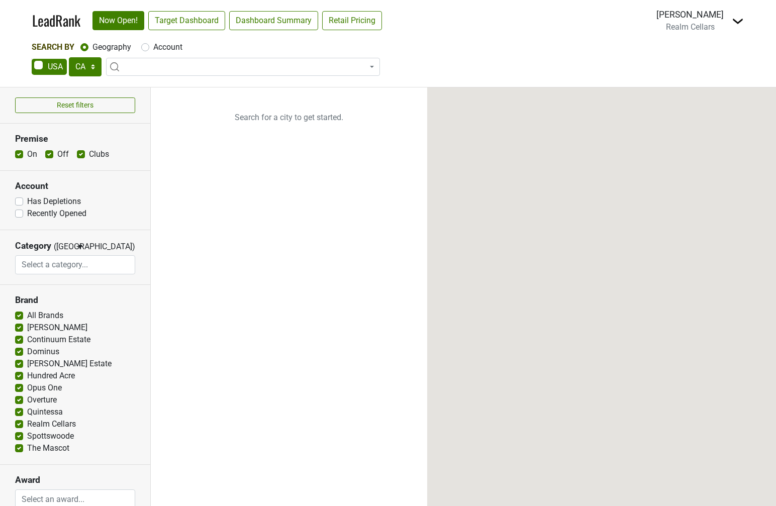
select select "CA"
select select
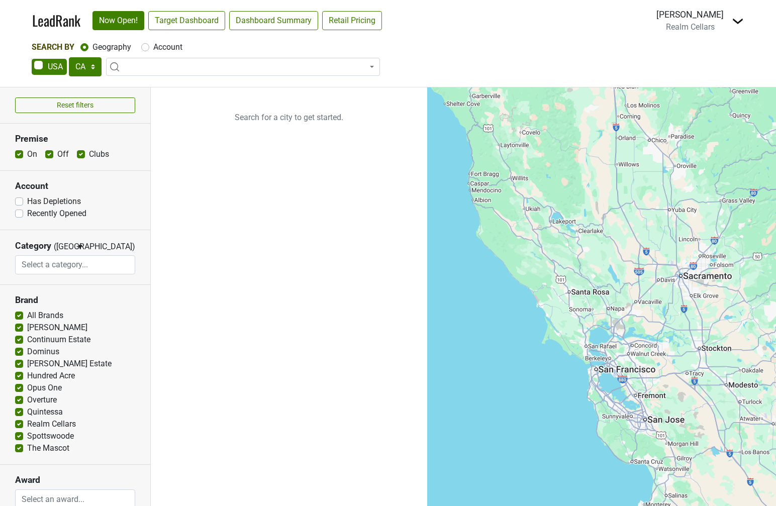
click at [738, 18] on img at bounding box center [738, 21] width 12 height 12
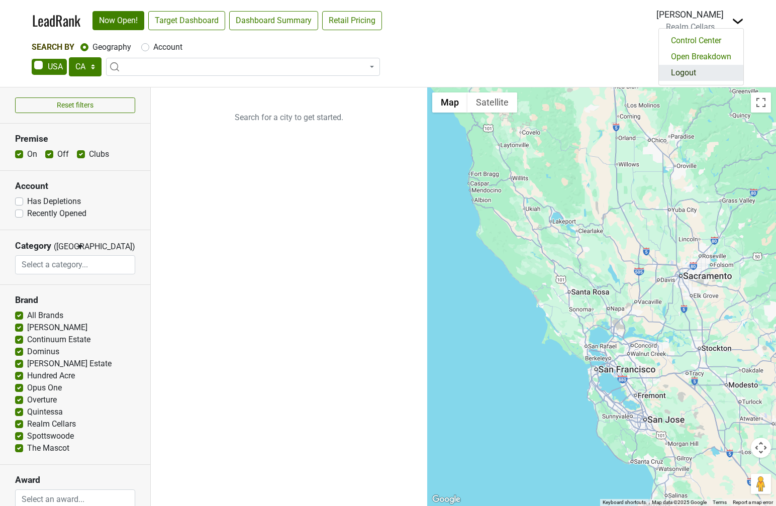
click at [718, 69] on link "Logout" at bounding box center [701, 73] width 84 height 16
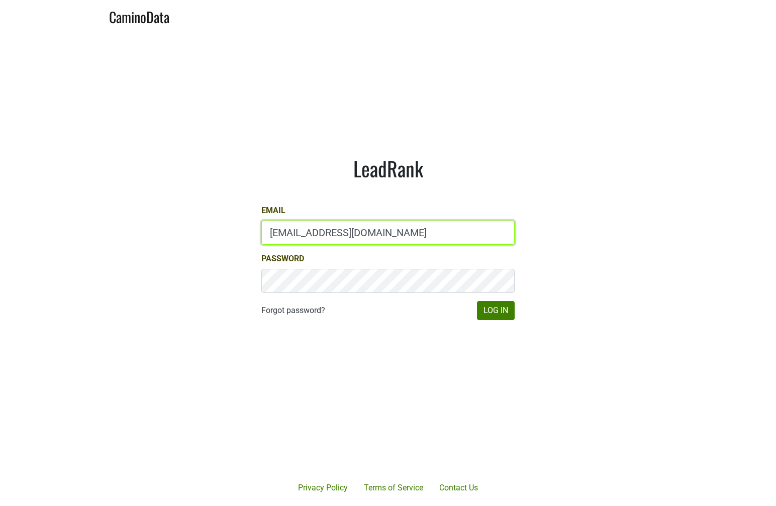
click at [303, 232] on input "[EMAIL_ADDRESS][DOMAIN_NAME]" at bounding box center [387, 233] width 253 height 24
type input "l"
type input "[EMAIL_ADDRESS][DOMAIN_NAME]"
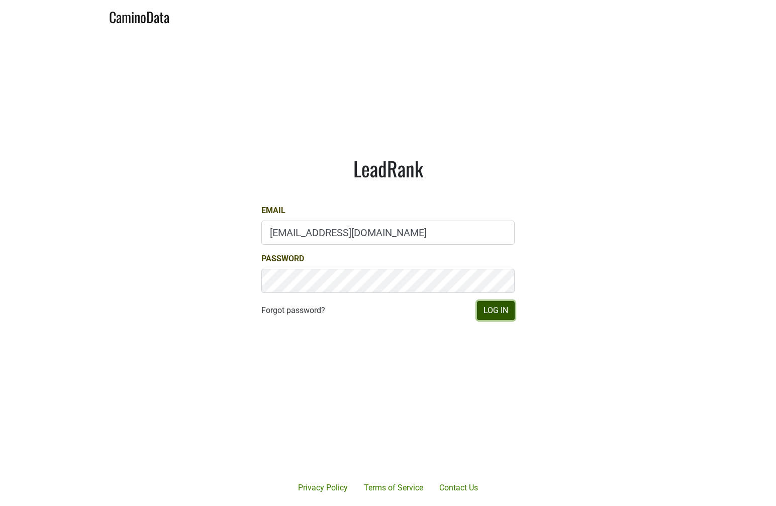
click at [503, 315] on button "Log In" at bounding box center [496, 310] width 38 height 19
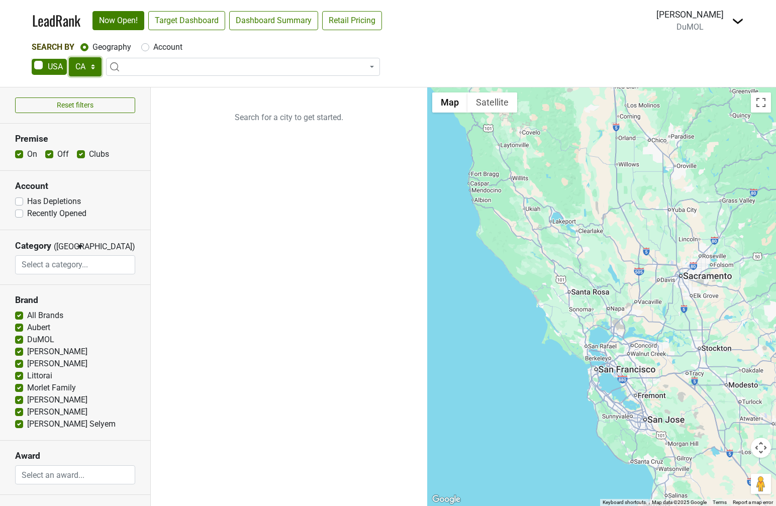
click at [84, 71] on select "AK AL AR AZ CA CO CT DC DE FL [GEOGRAPHIC_DATA] HI IA ID IL IN KS [GEOGRAPHIC_D…" at bounding box center [85, 66] width 33 height 19
select select "IL"
click at [69, 57] on select "AK AL AR AZ CA CO CT DC DE FL [GEOGRAPHIC_DATA] HI IA ID IL IN KS [GEOGRAPHIC_D…" at bounding box center [85, 66] width 33 height 19
click at [153, 47] on label "Account" at bounding box center [167, 47] width 29 height 12
click at [146, 47] on input "Account" at bounding box center [145, 46] width 8 height 10
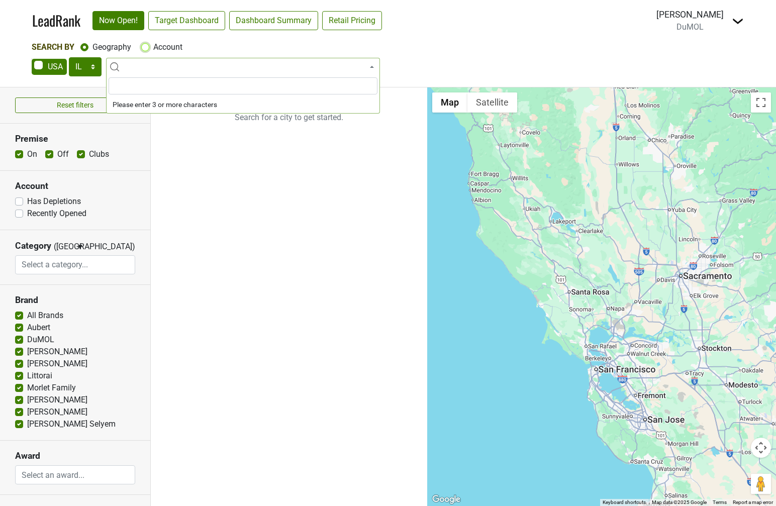
radio input "true"
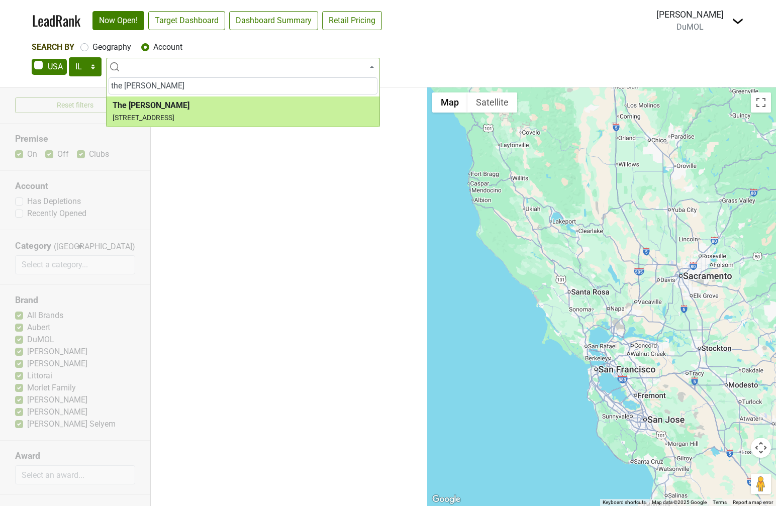
type input "the [PERSON_NAME]"
select select "124464639"
